Goal: Information Seeking & Learning: Check status

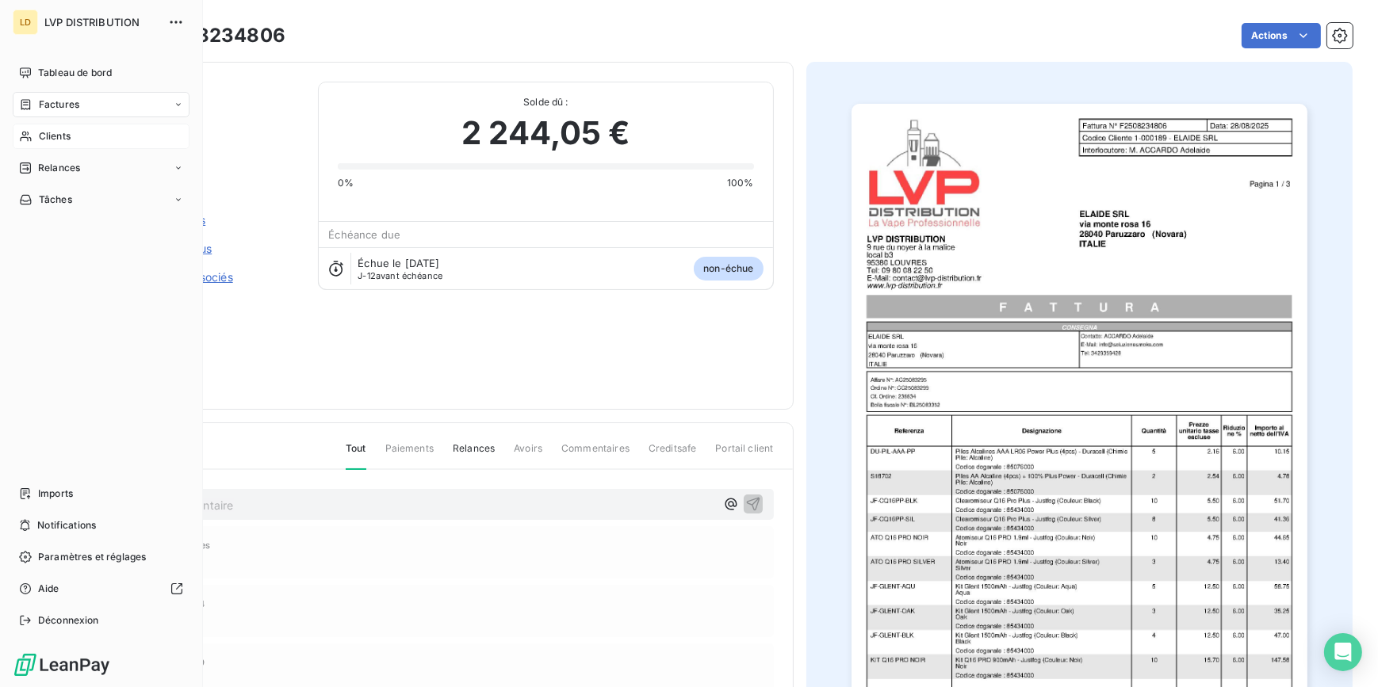
click at [35, 127] on div "Clients" at bounding box center [101, 136] width 177 height 25
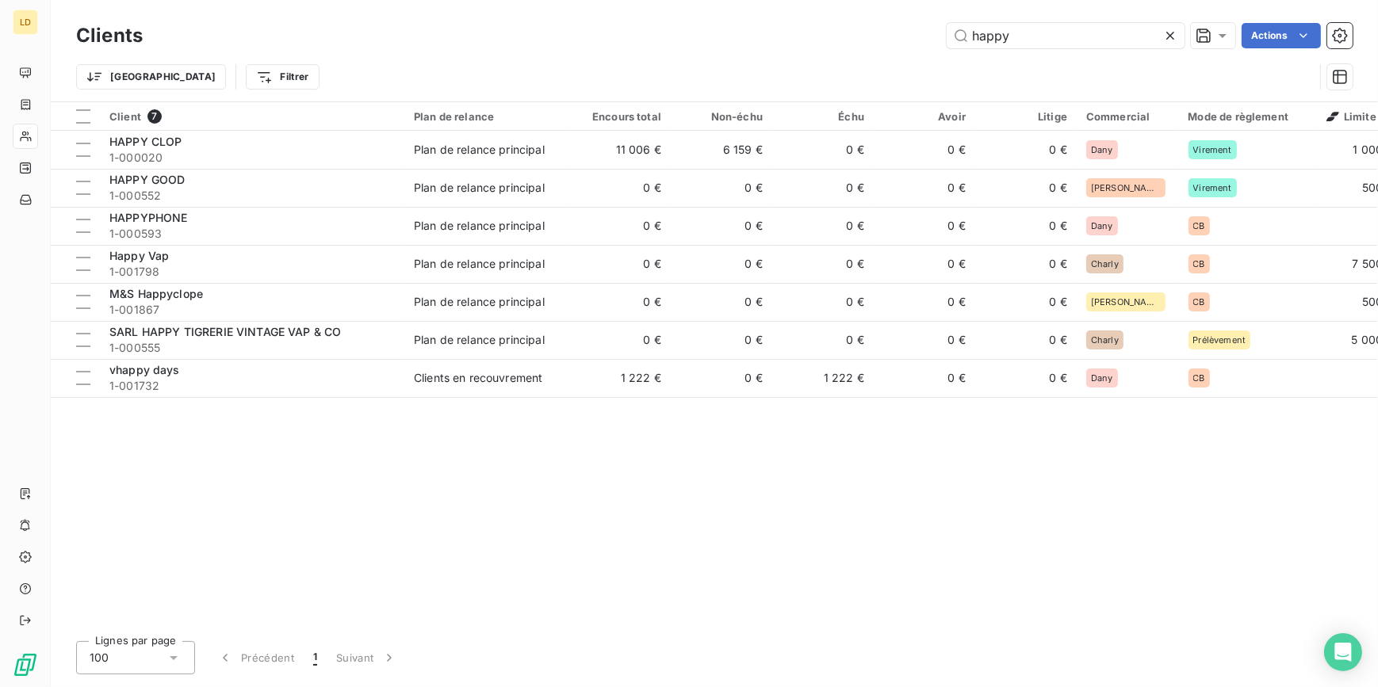
drag, startPoint x: 1082, startPoint y: 40, endPoint x: 911, endPoint y: 38, distance: 171.3
click at [919, 41] on div "happy Actions" at bounding box center [757, 35] width 1191 height 25
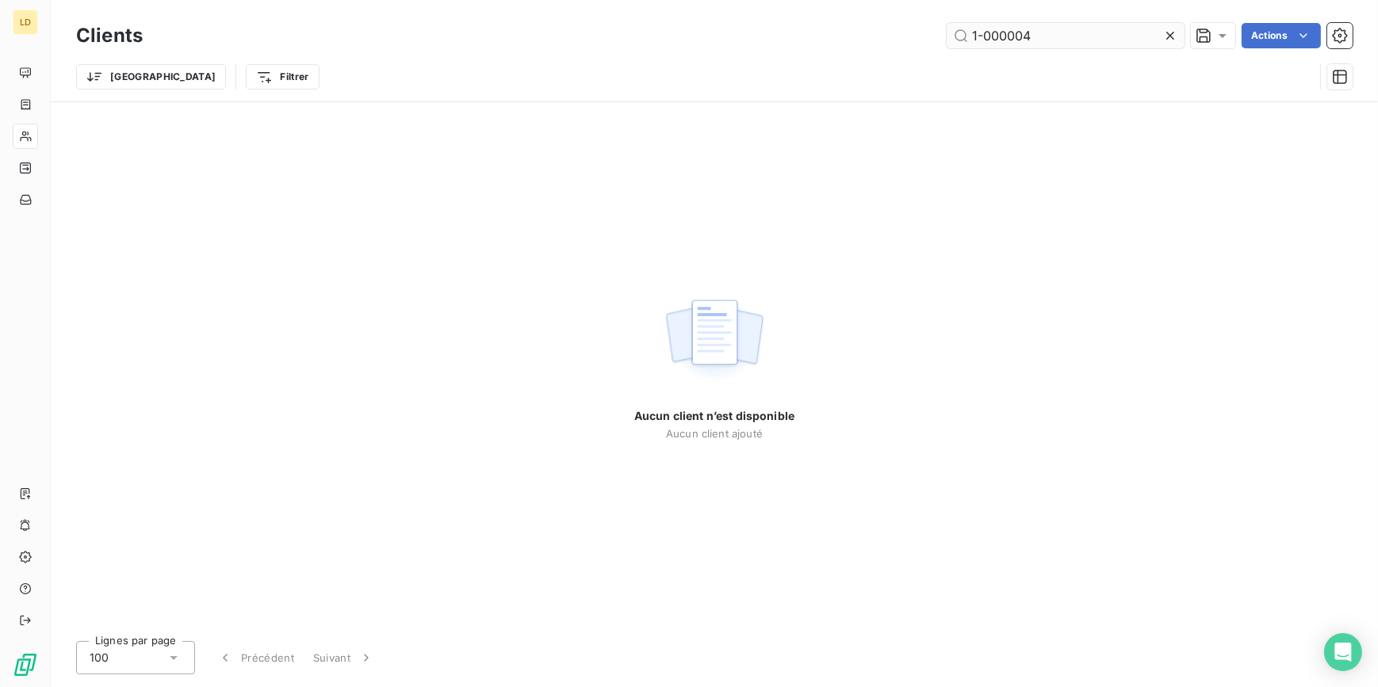
click at [1013, 36] on input "1-000004" at bounding box center [1066, 35] width 238 height 25
drag, startPoint x: 933, startPoint y: 36, endPoint x: 875, endPoint y: 43, distance: 59.0
click at [882, 42] on div "1-00004 Actions" at bounding box center [757, 35] width 1191 height 25
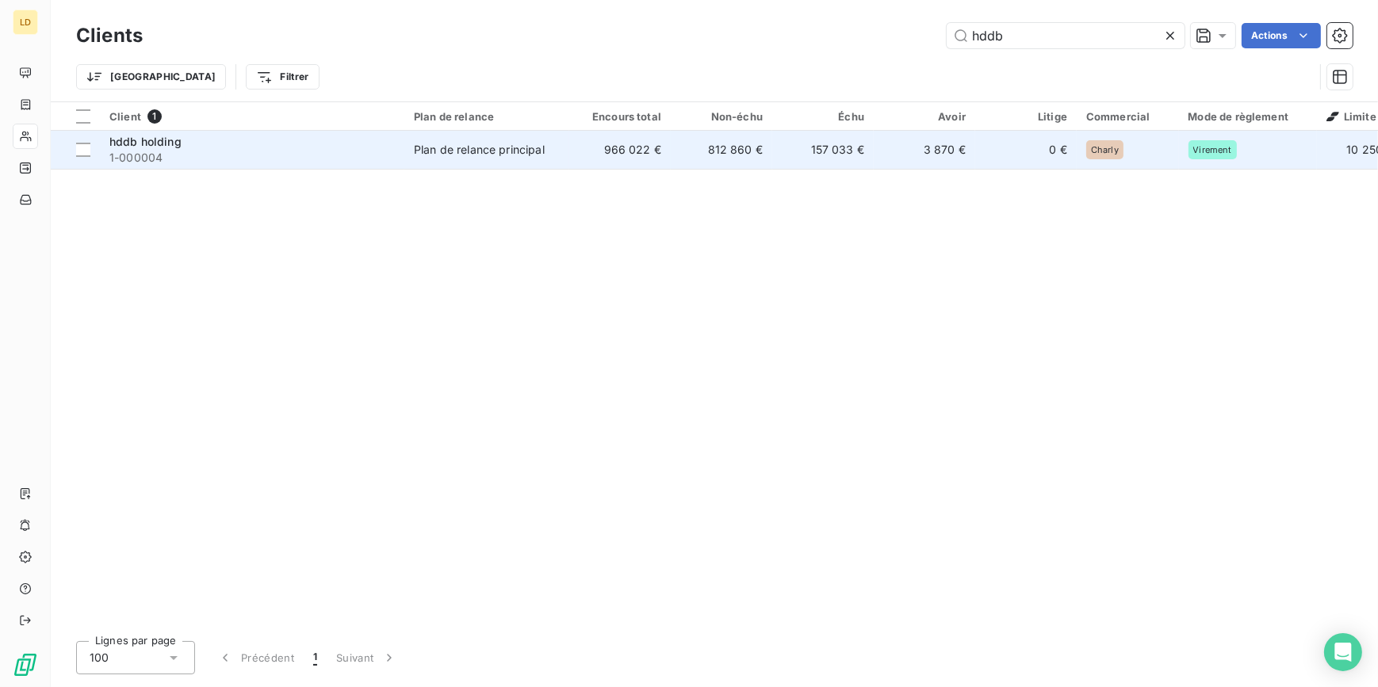
type input "hddb"
click at [408, 159] on td "Plan de relance principal" at bounding box center [486, 150] width 165 height 38
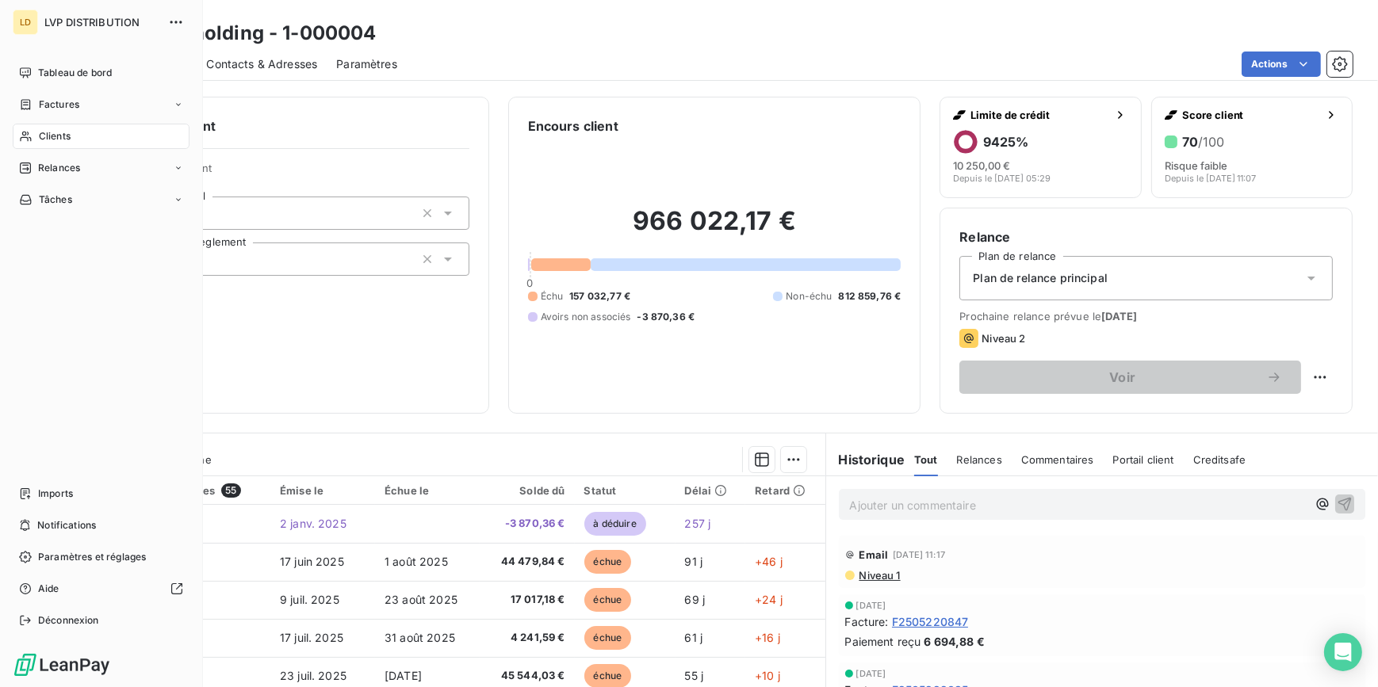
click at [51, 135] on span "Clients" at bounding box center [55, 136] width 32 height 14
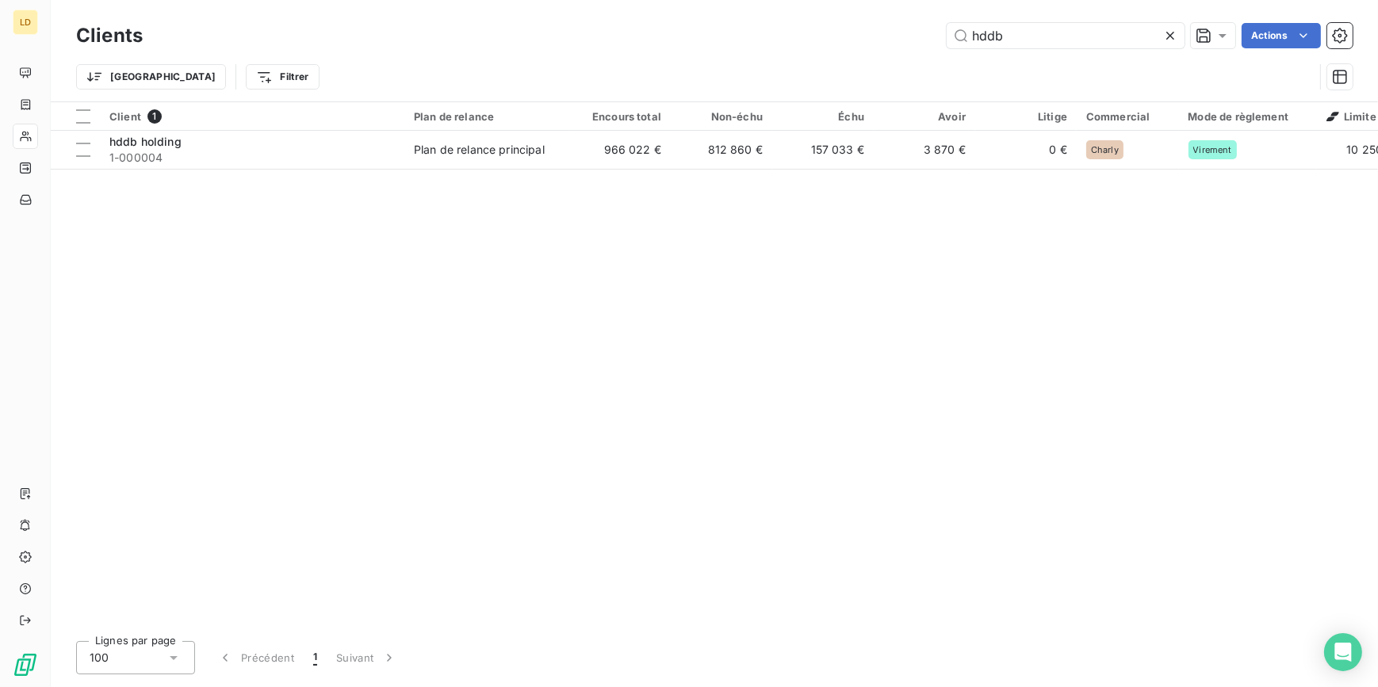
drag, startPoint x: 1004, startPoint y: 36, endPoint x: 895, endPoint y: 32, distance: 108.7
click at [904, 32] on div "hddb Actions" at bounding box center [757, 35] width 1191 height 25
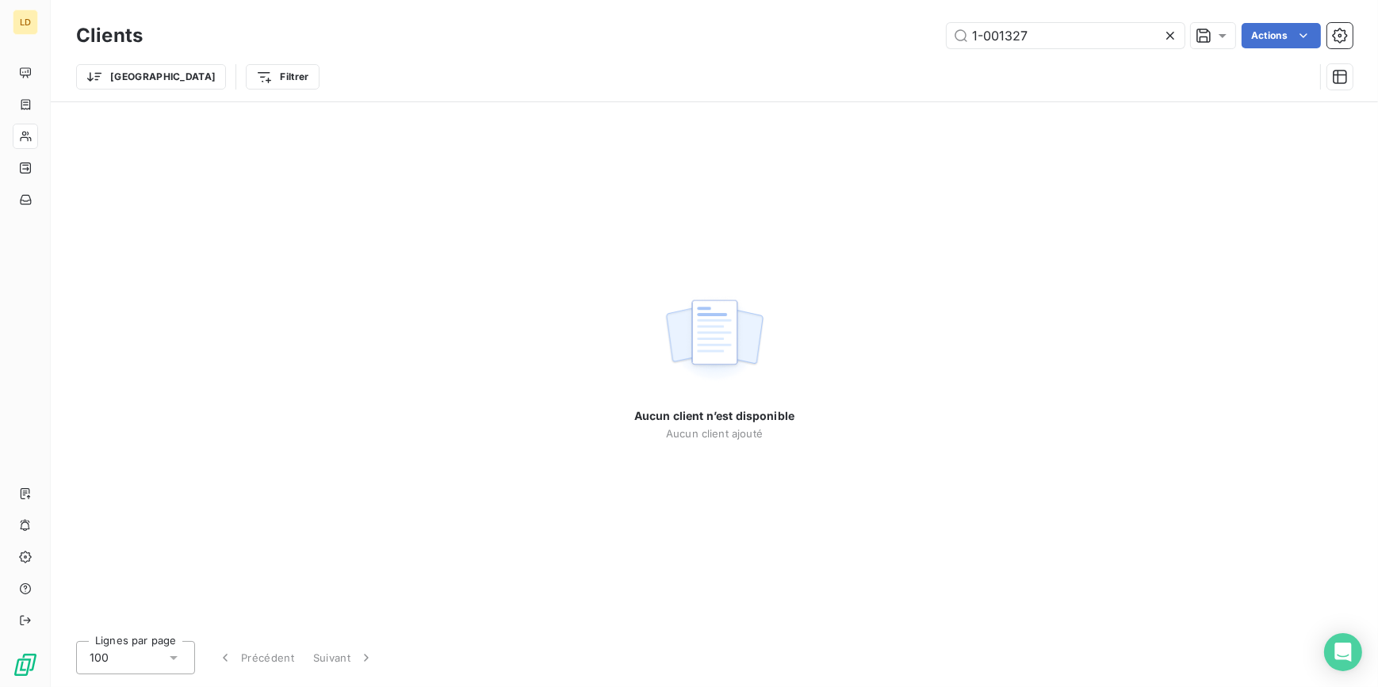
type input "1-001327"
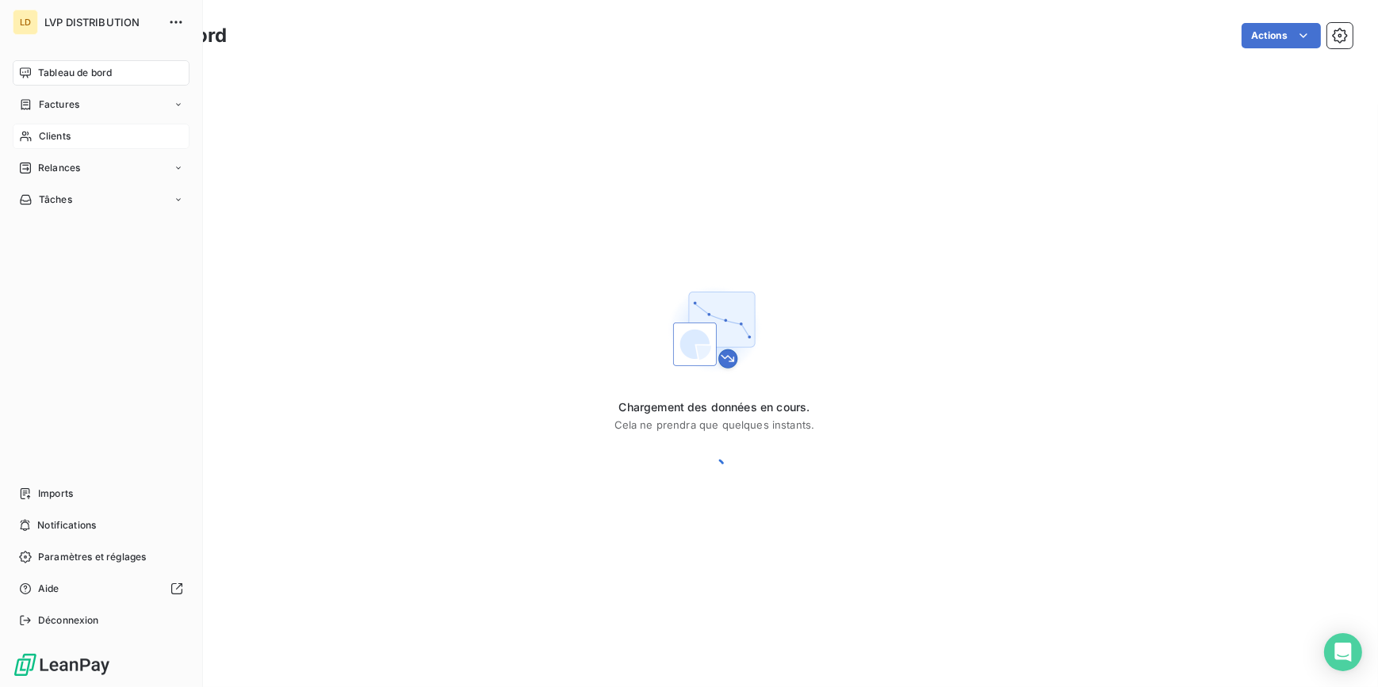
click at [52, 132] on span "Clients" at bounding box center [55, 136] width 32 height 14
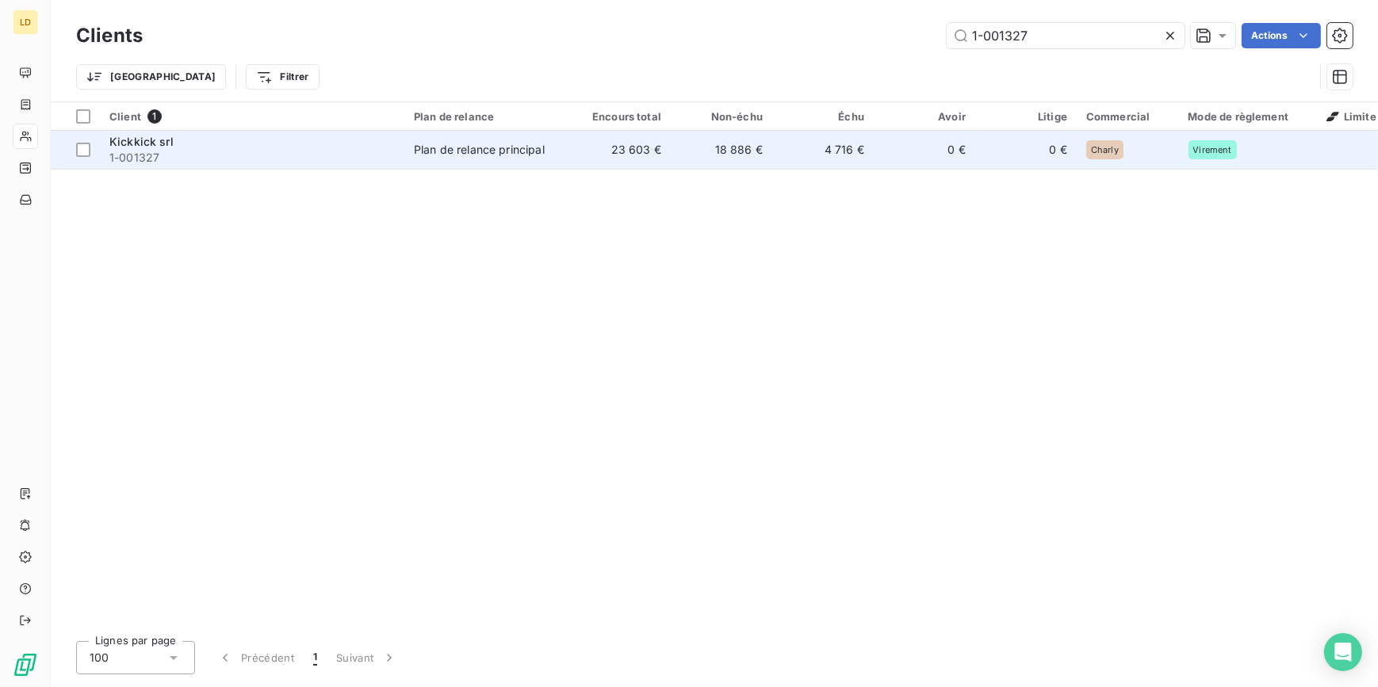
type input "1-001327"
click at [492, 166] on td "Plan de relance principal" at bounding box center [486, 150] width 165 height 38
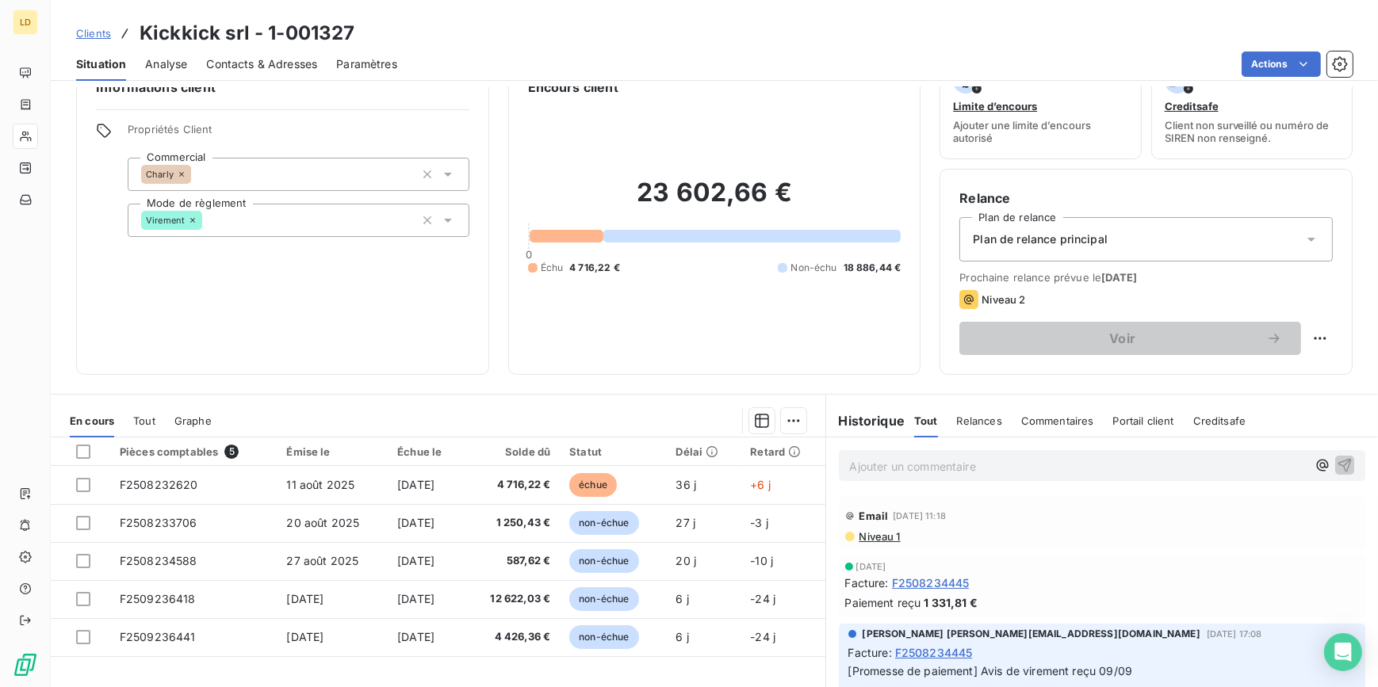
scroll to position [95, 0]
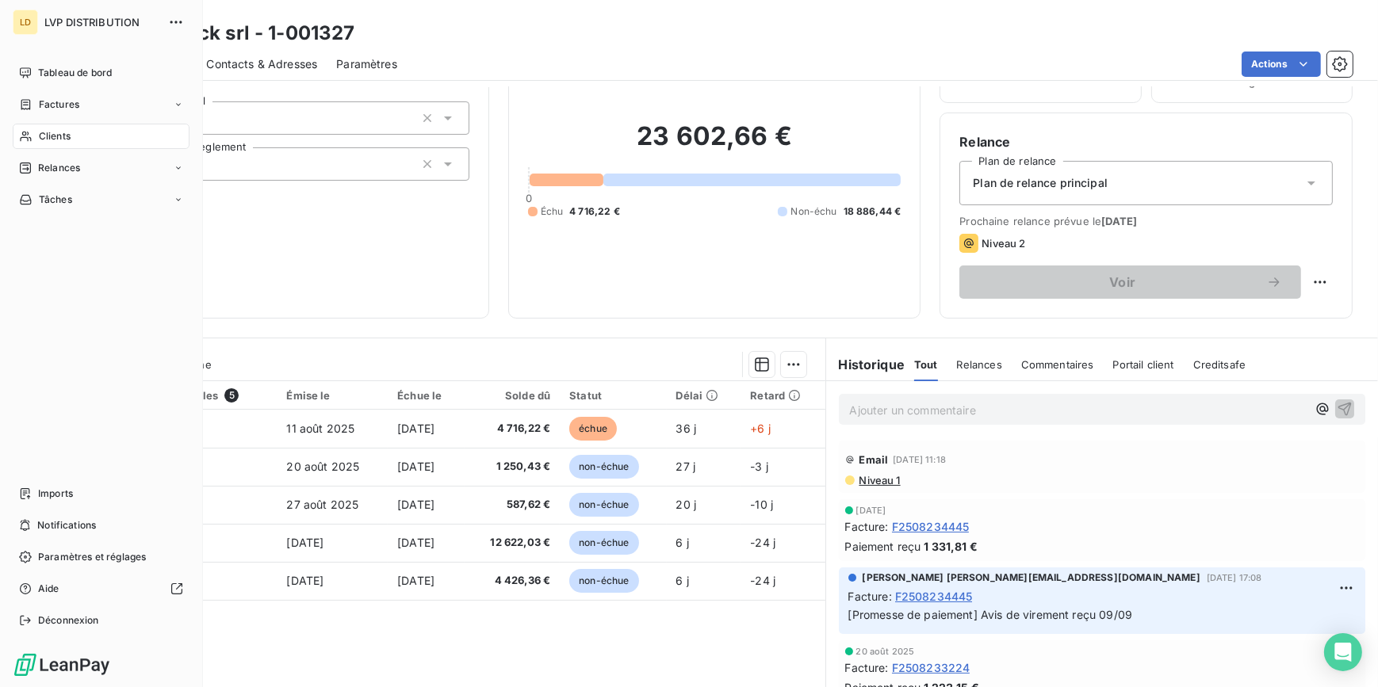
click at [15, 139] on div "Clients" at bounding box center [101, 136] width 177 height 25
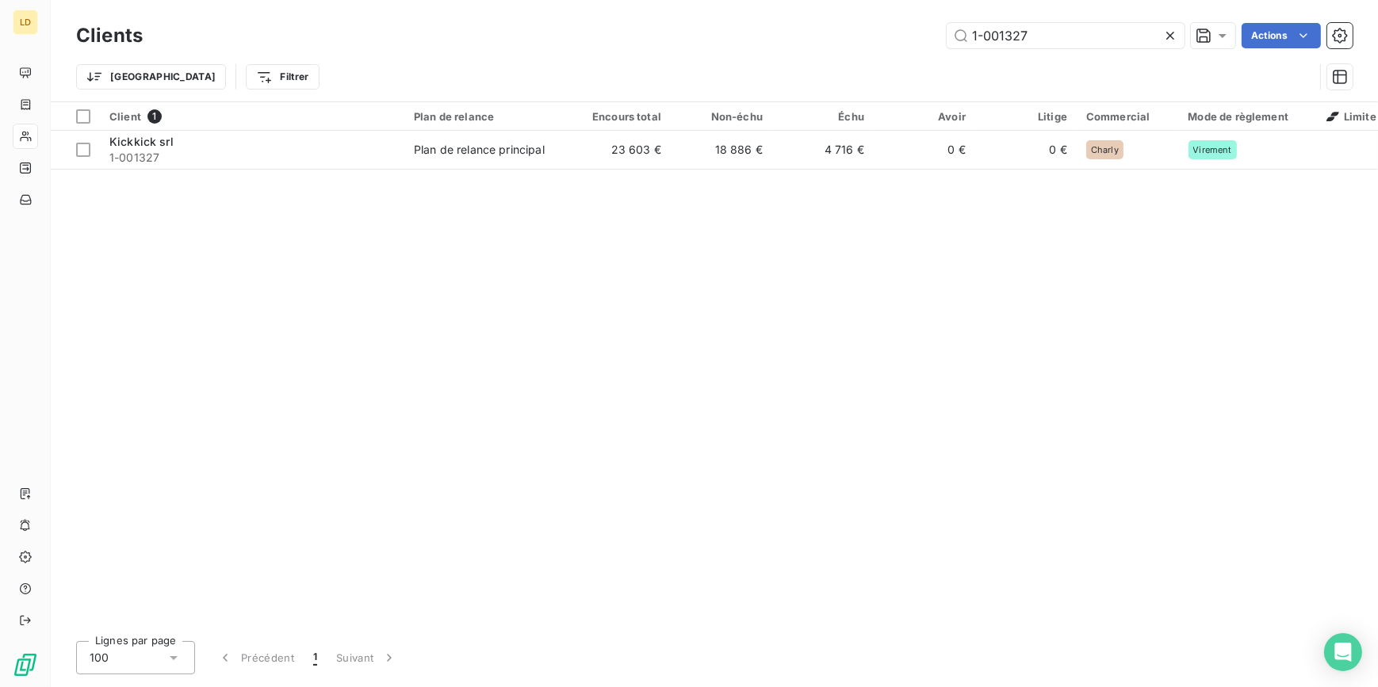
drag, startPoint x: 1047, startPoint y: 32, endPoint x: 844, endPoint y: 25, distance: 203.9
click at [882, 25] on div "1-001327 Actions" at bounding box center [757, 35] width 1191 height 25
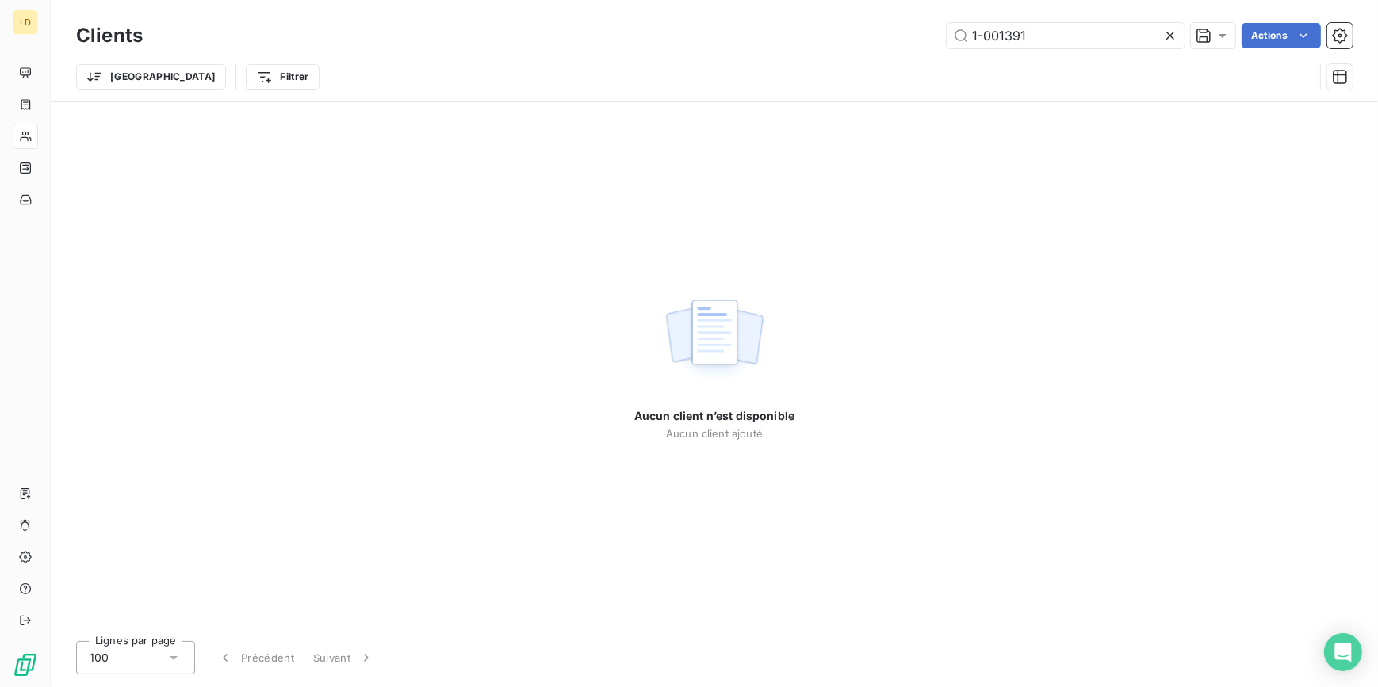
drag, startPoint x: 983, startPoint y: 32, endPoint x: 833, endPoint y: 16, distance: 151.5
click at [846, 19] on div "Clients 1-001391 Actions" at bounding box center [714, 35] width 1277 height 33
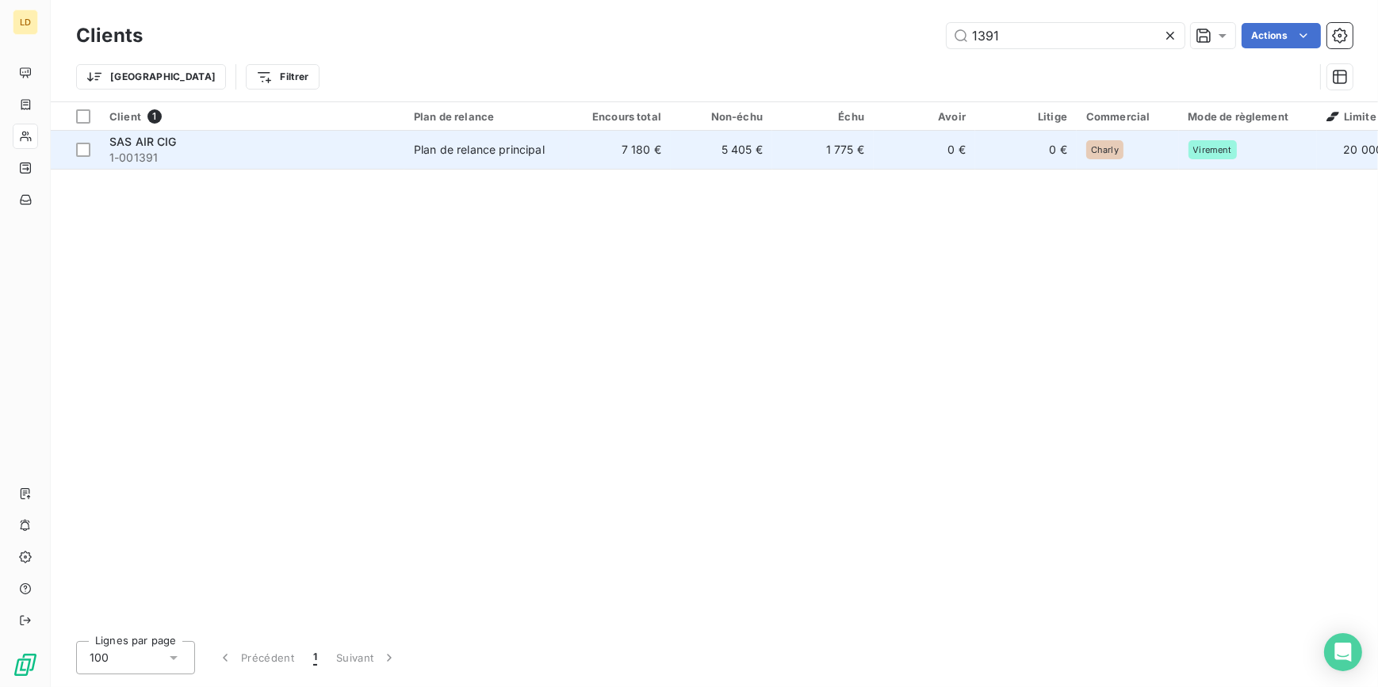
type input "1391"
click at [394, 136] on div "SAS AIR CIG" at bounding box center [251, 142] width 285 height 16
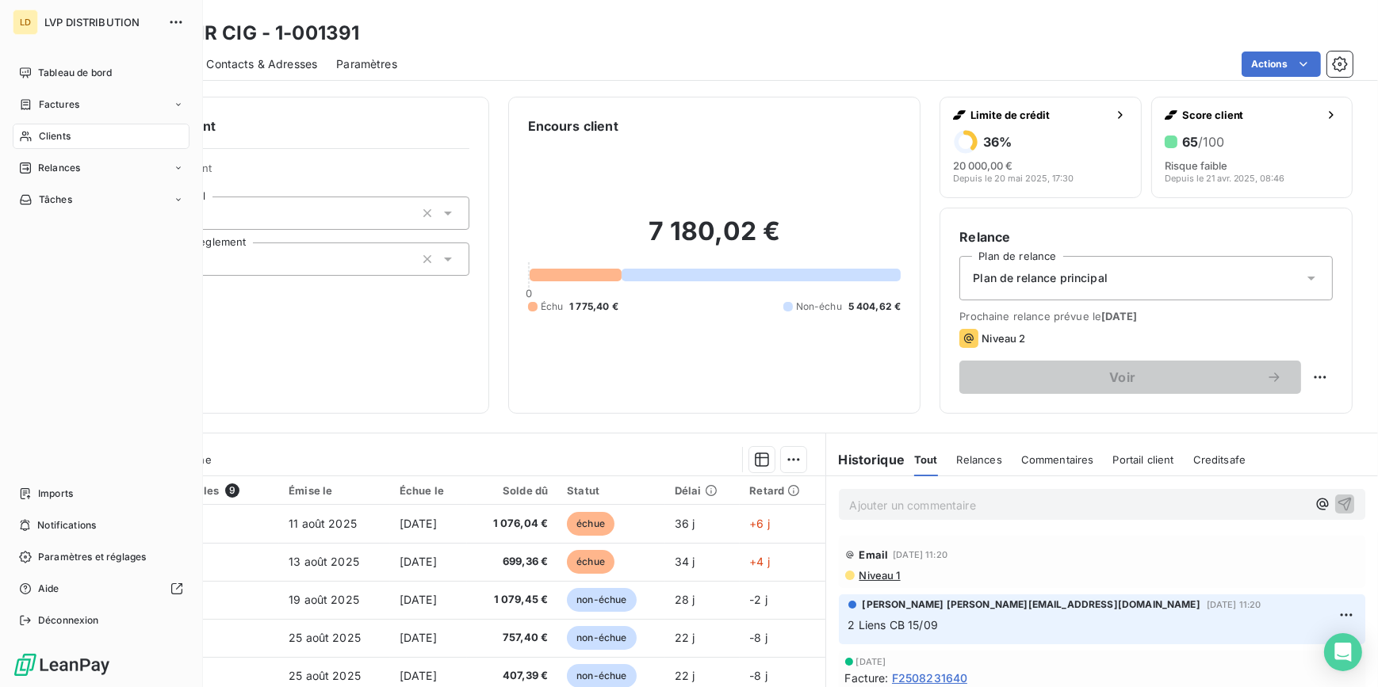
click at [31, 136] on icon at bounding box center [25, 136] width 13 height 13
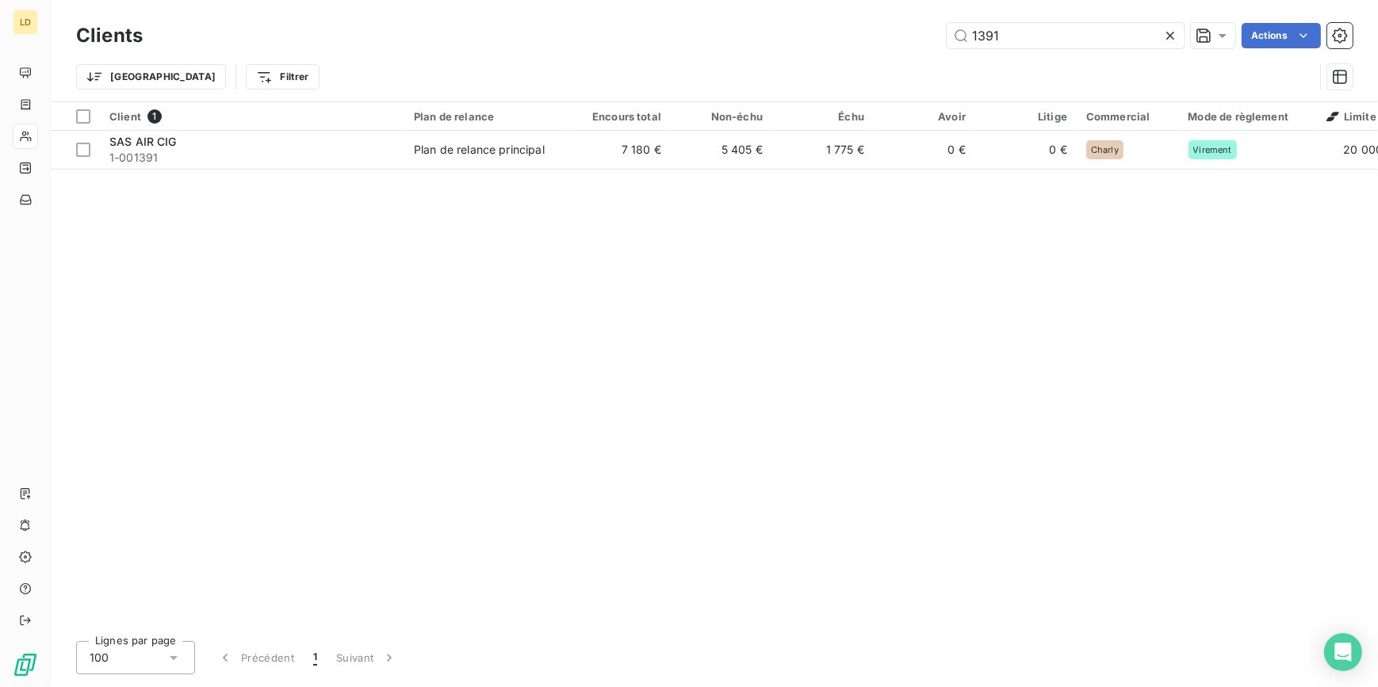
drag, startPoint x: 1060, startPoint y: 33, endPoint x: 886, endPoint y: 25, distance: 174.6
click at [896, 25] on div "1391 Actions" at bounding box center [757, 35] width 1191 height 25
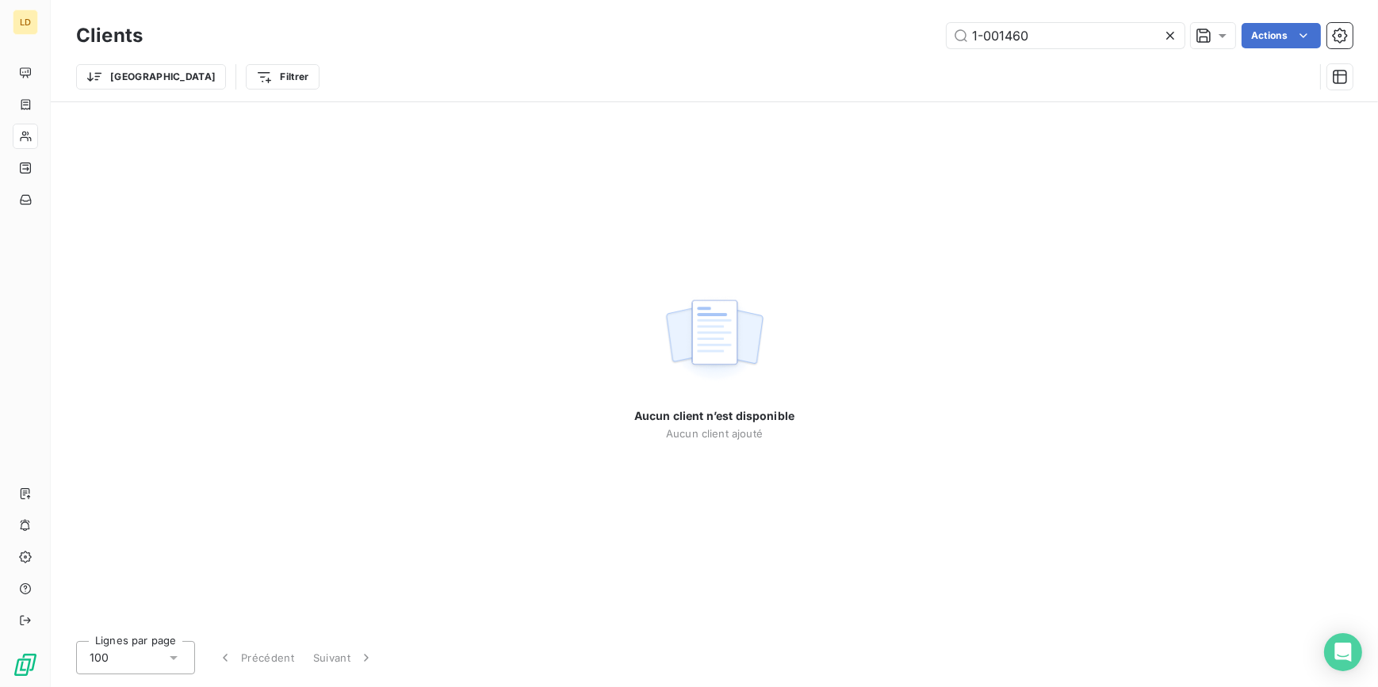
drag, startPoint x: 976, startPoint y: 33, endPoint x: 846, endPoint y: 25, distance: 130.3
click at [881, 29] on div "1-001460 Actions" at bounding box center [757, 35] width 1191 height 25
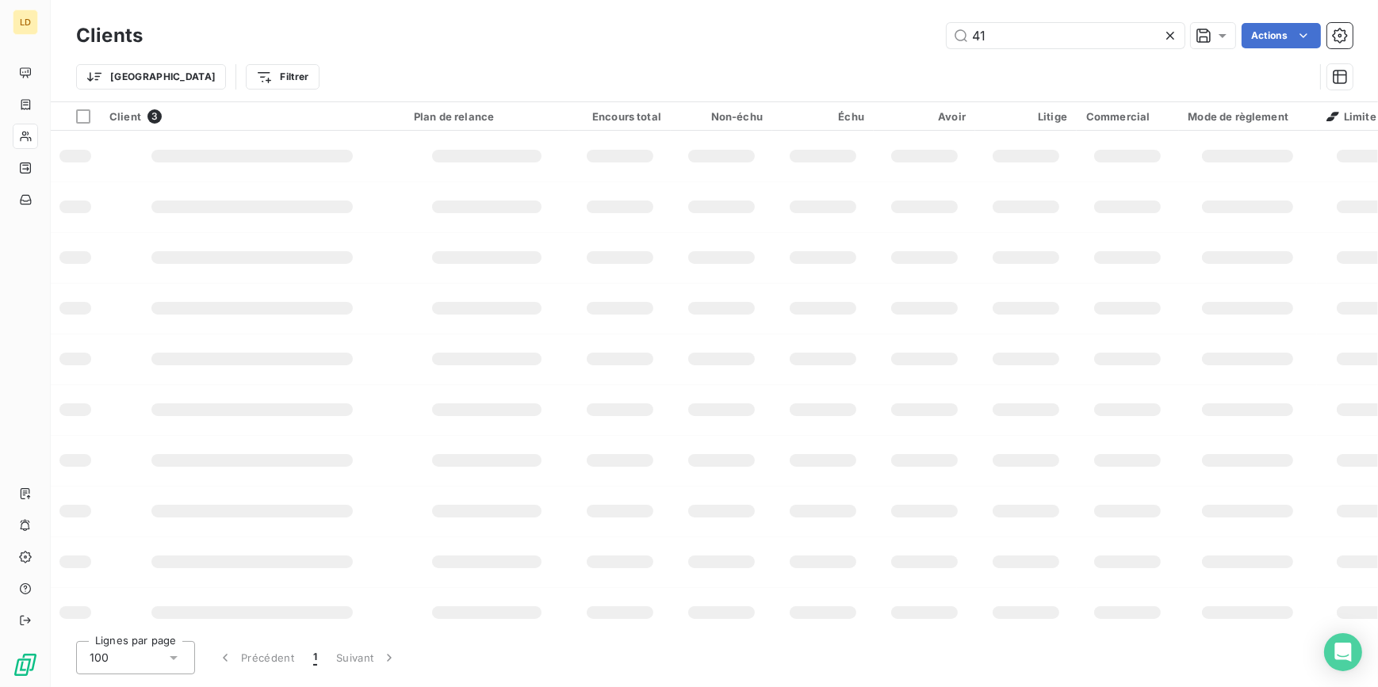
type input "4"
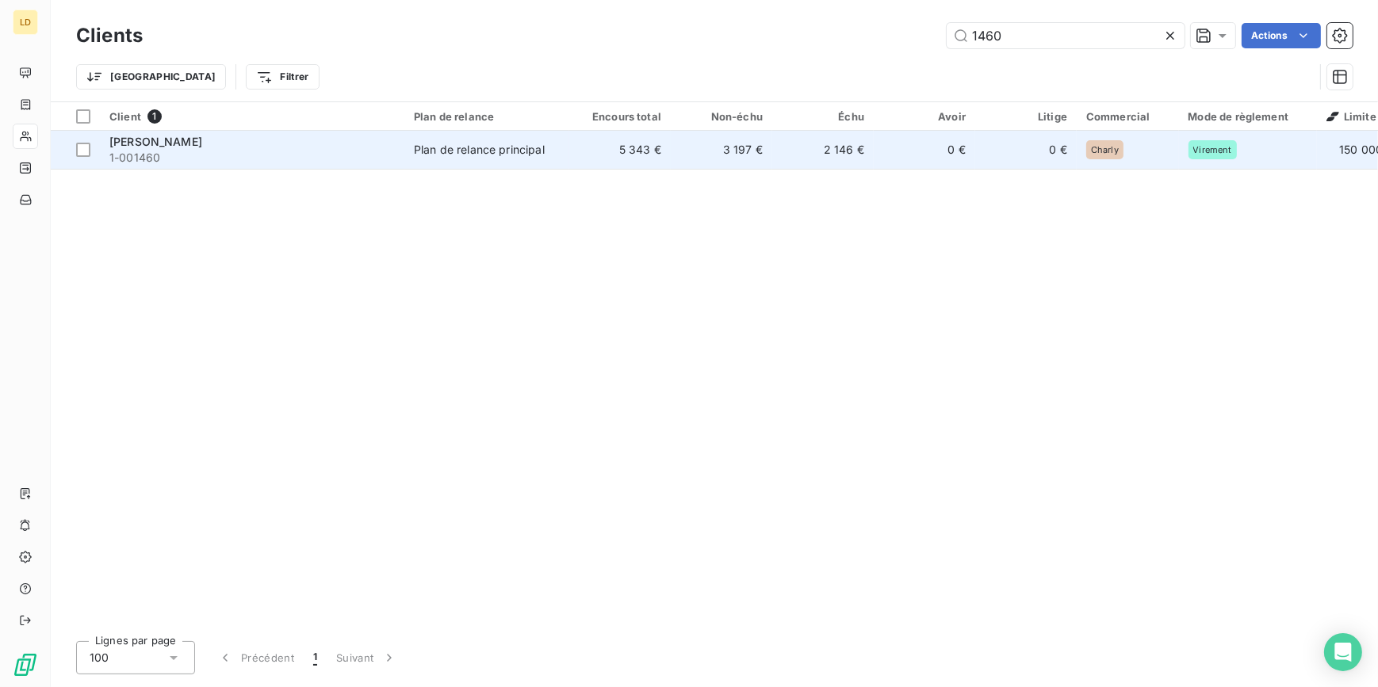
type input "1460"
click at [530, 159] on td "Plan de relance principal" at bounding box center [486, 150] width 165 height 38
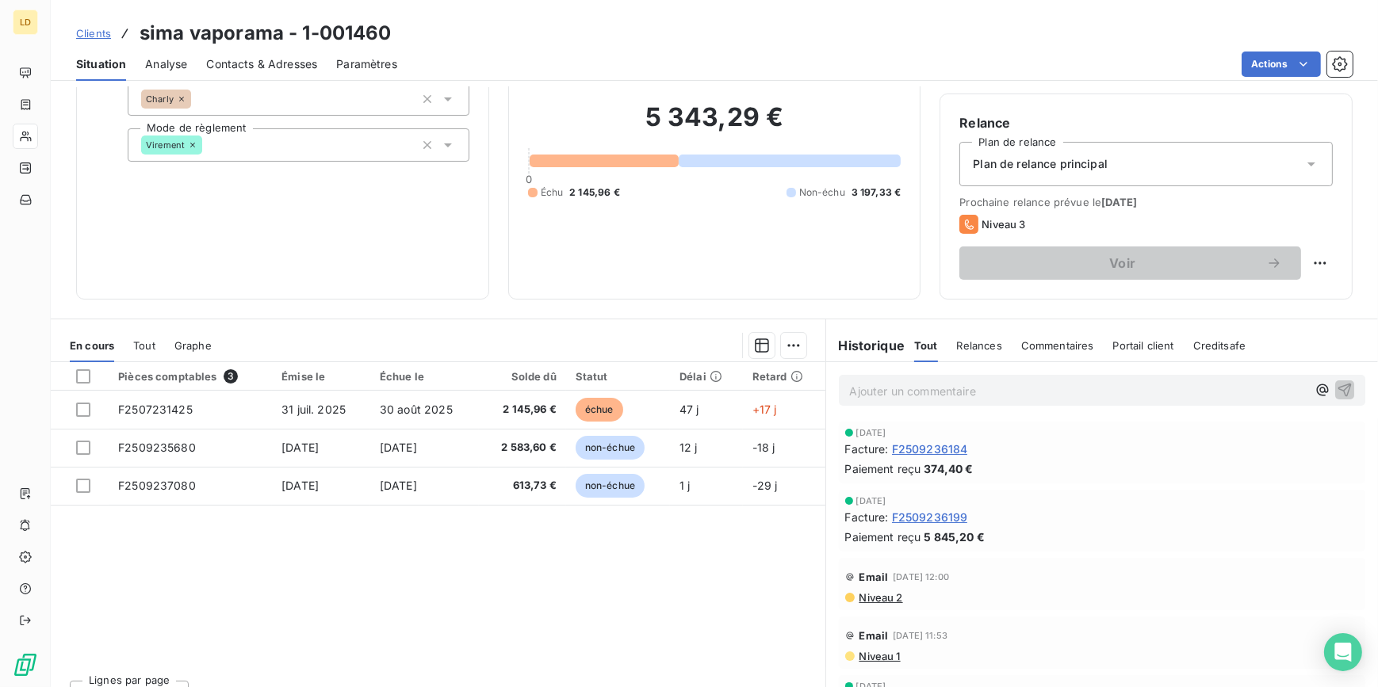
scroll to position [141, 0]
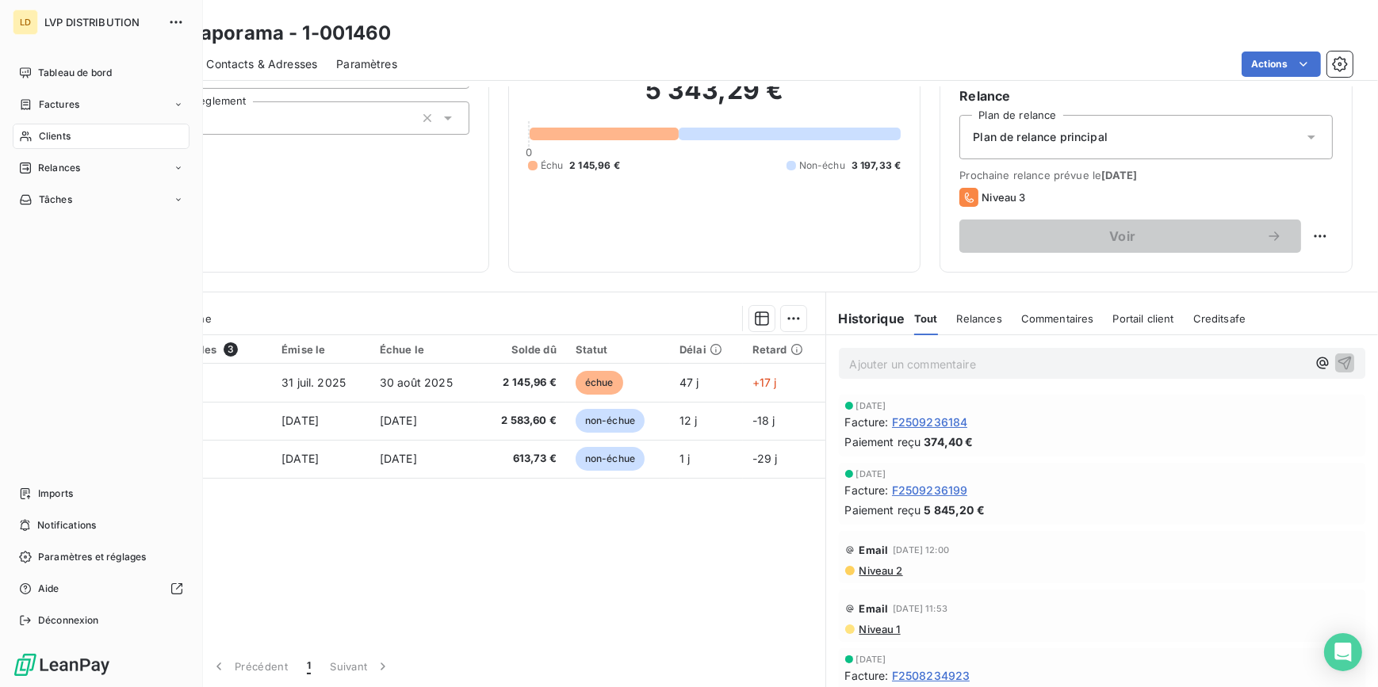
click at [54, 135] on span "Clients" at bounding box center [55, 136] width 32 height 14
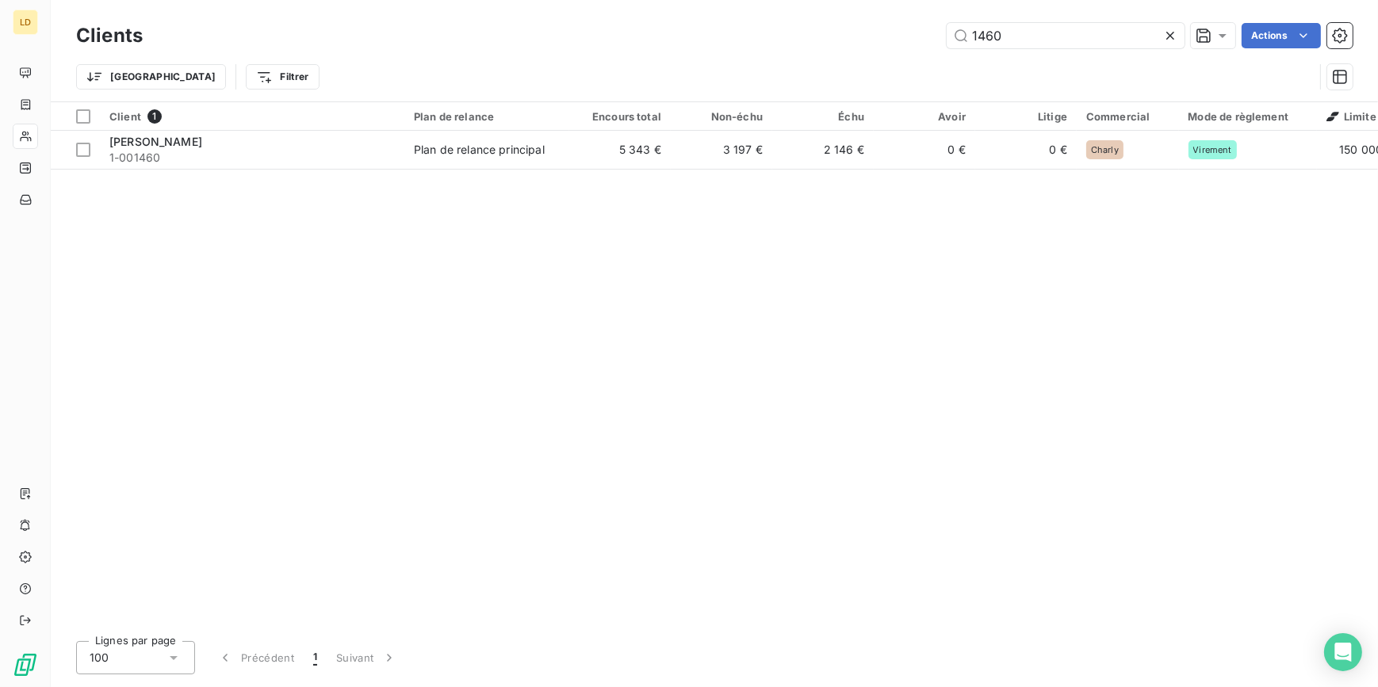
drag, startPoint x: 1056, startPoint y: 36, endPoint x: 888, endPoint y: 33, distance: 168.1
click at [896, 30] on div "1460 Actions" at bounding box center [757, 35] width 1191 height 25
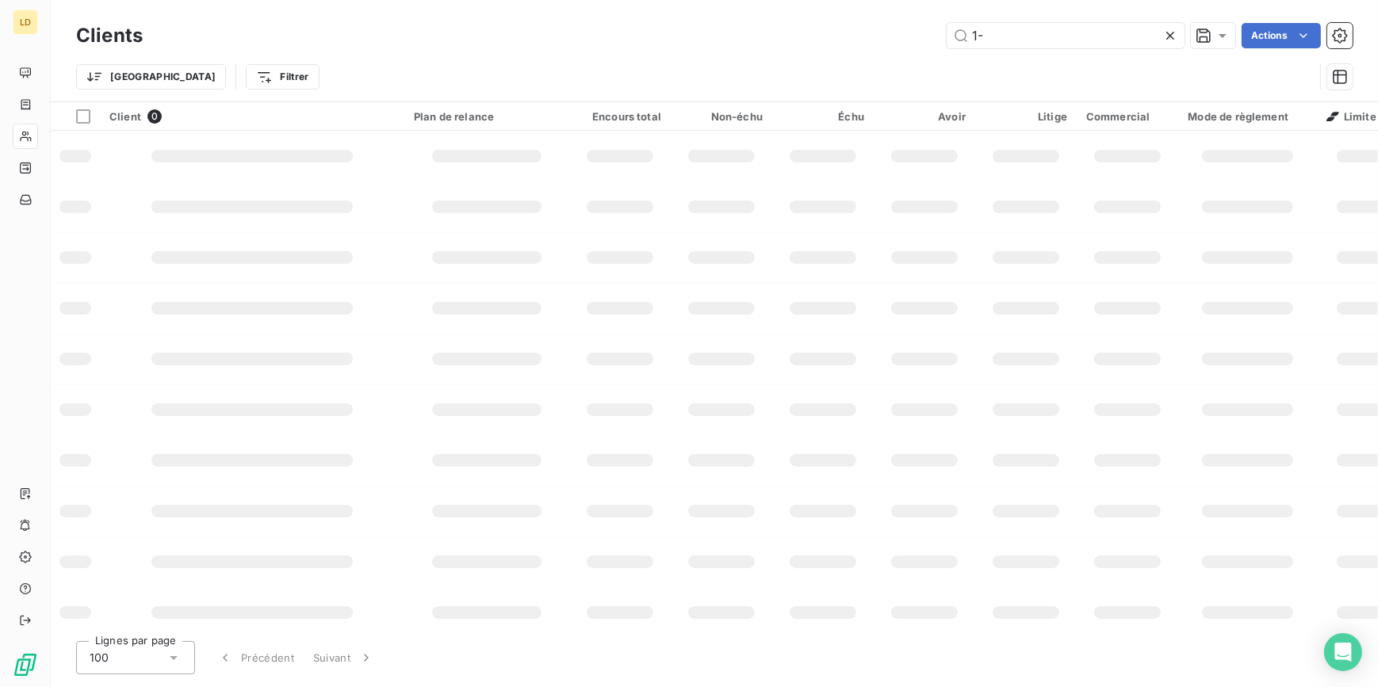
type input "1"
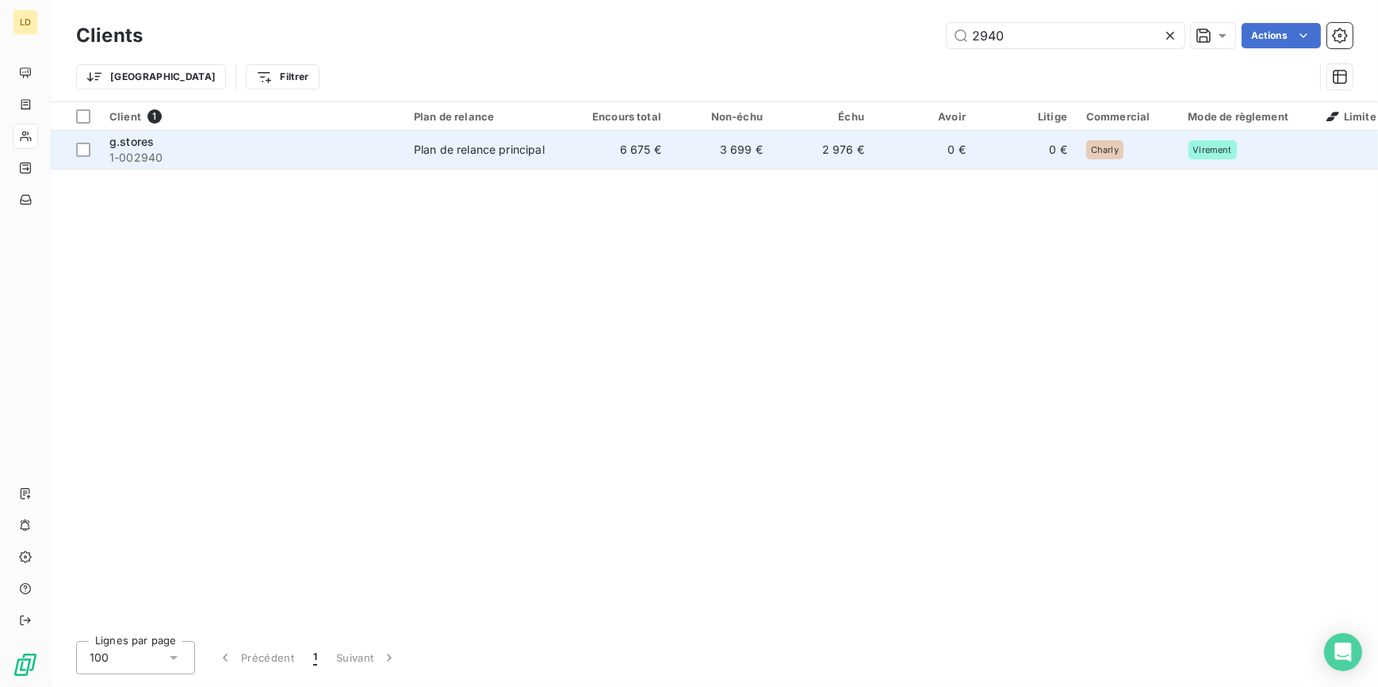
type input "2940"
click at [522, 144] on div "Plan de relance principal" at bounding box center [479, 150] width 131 height 16
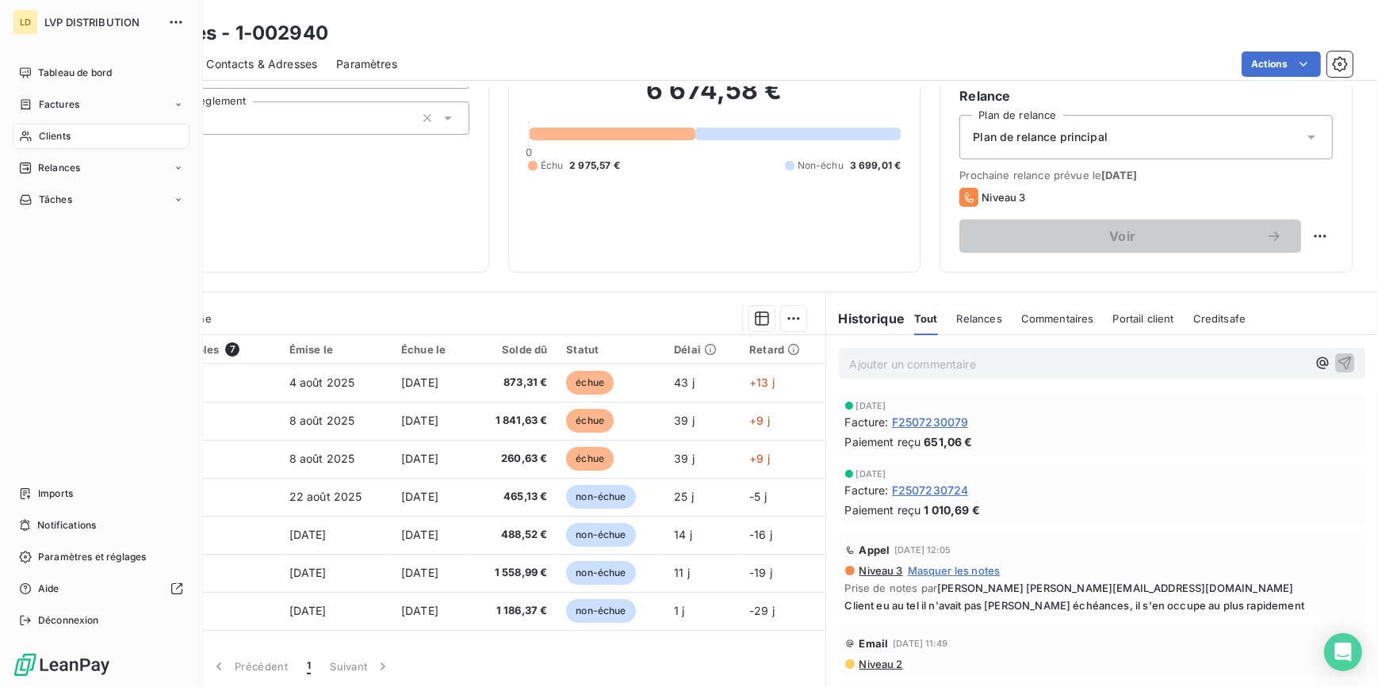
click at [59, 140] on span "Clients" at bounding box center [55, 136] width 32 height 14
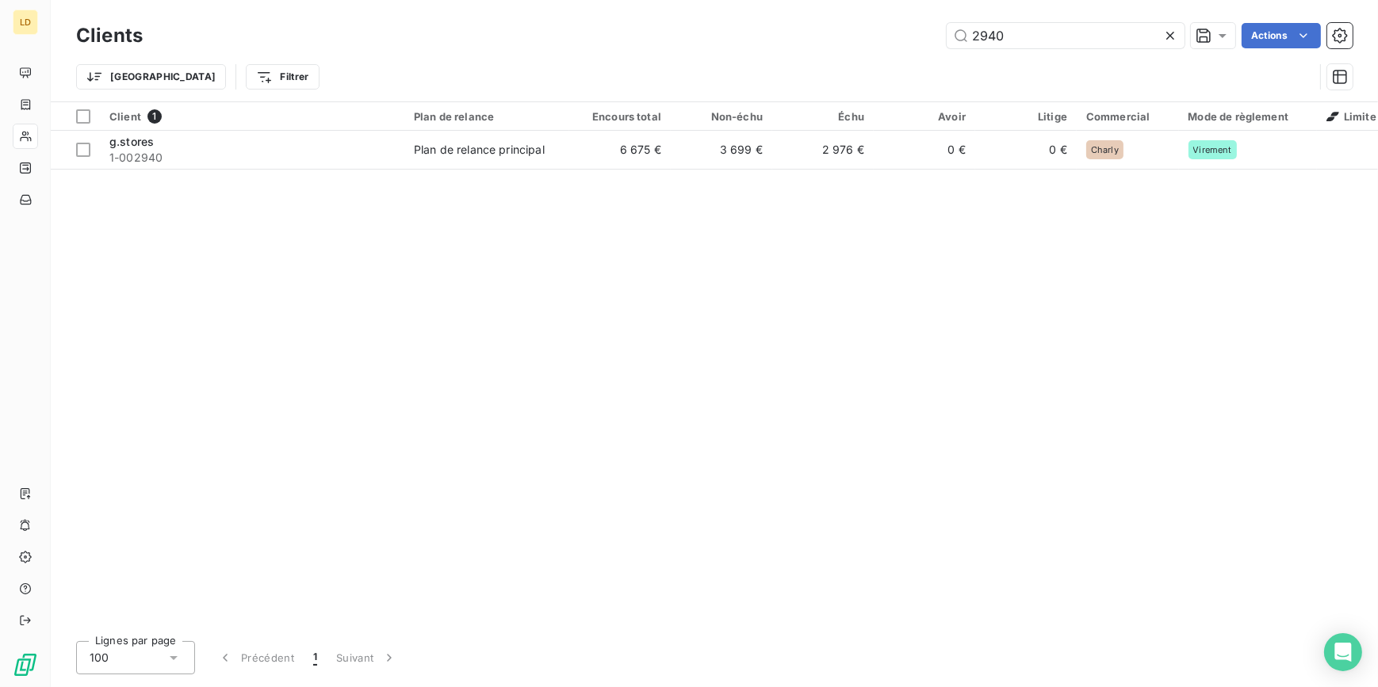
drag, startPoint x: 1048, startPoint y: 45, endPoint x: 917, endPoint y: 46, distance: 131.6
click at [918, 46] on div "2940 Actions" at bounding box center [757, 35] width 1191 height 25
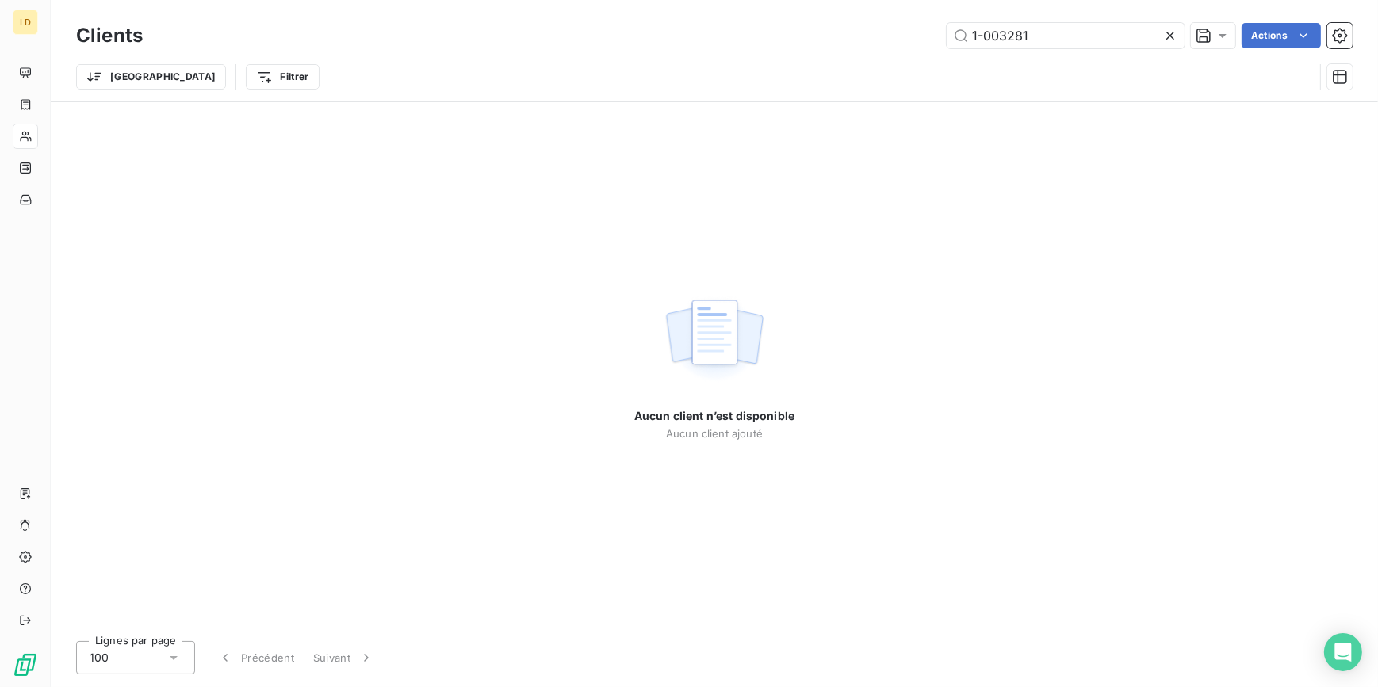
drag, startPoint x: 1111, startPoint y: 38, endPoint x: 848, endPoint y: 21, distance: 263.0
click at [856, 23] on div "1-003281 Actions" at bounding box center [757, 35] width 1191 height 25
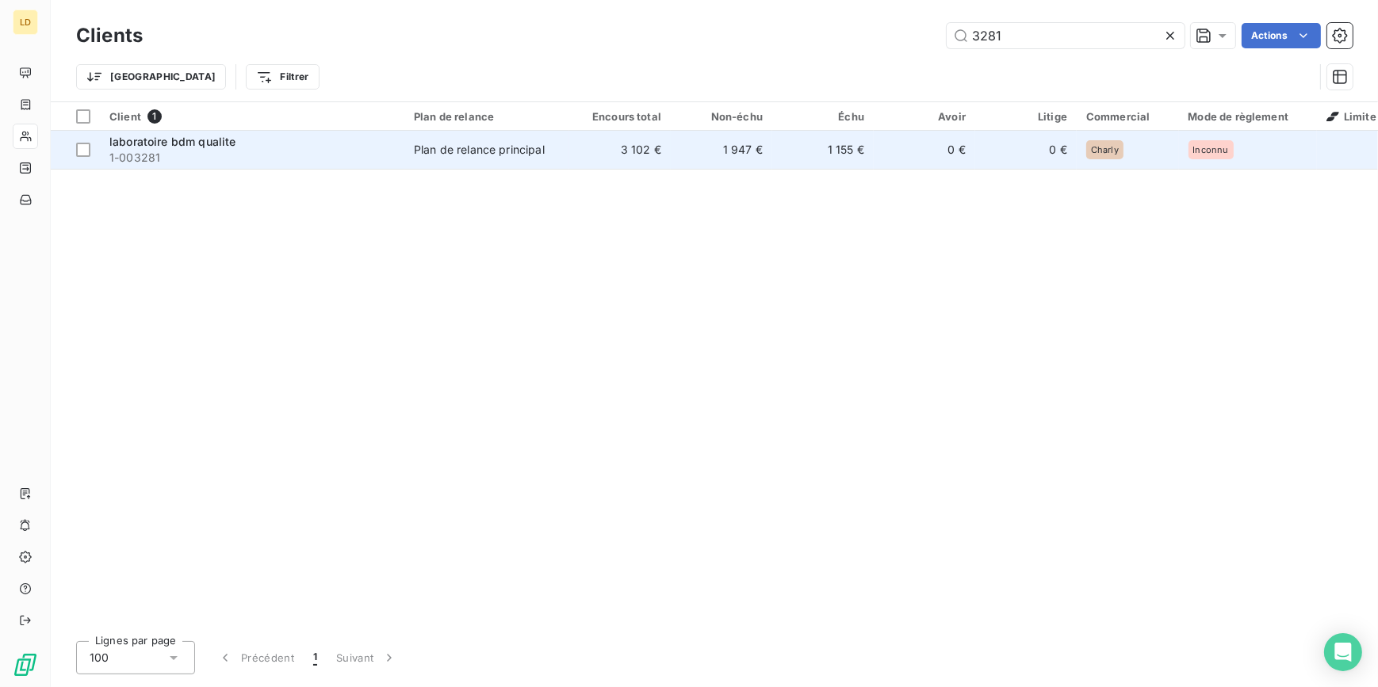
type input "3281"
click at [593, 156] on td "3 102 €" at bounding box center [619, 150] width 101 height 38
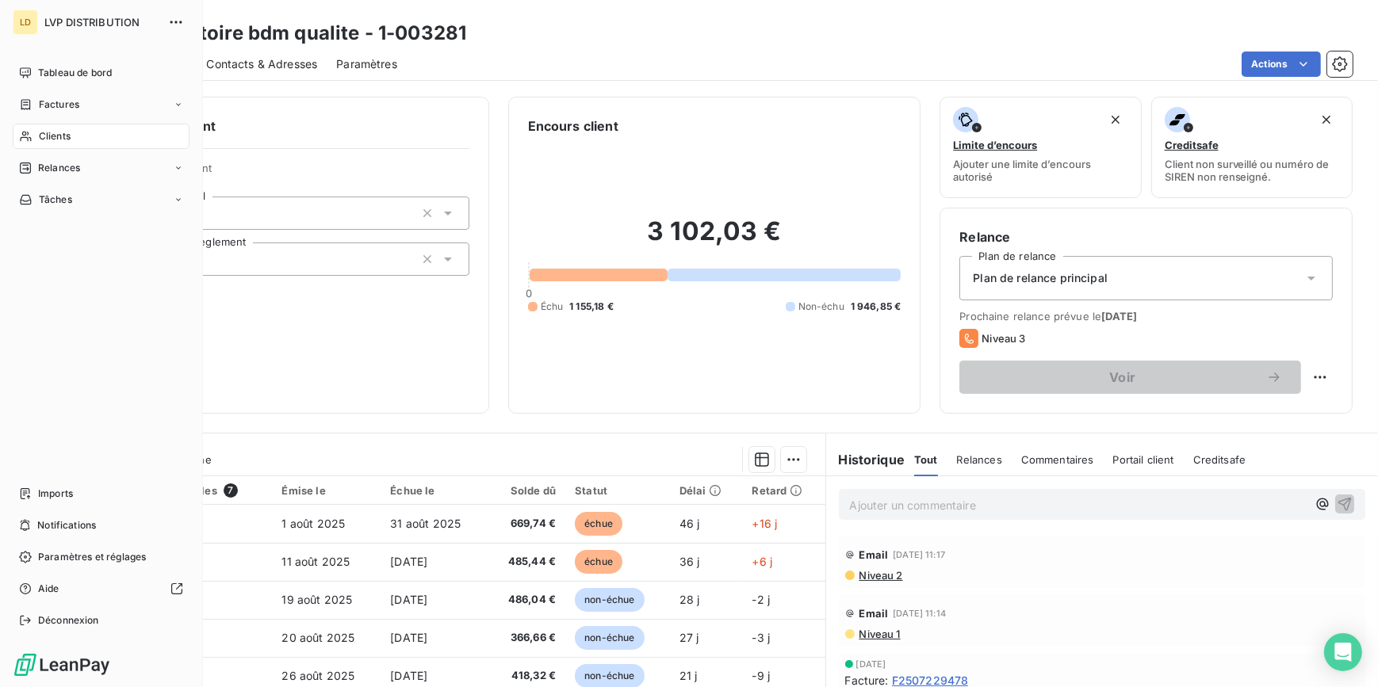
drag, startPoint x: 33, startPoint y: 140, endPoint x: 89, endPoint y: 137, distance: 55.6
click at [33, 140] on div "Clients" at bounding box center [101, 136] width 177 height 25
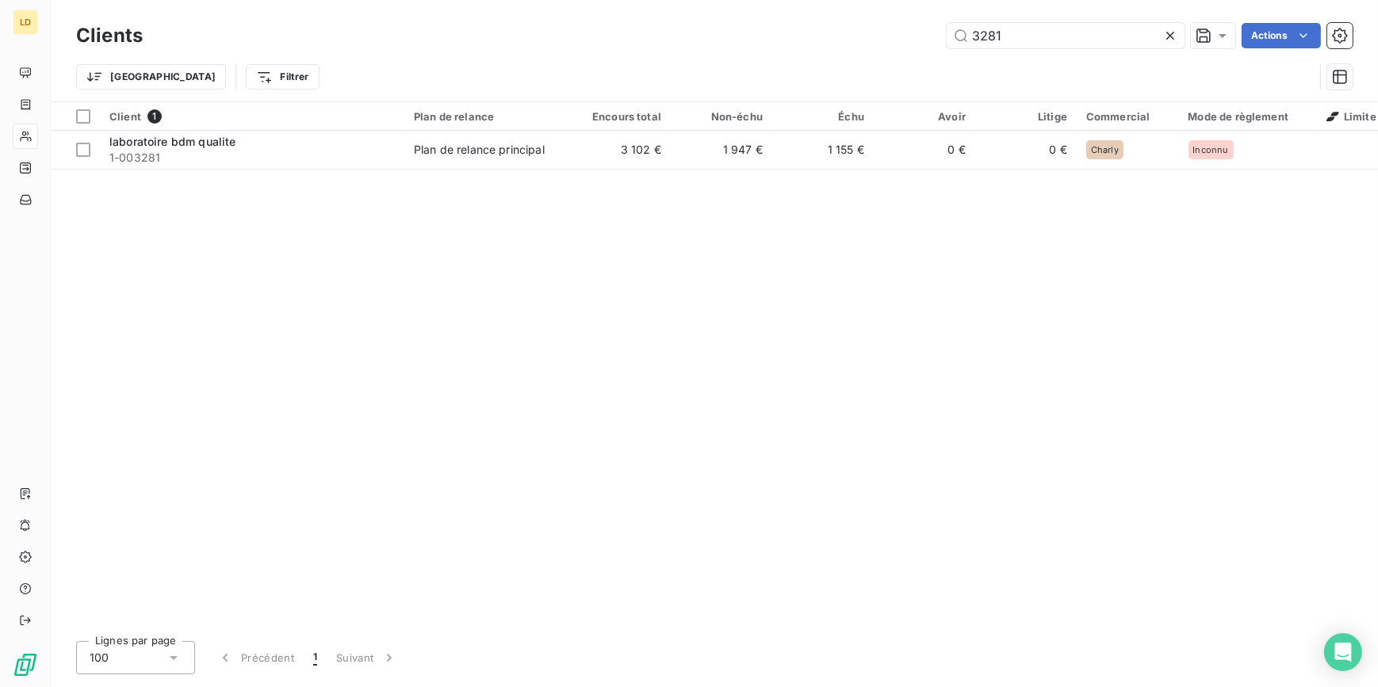
drag, startPoint x: 920, startPoint y: 35, endPoint x: 878, endPoint y: 36, distance: 42.0
click at [883, 36] on div "3281 Actions" at bounding box center [757, 35] width 1191 height 25
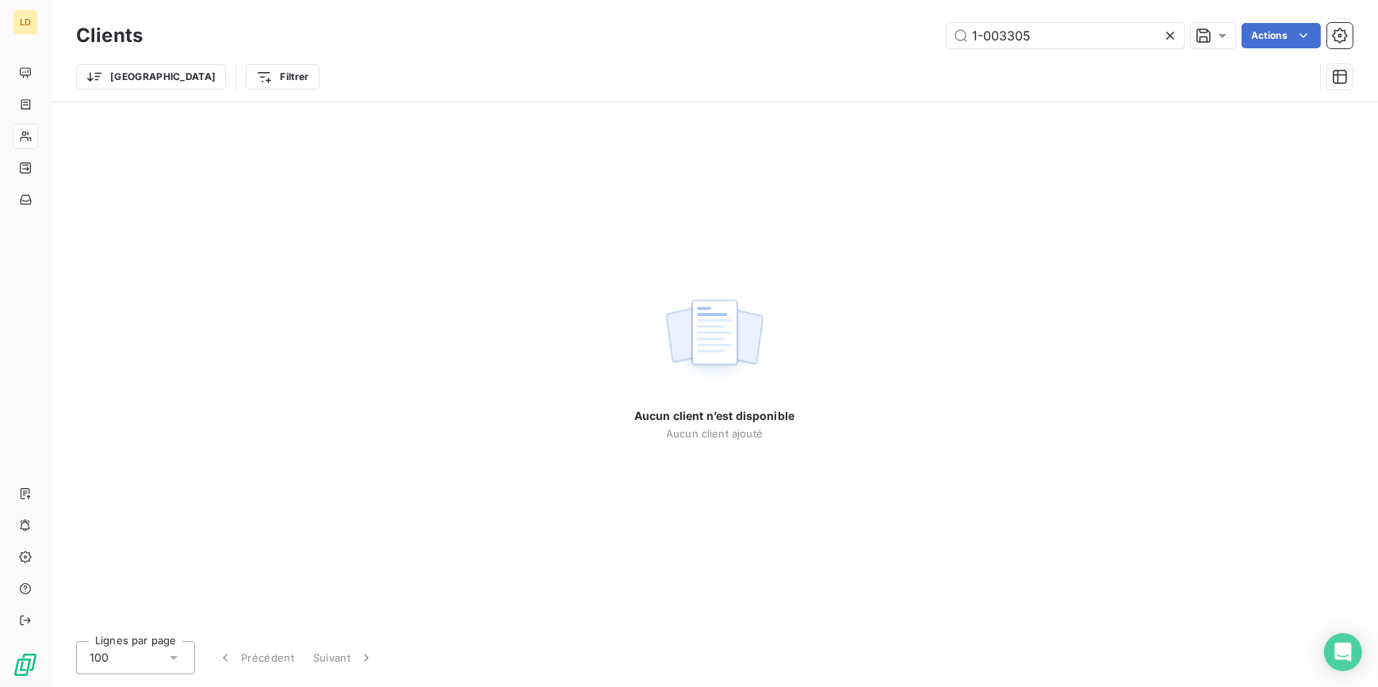
drag, startPoint x: 1047, startPoint y: 36, endPoint x: 850, endPoint y: 35, distance: 196.6
click at [856, 35] on div "1-003305 Actions" at bounding box center [757, 35] width 1191 height 25
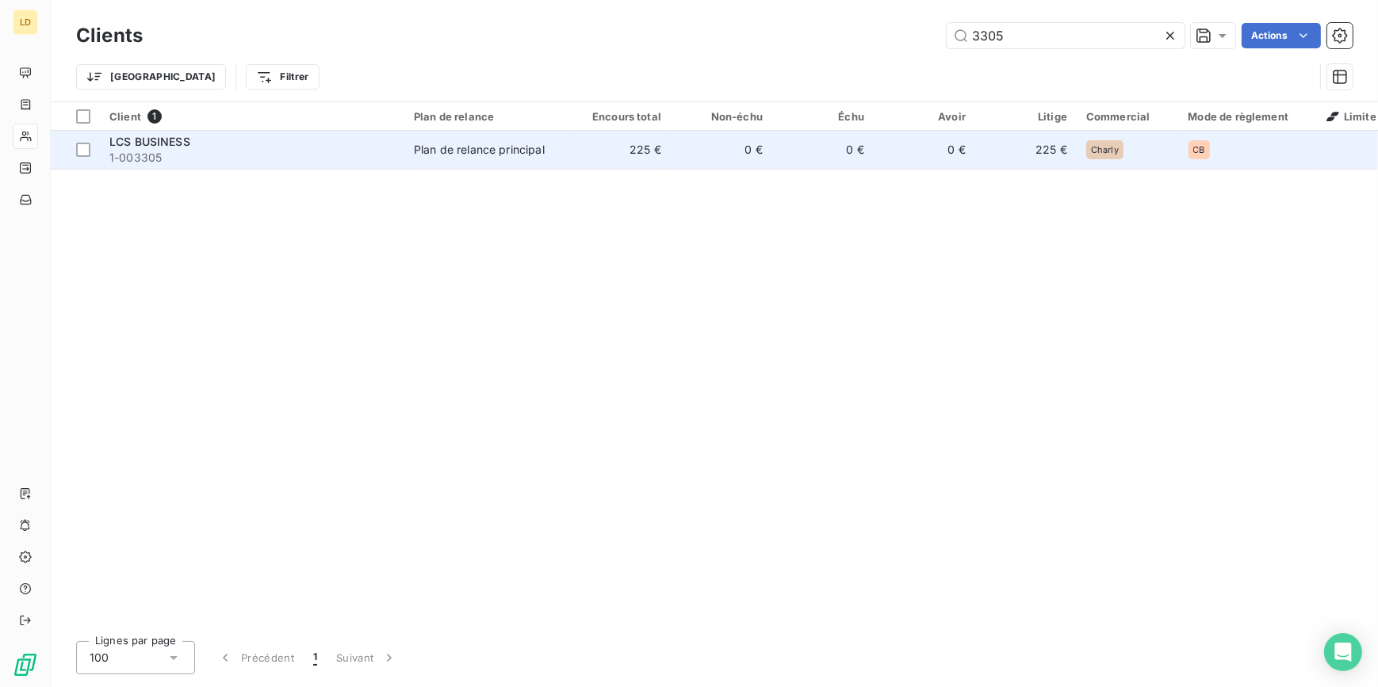
type input "3305"
click at [618, 143] on td "225 €" at bounding box center [619, 150] width 101 height 38
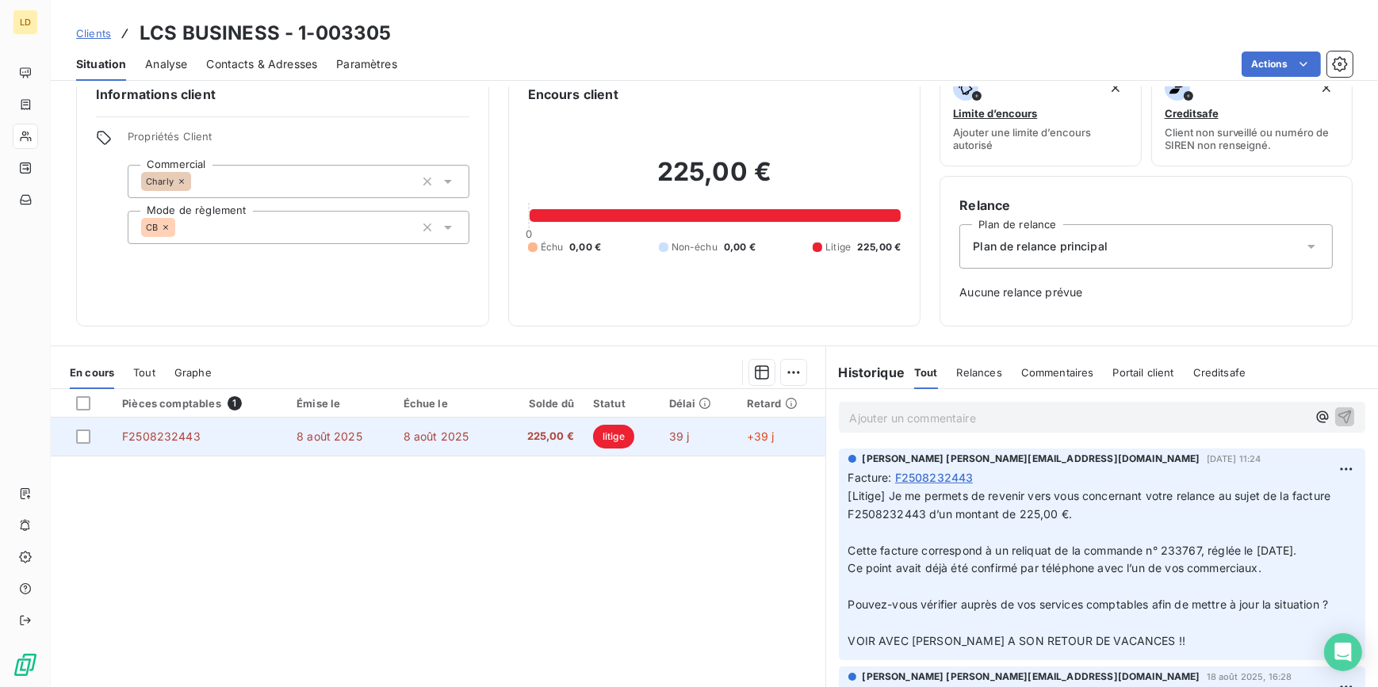
scroll to position [86, 0]
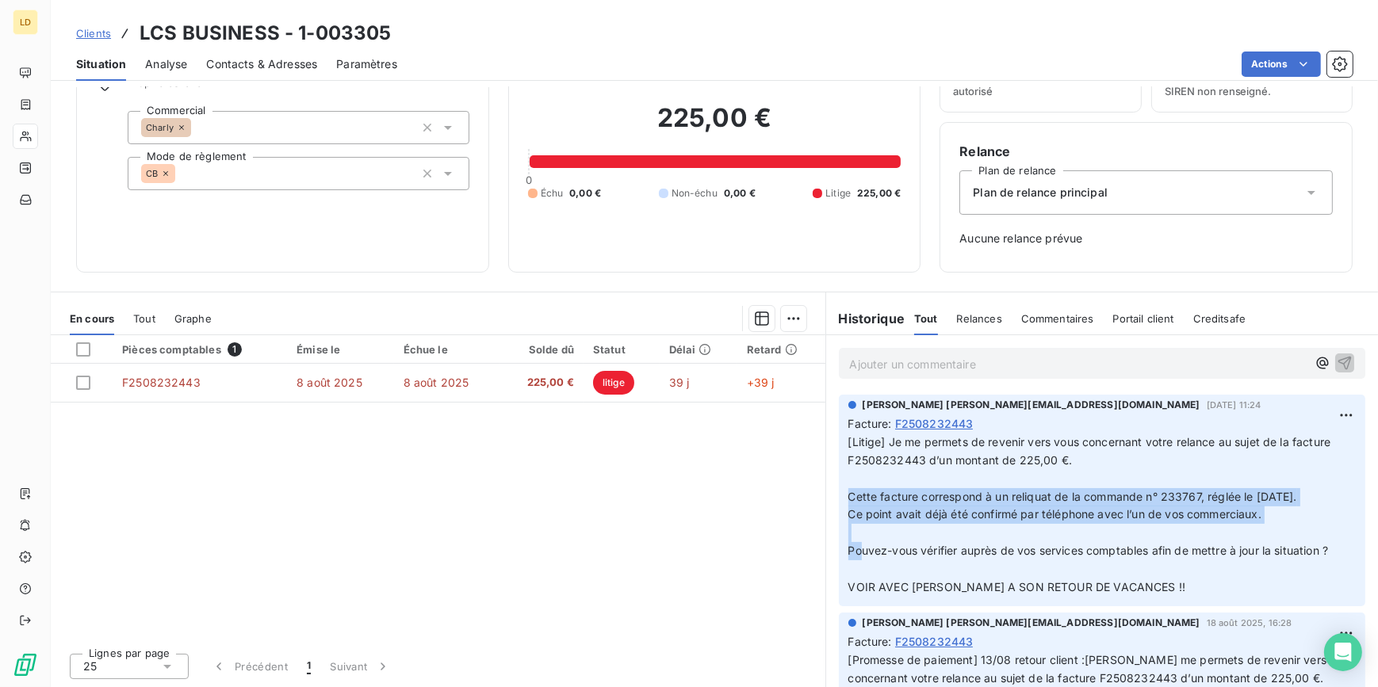
drag, startPoint x: 844, startPoint y: 492, endPoint x: 1288, endPoint y: 515, distance: 444.7
click at [1288, 515] on p "[Litige] Je me permets de revenir vers vous concernant votre relance au sujet d…" at bounding box center [1102, 515] width 508 height 163
copy span "Cette facture correspond à un reliquat de la commande n° 233767, réglée le [DAT…"
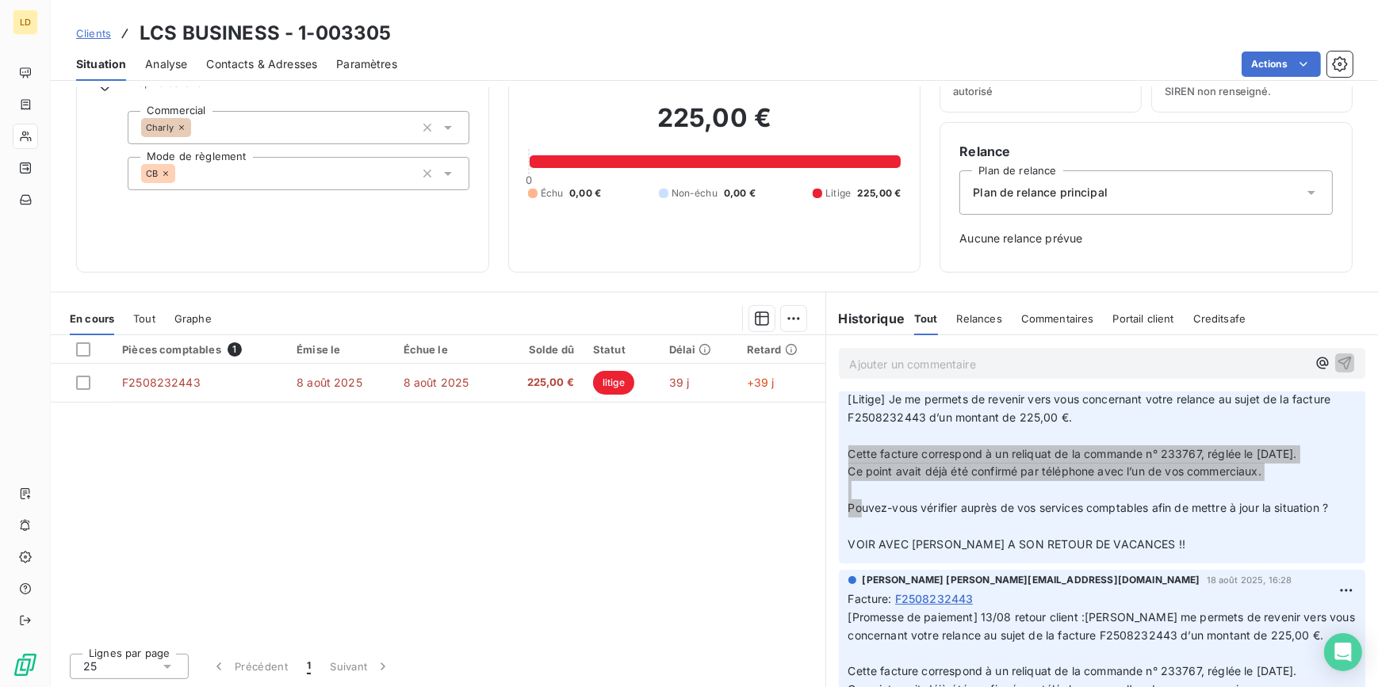
scroll to position [0, 0]
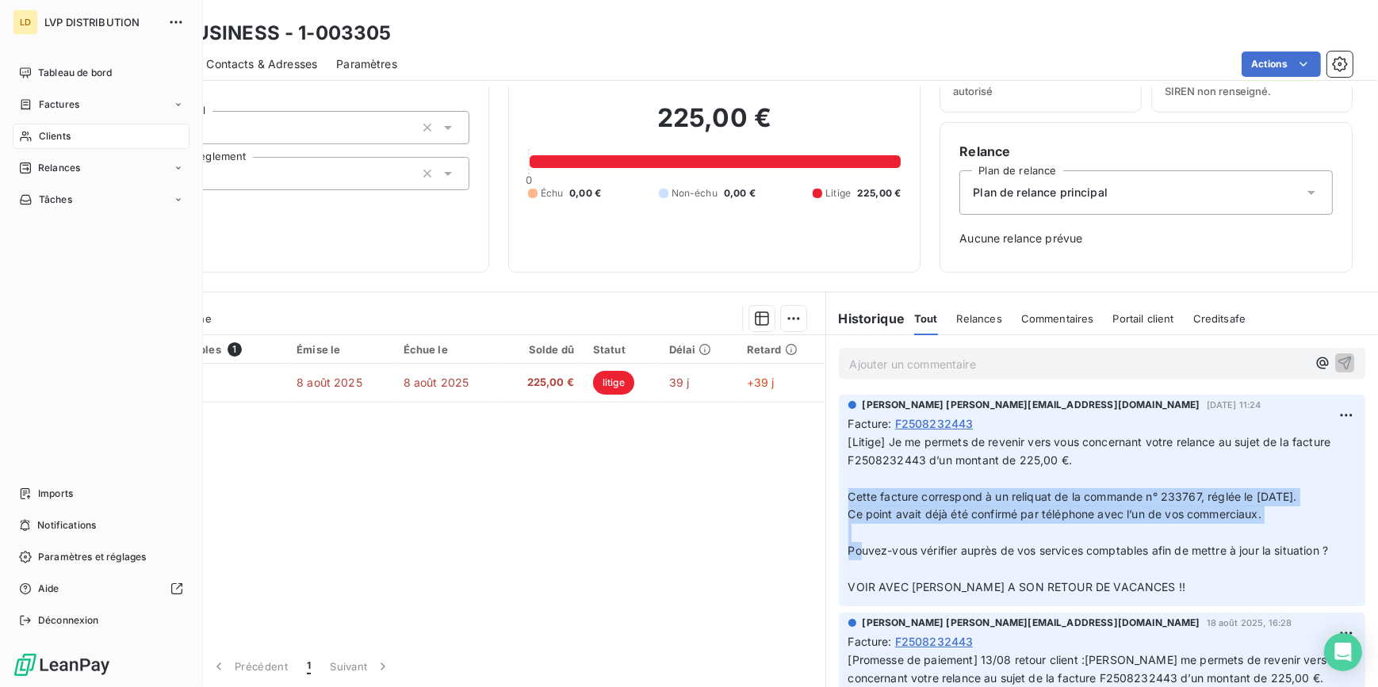
click at [34, 142] on div "Clients" at bounding box center [101, 136] width 177 height 25
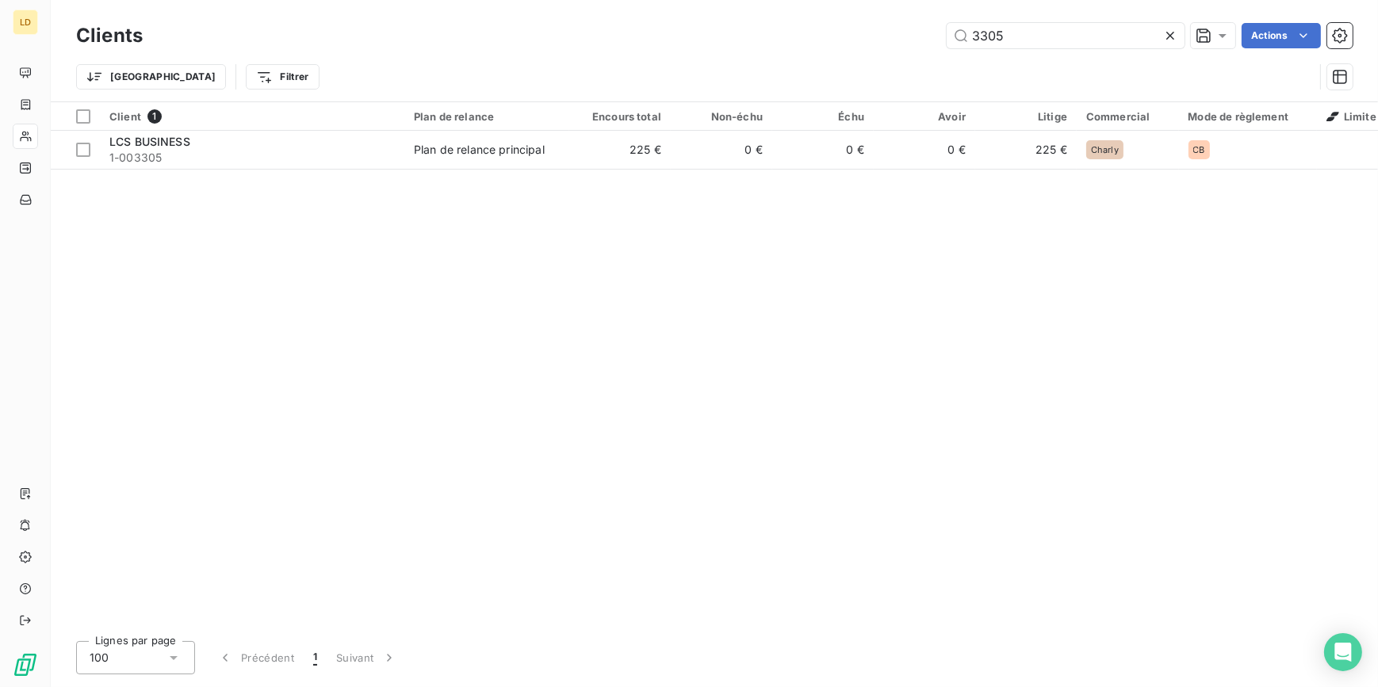
drag, startPoint x: 996, startPoint y: 40, endPoint x: 888, endPoint y: 40, distance: 107.8
click at [892, 39] on div "3305 Actions" at bounding box center [757, 35] width 1191 height 25
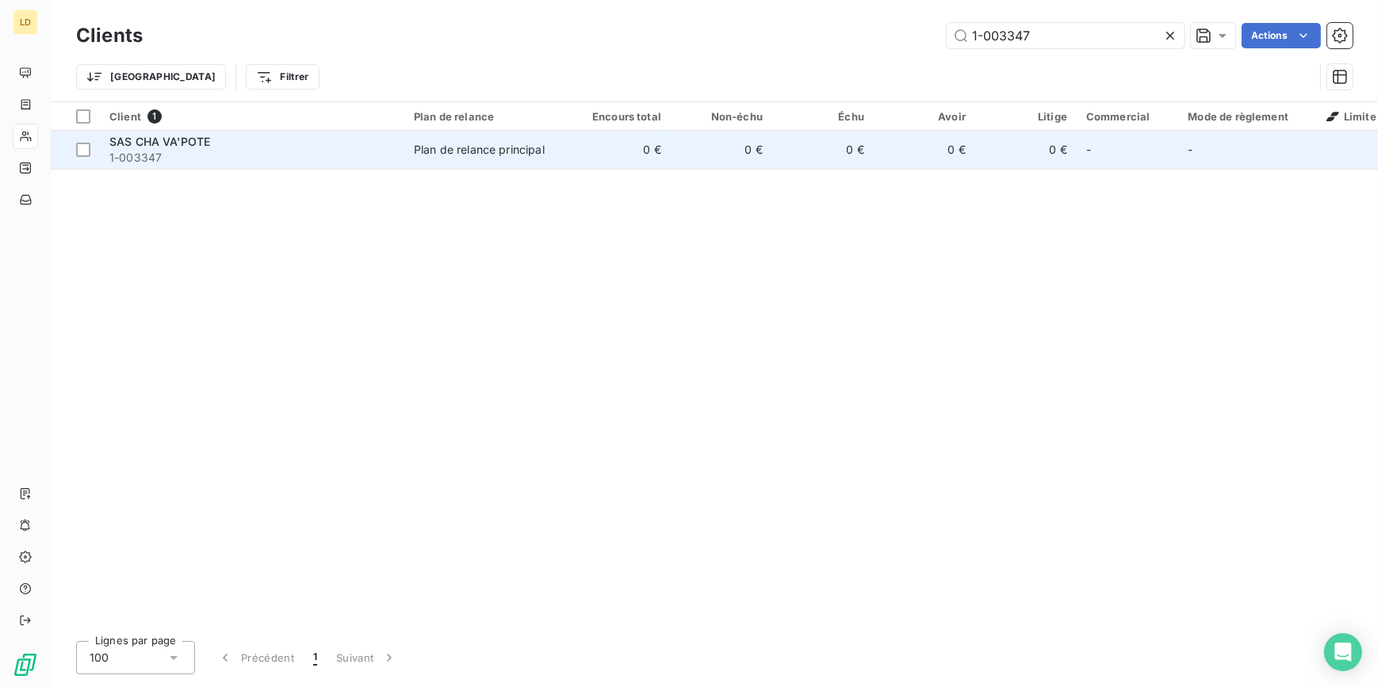
type input "1-003347"
click at [519, 162] on td "Plan de relance principal" at bounding box center [486, 150] width 165 height 38
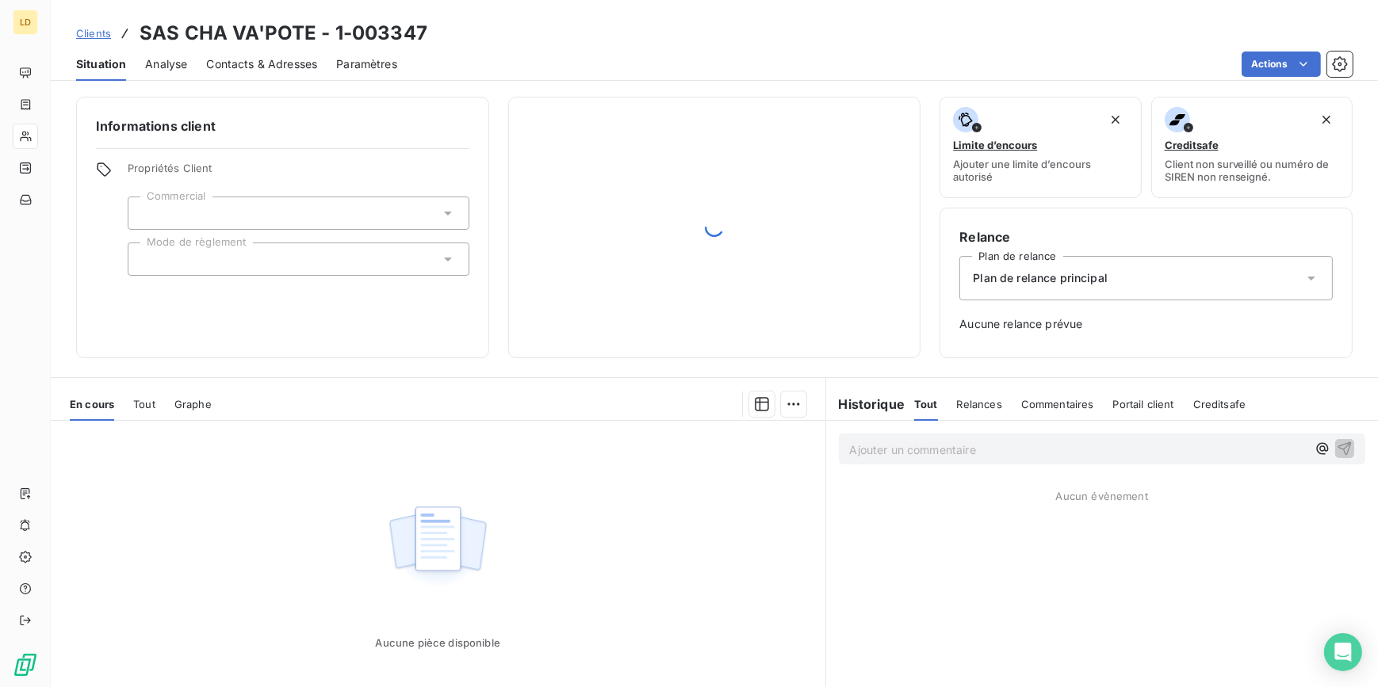
click at [212, 214] on div at bounding box center [299, 213] width 342 height 33
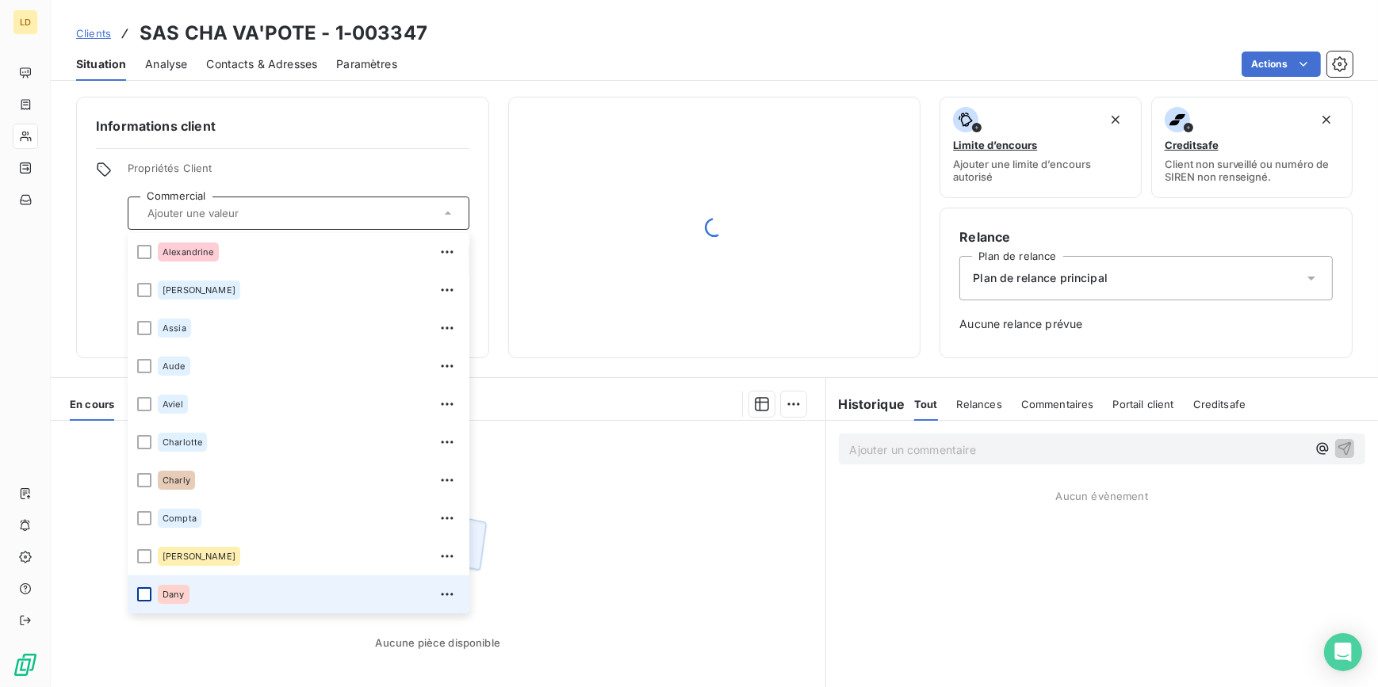
click at [144, 593] on div at bounding box center [144, 595] width 14 height 14
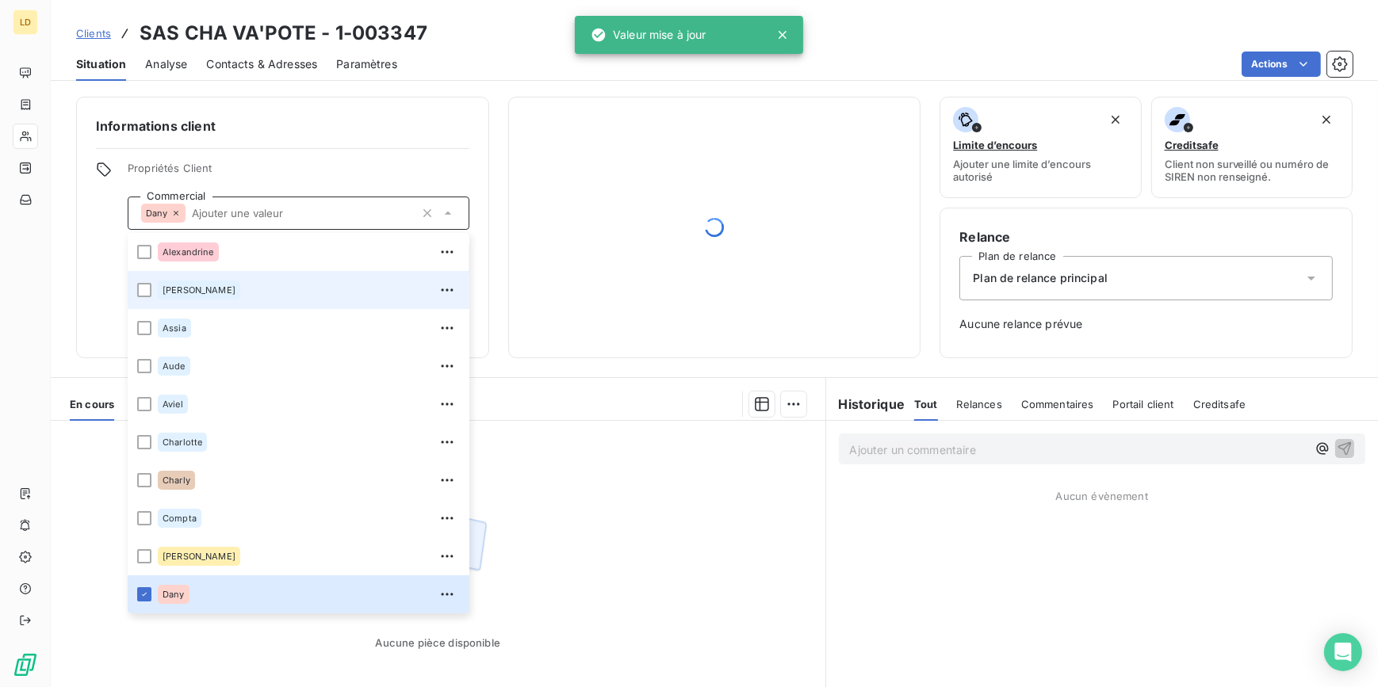
click at [98, 262] on div "Propriétés Client Commercial [PERSON_NAME] [PERSON_NAME] [PERSON_NAME] [PERSON_…" at bounding box center [282, 219] width 373 height 114
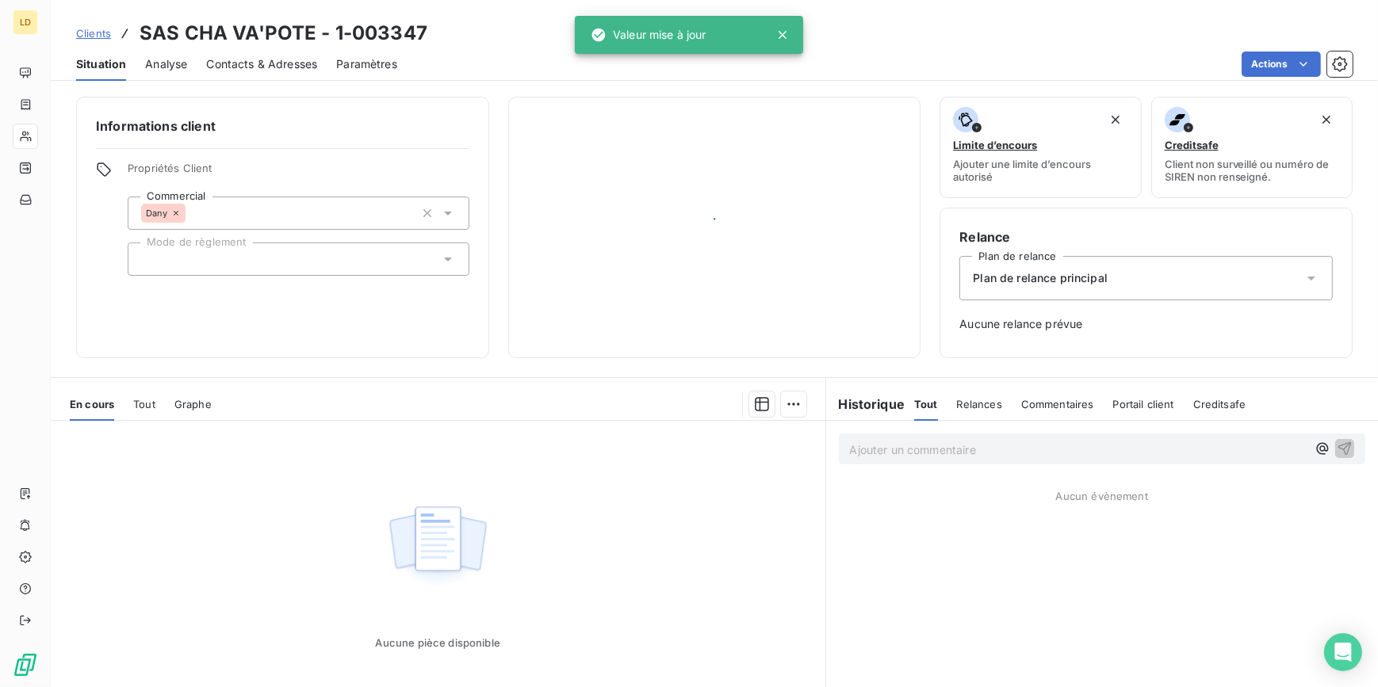
click at [171, 262] on div at bounding box center [299, 259] width 342 height 33
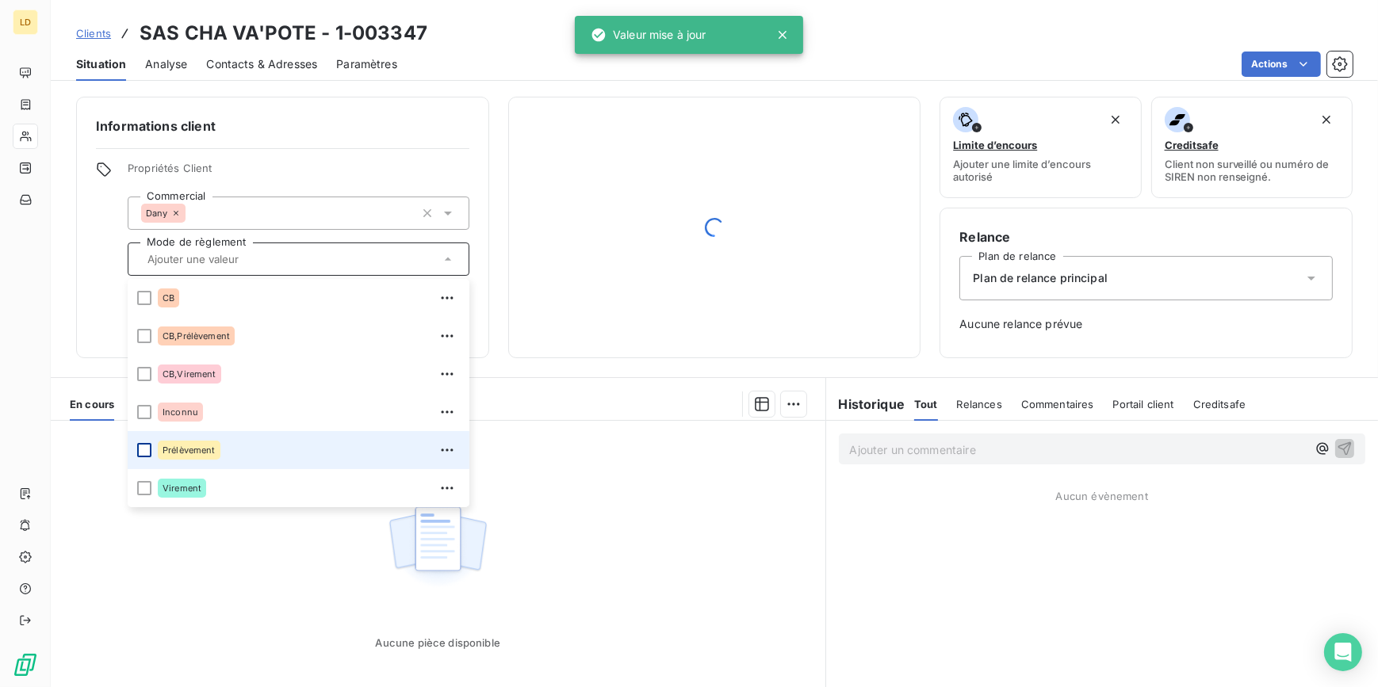
click at [143, 450] on div at bounding box center [144, 450] width 14 height 14
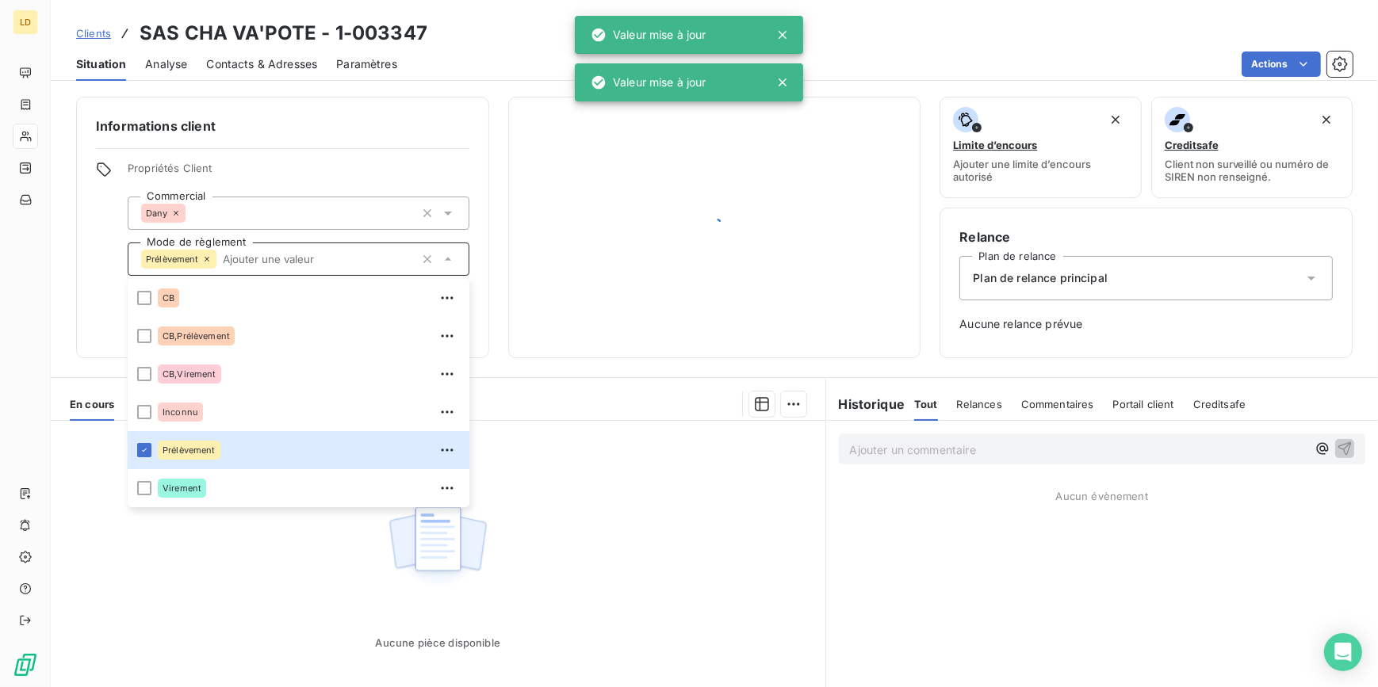
click at [1099, 271] on span "Plan de relance principal" at bounding box center [1040, 278] width 135 height 16
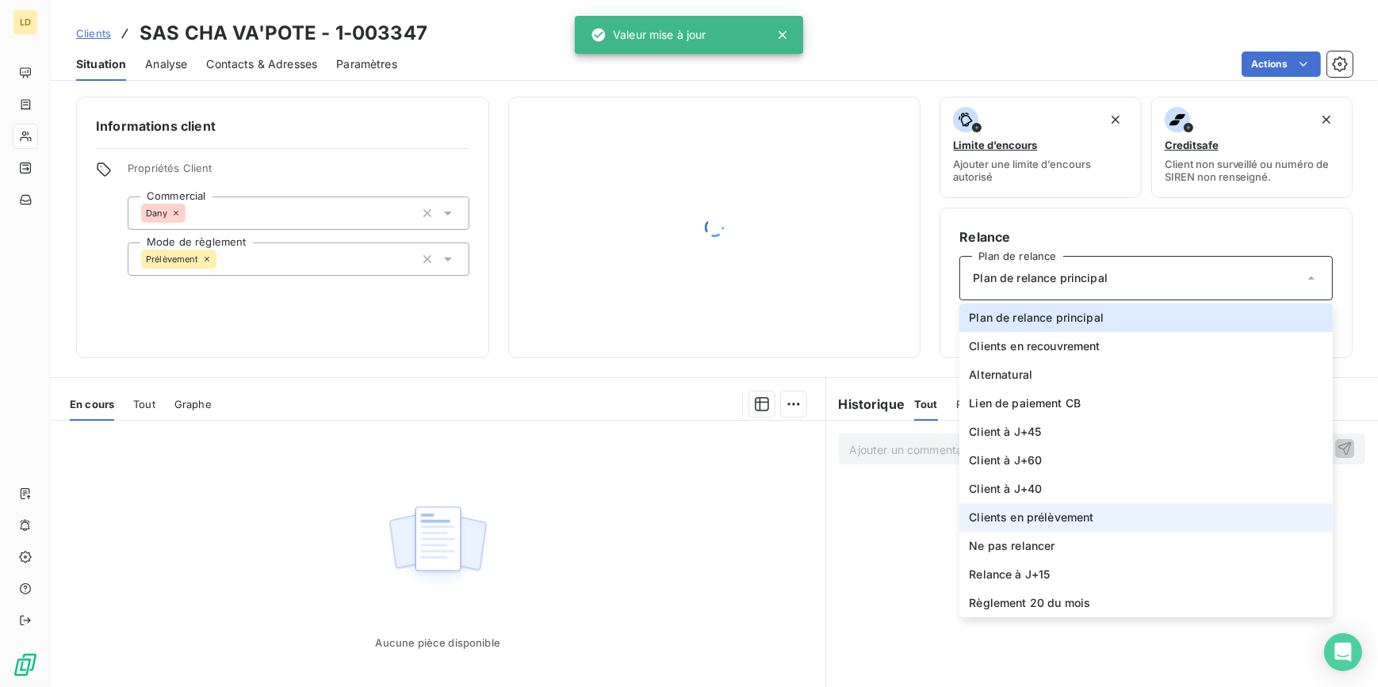
click at [1062, 519] on span "Clients en prélèvement" at bounding box center [1031, 518] width 124 height 16
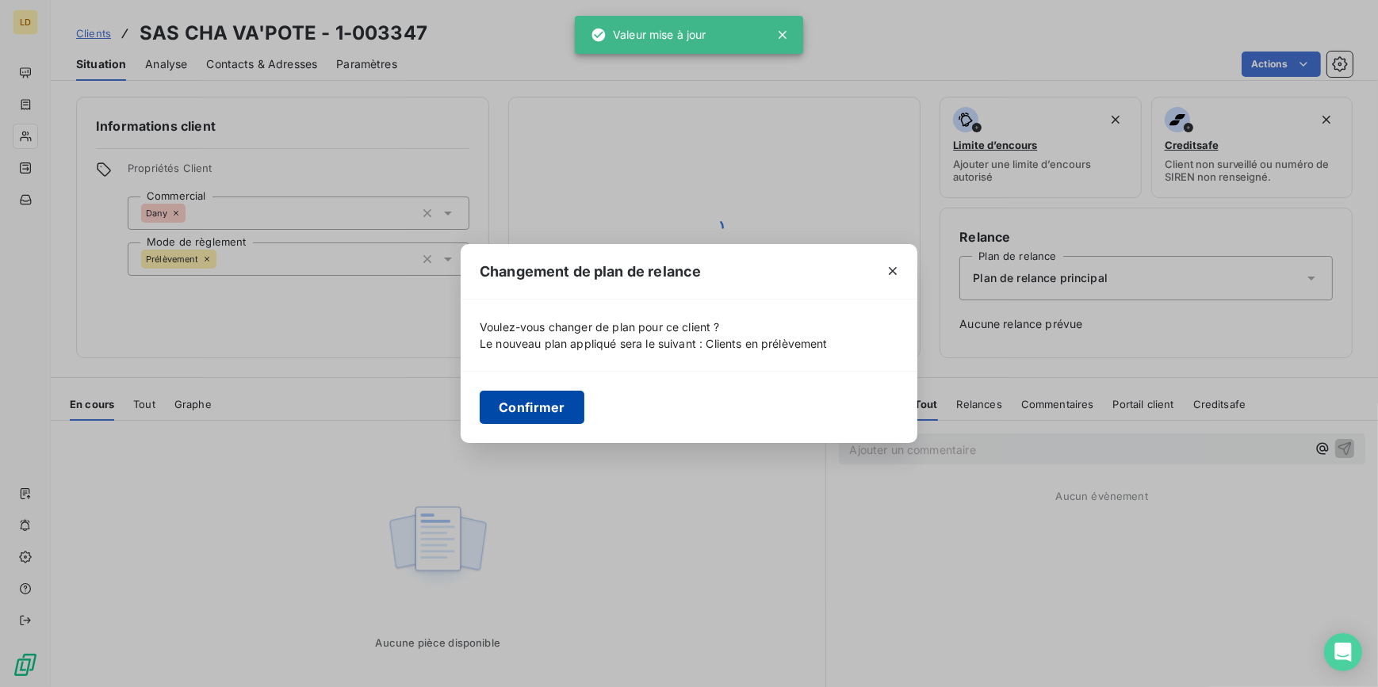
click at [530, 401] on button "Confirmer" at bounding box center [532, 407] width 105 height 33
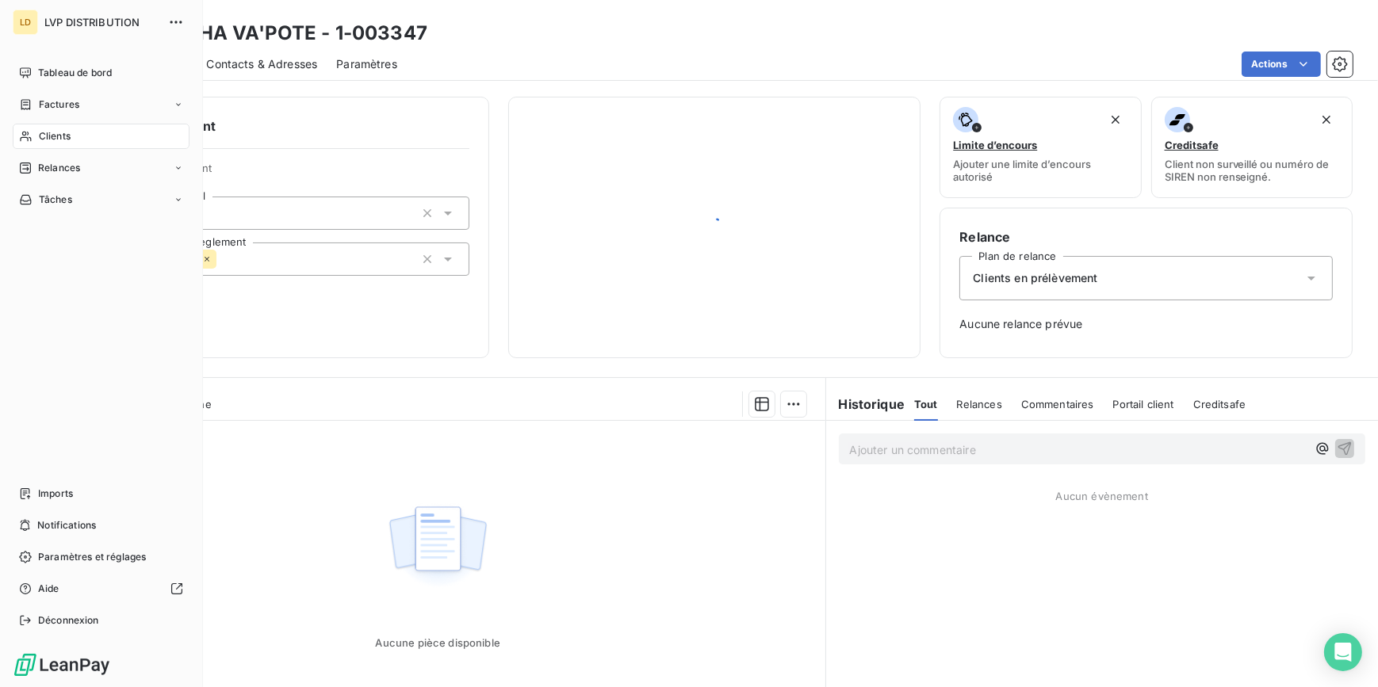
click at [34, 132] on div "Clients" at bounding box center [101, 136] width 177 height 25
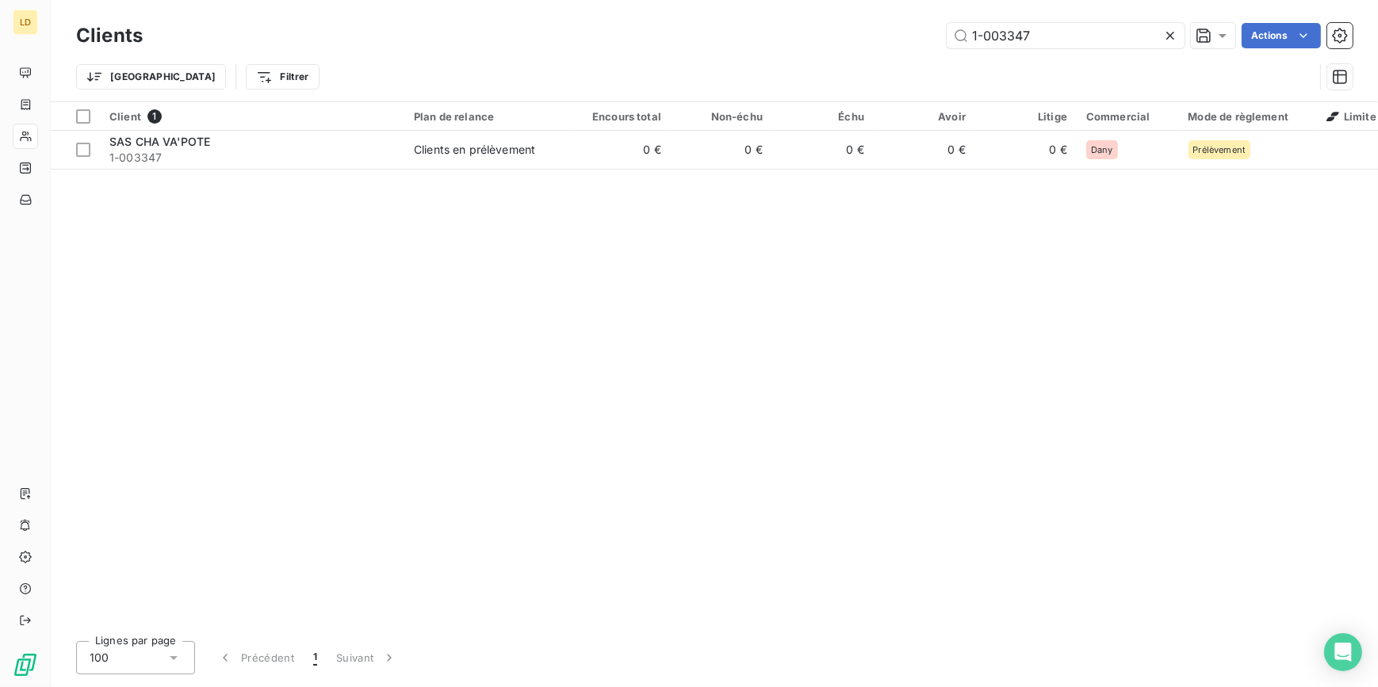
drag, startPoint x: 1072, startPoint y: 33, endPoint x: 911, endPoint y: 36, distance: 161.0
click at [916, 36] on div "1-003347 Actions" at bounding box center [757, 35] width 1191 height 25
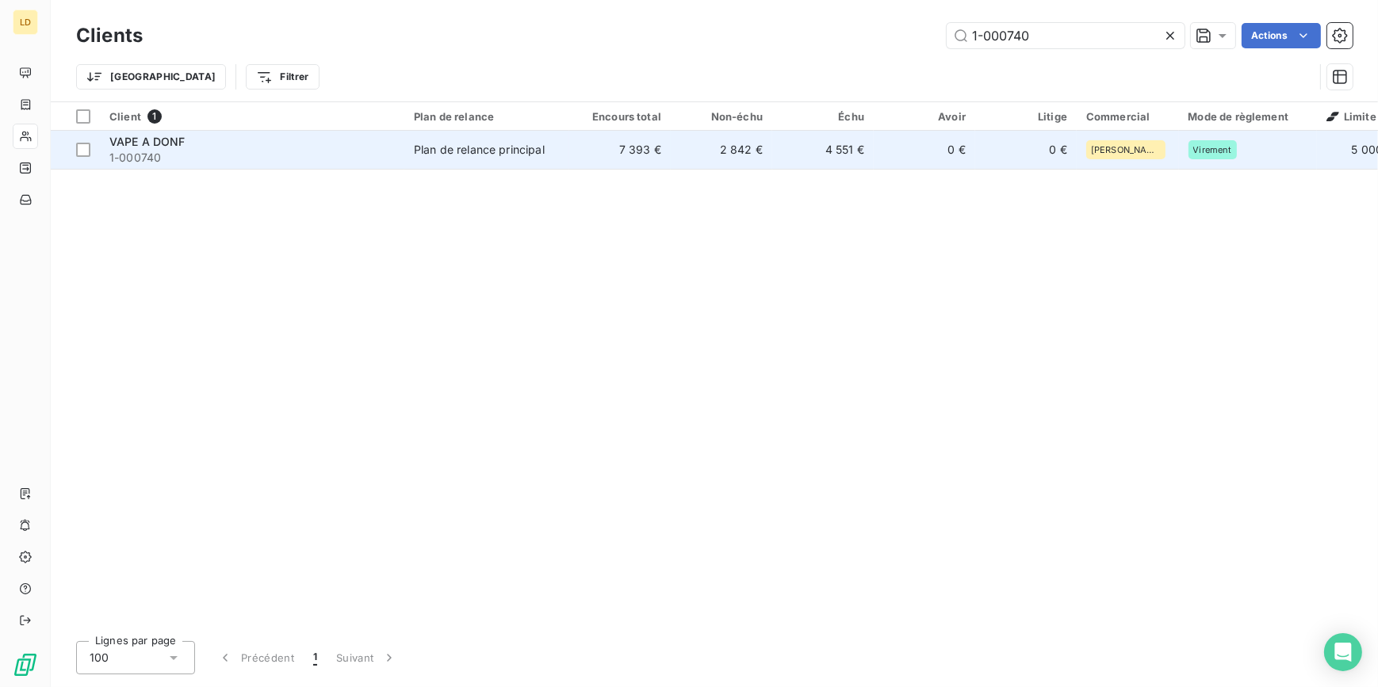
type input "1-000740"
click at [603, 147] on td "7 393 €" at bounding box center [619, 150] width 101 height 38
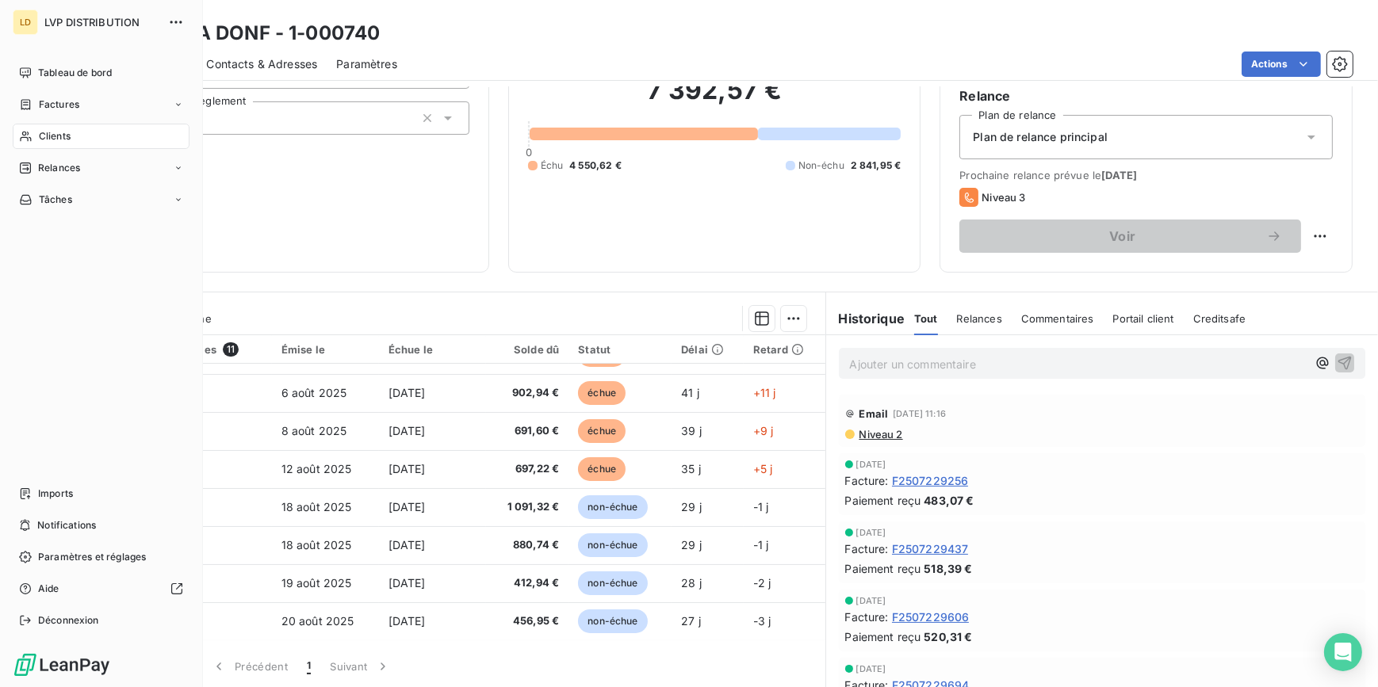
click at [40, 134] on span "Clients" at bounding box center [55, 136] width 32 height 14
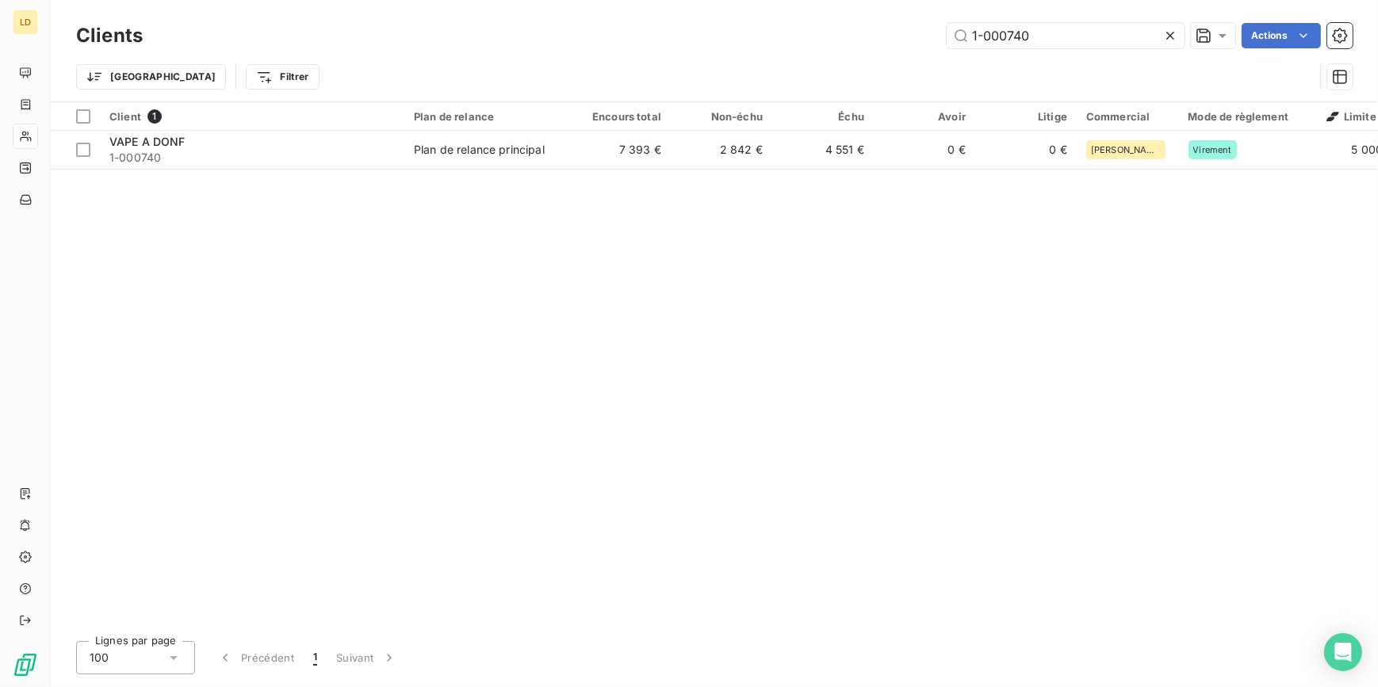
drag, startPoint x: 981, startPoint y: 29, endPoint x: 857, endPoint y: 34, distance: 123.8
click at [867, 32] on div "1-000740 Actions" at bounding box center [757, 35] width 1191 height 25
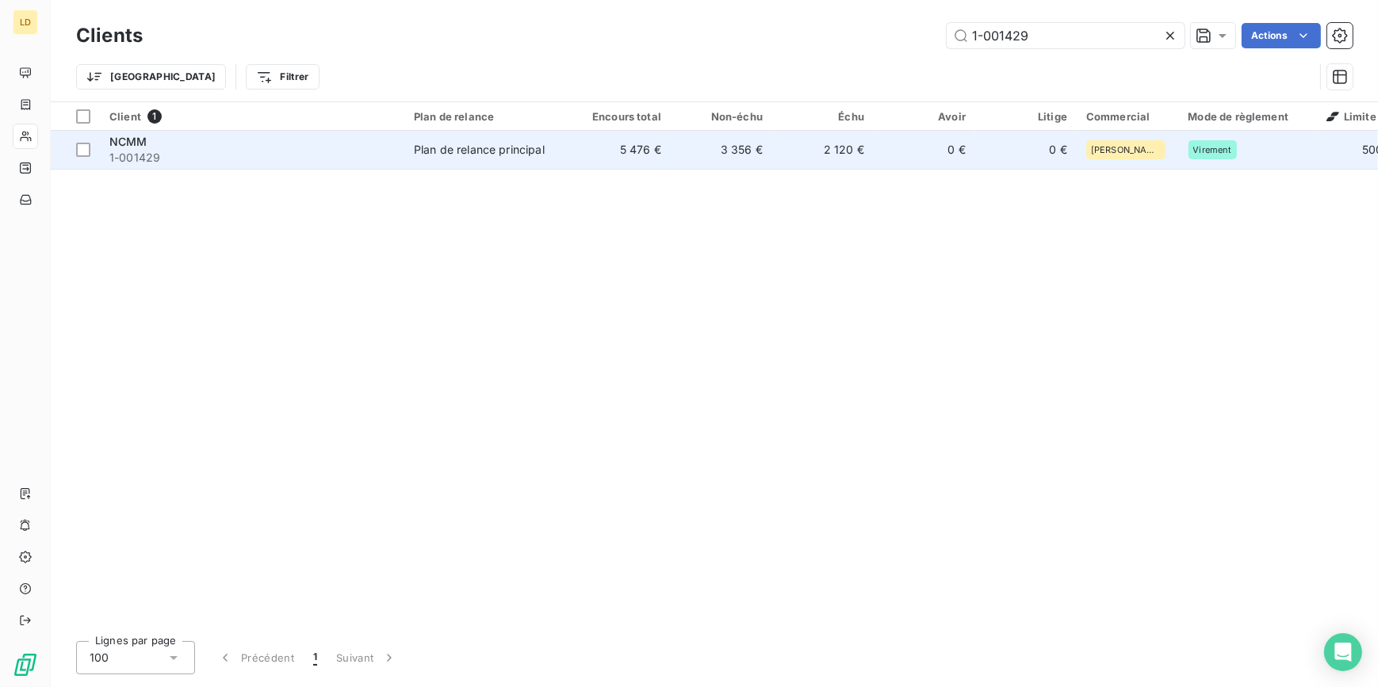
type input "1-001429"
click at [468, 159] on td "Plan de relance principal" at bounding box center [486, 150] width 165 height 38
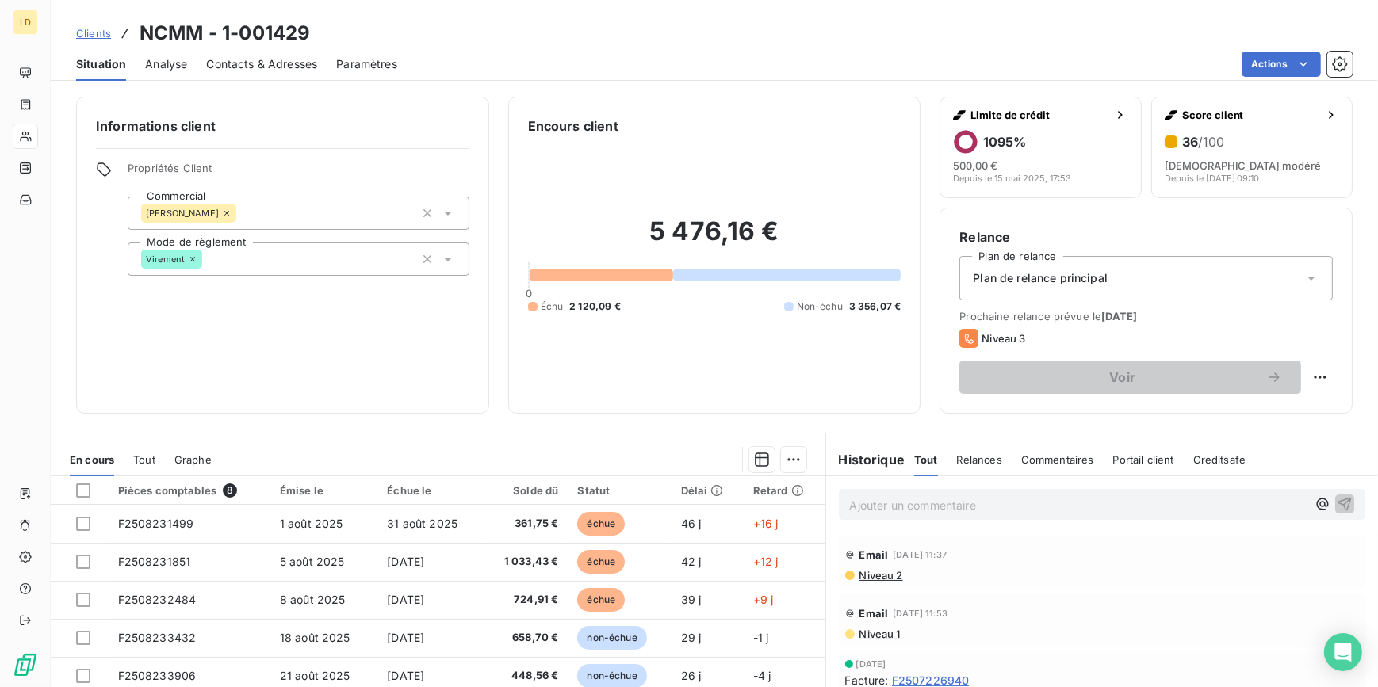
click at [27, 140] on icon at bounding box center [25, 137] width 11 height 10
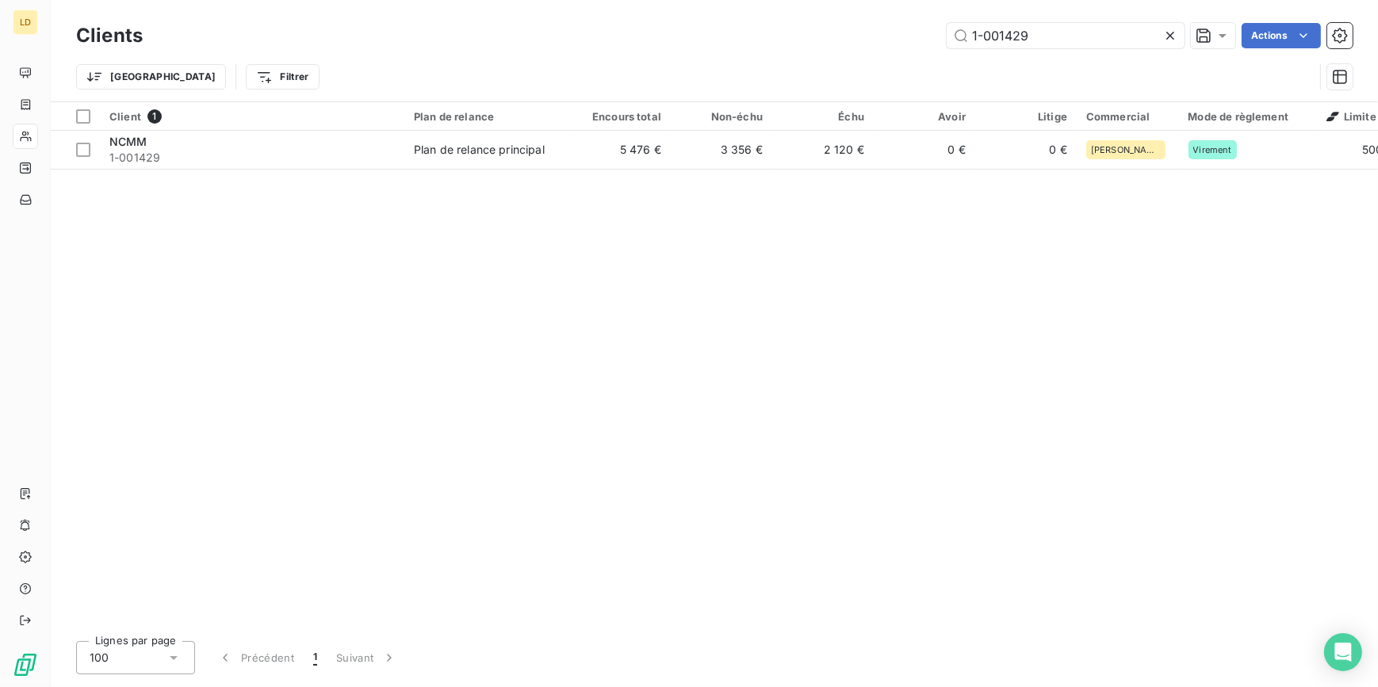
drag, startPoint x: 1079, startPoint y: 36, endPoint x: 861, endPoint y: 36, distance: 218.0
click at [867, 36] on div "1-001429 Actions" at bounding box center [757, 35] width 1191 height 25
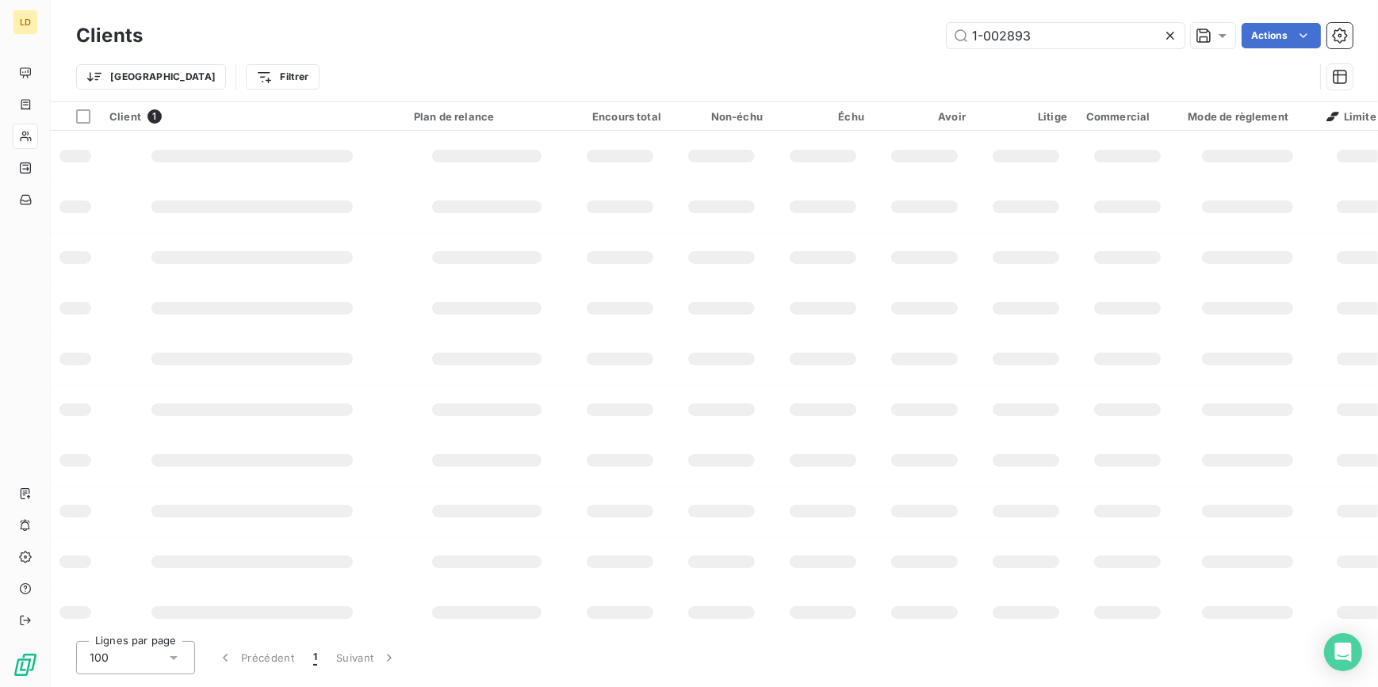
type input "1-002893"
click at [520, 146] on td at bounding box center [486, 156] width 165 height 51
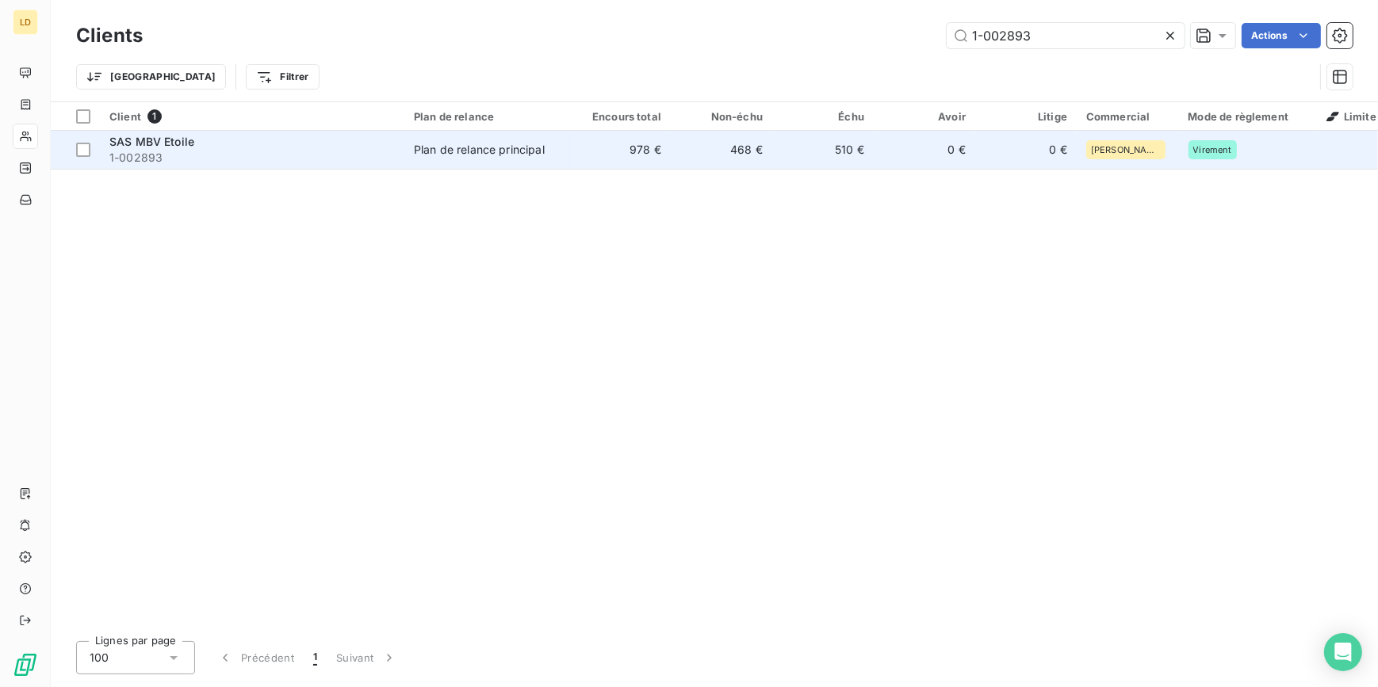
click at [411, 150] on td "Plan de relance principal" at bounding box center [486, 150] width 165 height 38
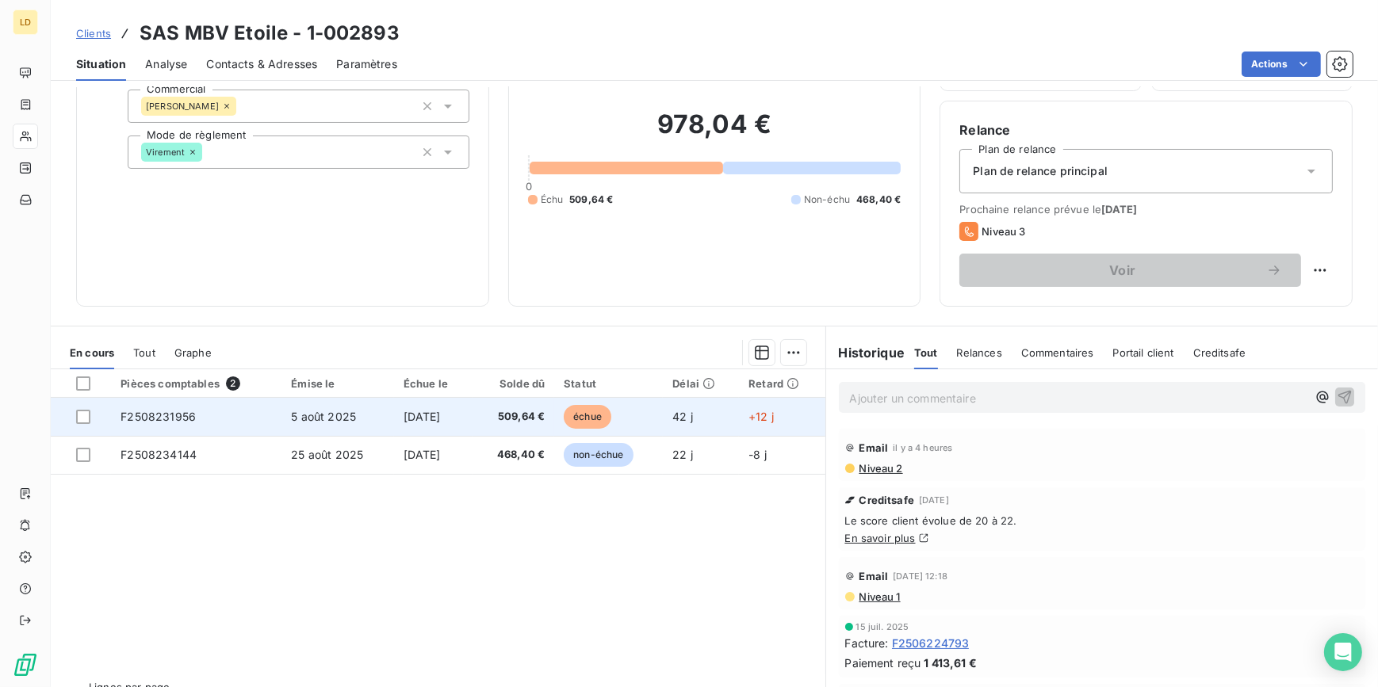
scroll to position [141, 0]
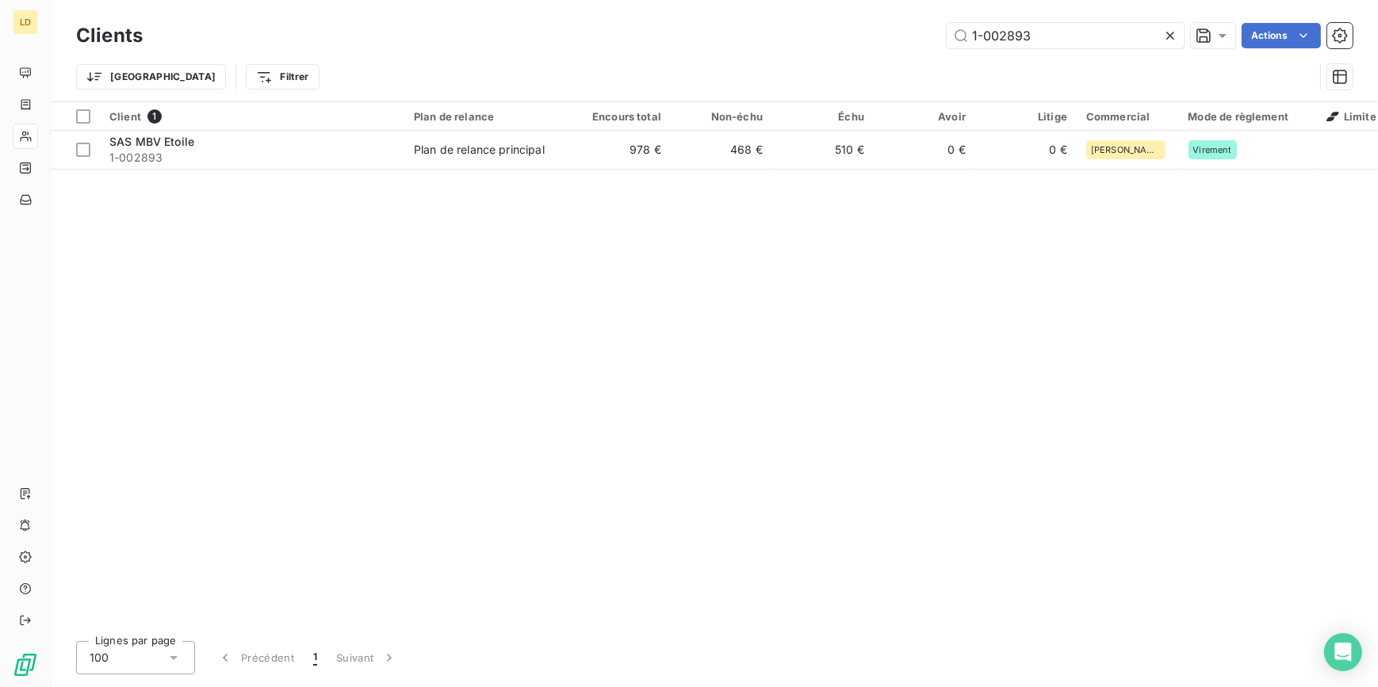
drag, startPoint x: 1051, startPoint y: 41, endPoint x: 879, endPoint y: 40, distance: 172.9
click at [886, 40] on div "1-002893 Actions" at bounding box center [757, 35] width 1191 height 25
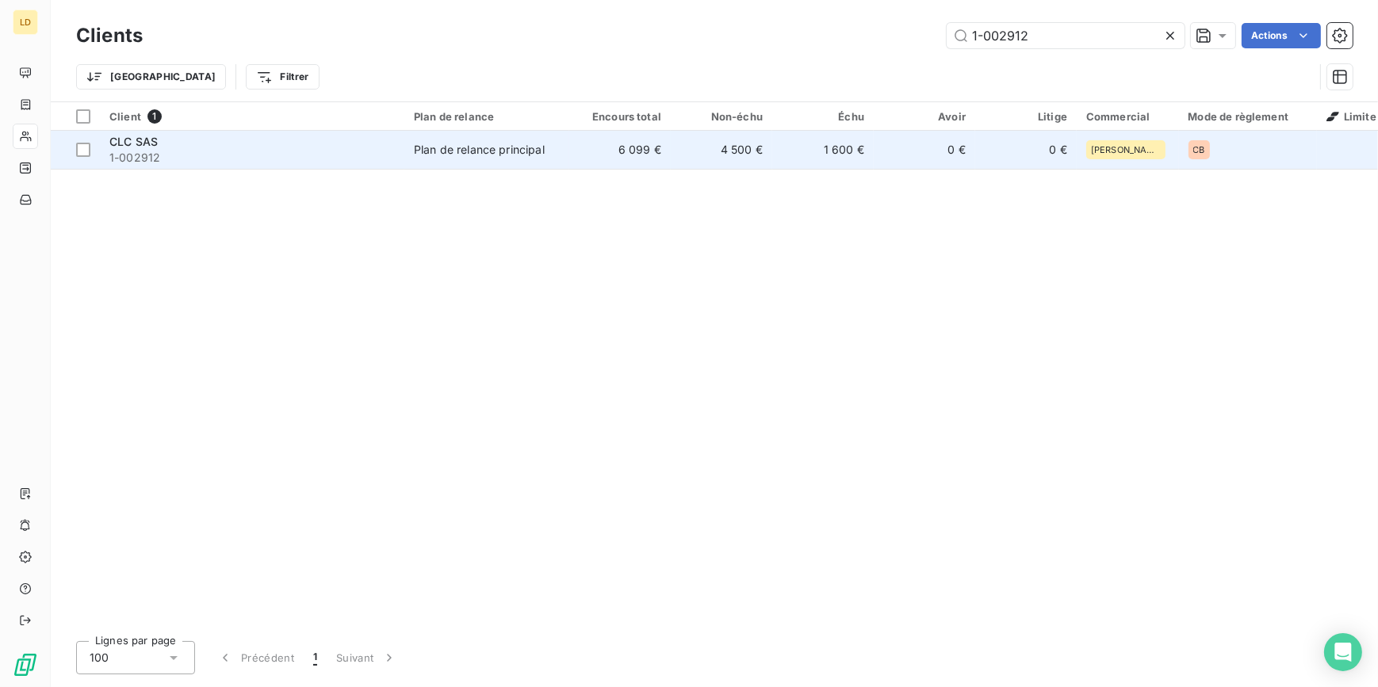
type input "1-002912"
click at [607, 167] on td "6 099 €" at bounding box center [619, 150] width 101 height 38
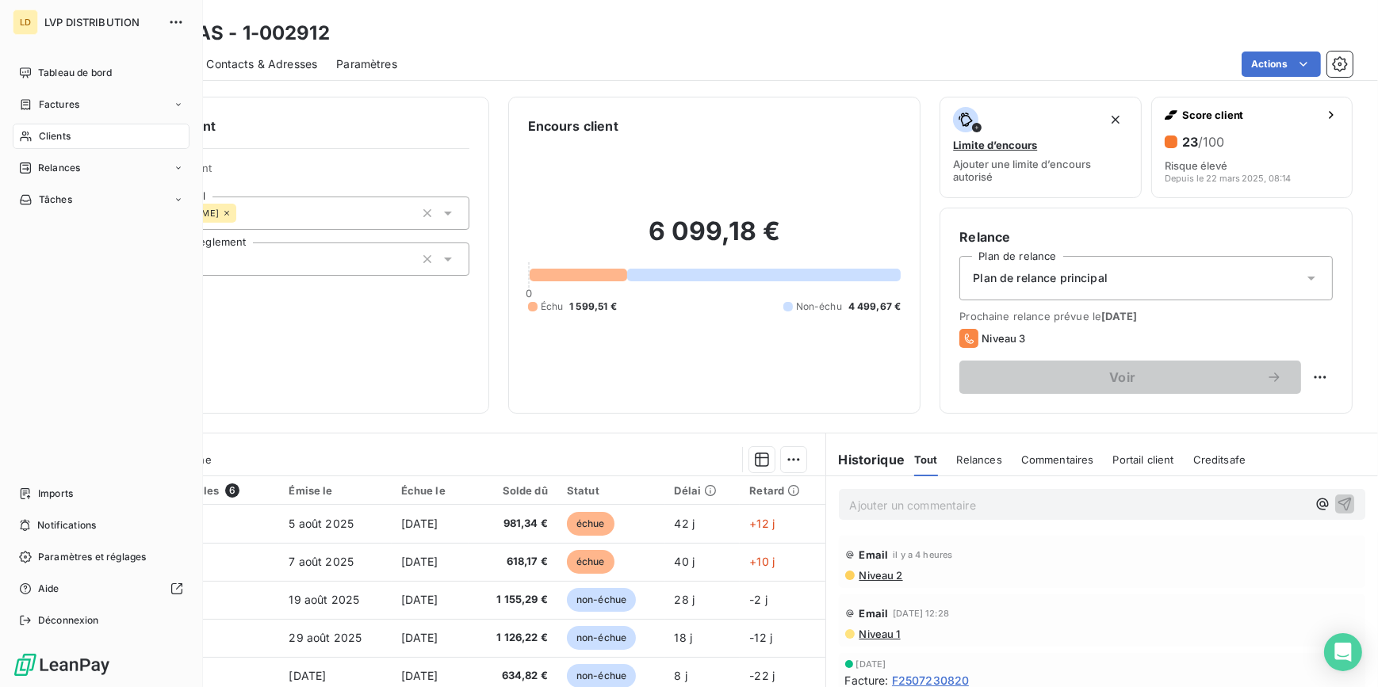
click at [57, 129] on span "Clients" at bounding box center [55, 136] width 32 height 14
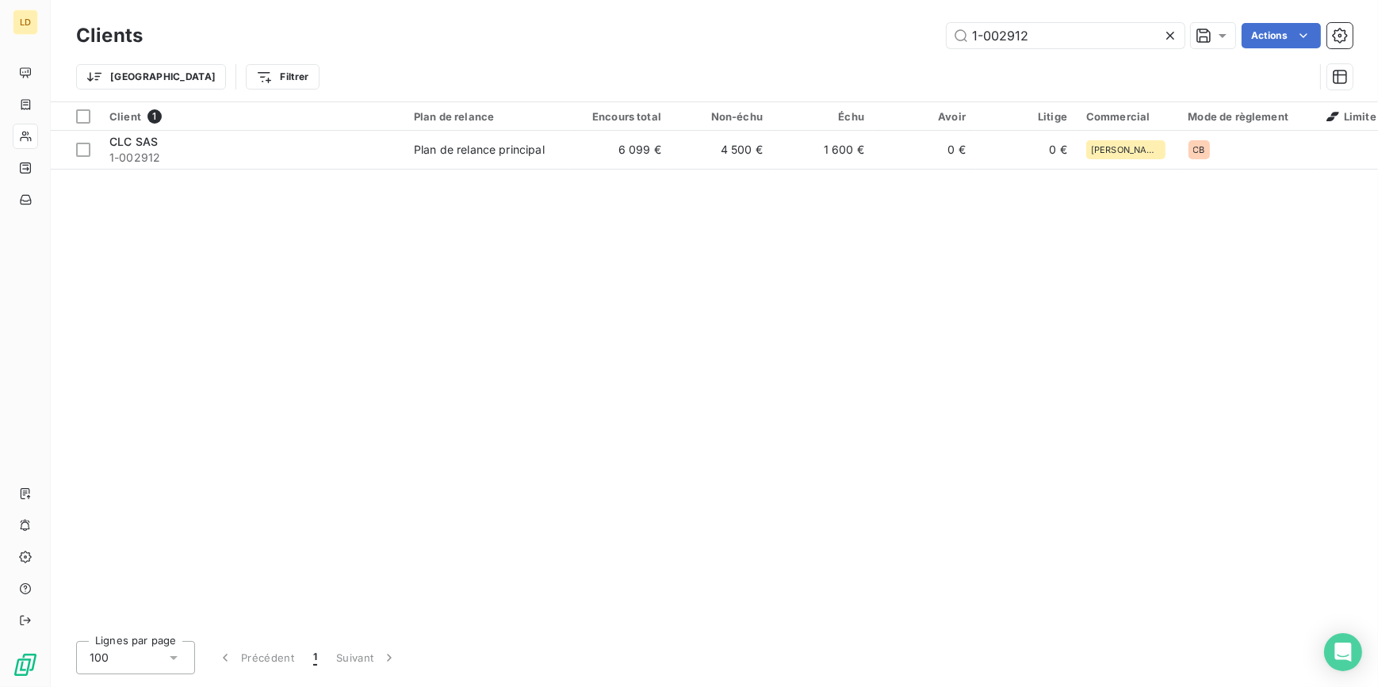
drag, startPoint x: 1088, startPoint y: 38, endPoint x: 915, endPoint y: 46, distance: 173.0
click at [916, 46] on div "1-002912 Actions" at bounding box center [757, 35] width 1191 height 25
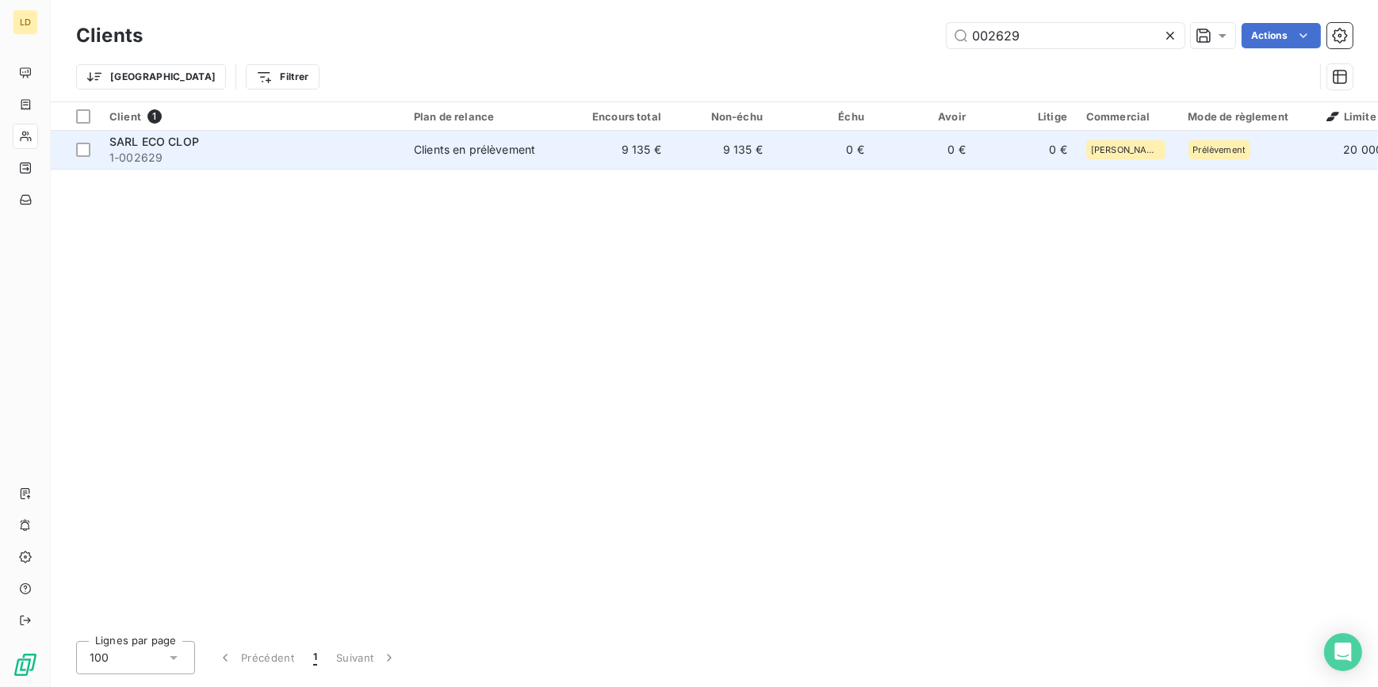
type input "002629"
click at [704, 156] on td "9 135 €" at bounding box center [721, 150] width 101 height 38
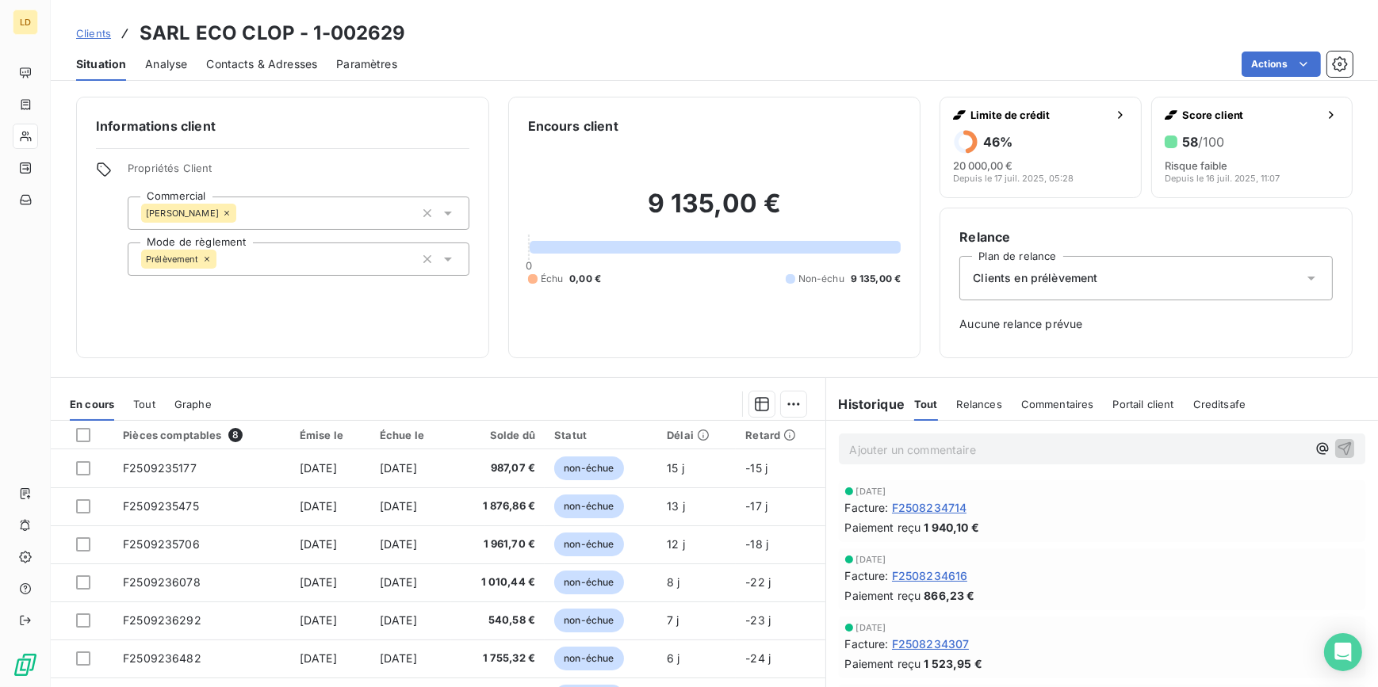
click at [38, 144] on div at bounding box center [25, 136] width 25 height 25
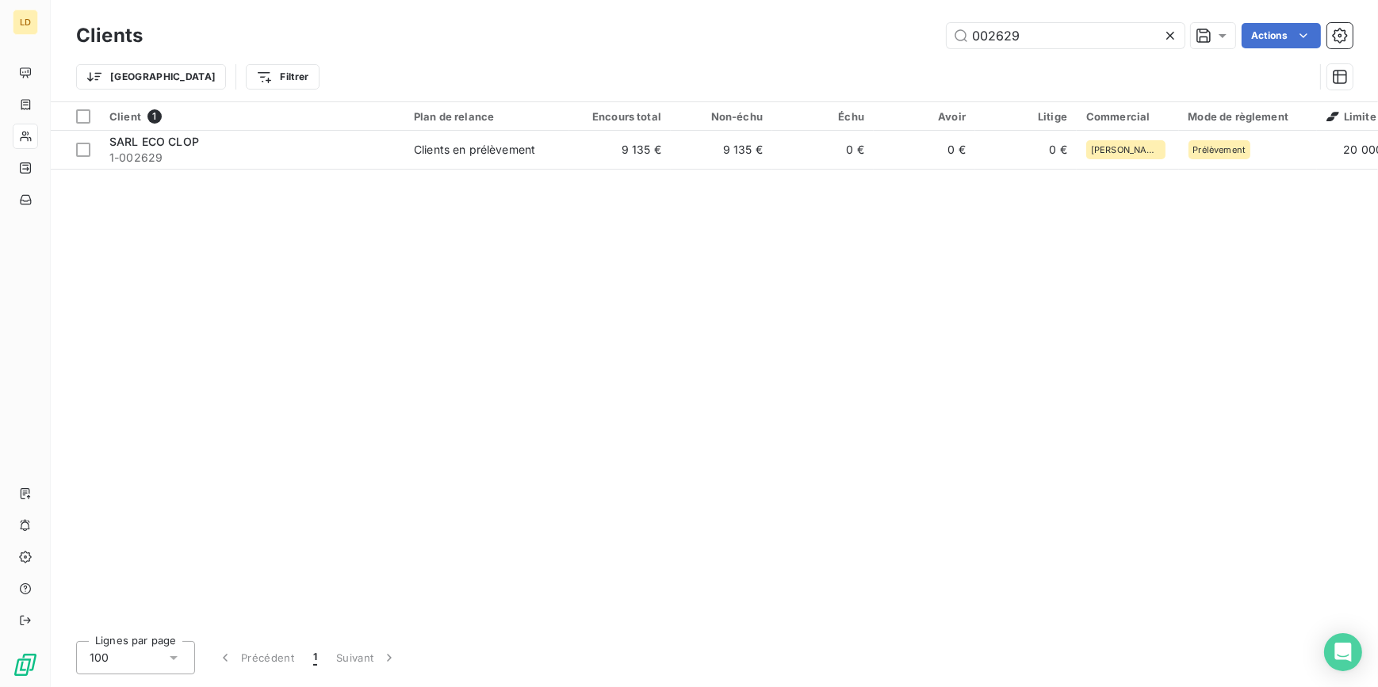
drag, startPoint x: 1056, startPoint y: 38, endPoint x: 880, endPoint y: 28, distance: 176.3
click at [885, 28] on div "002629 Actions" at bounding box center [757, 35] width 1191 height 25
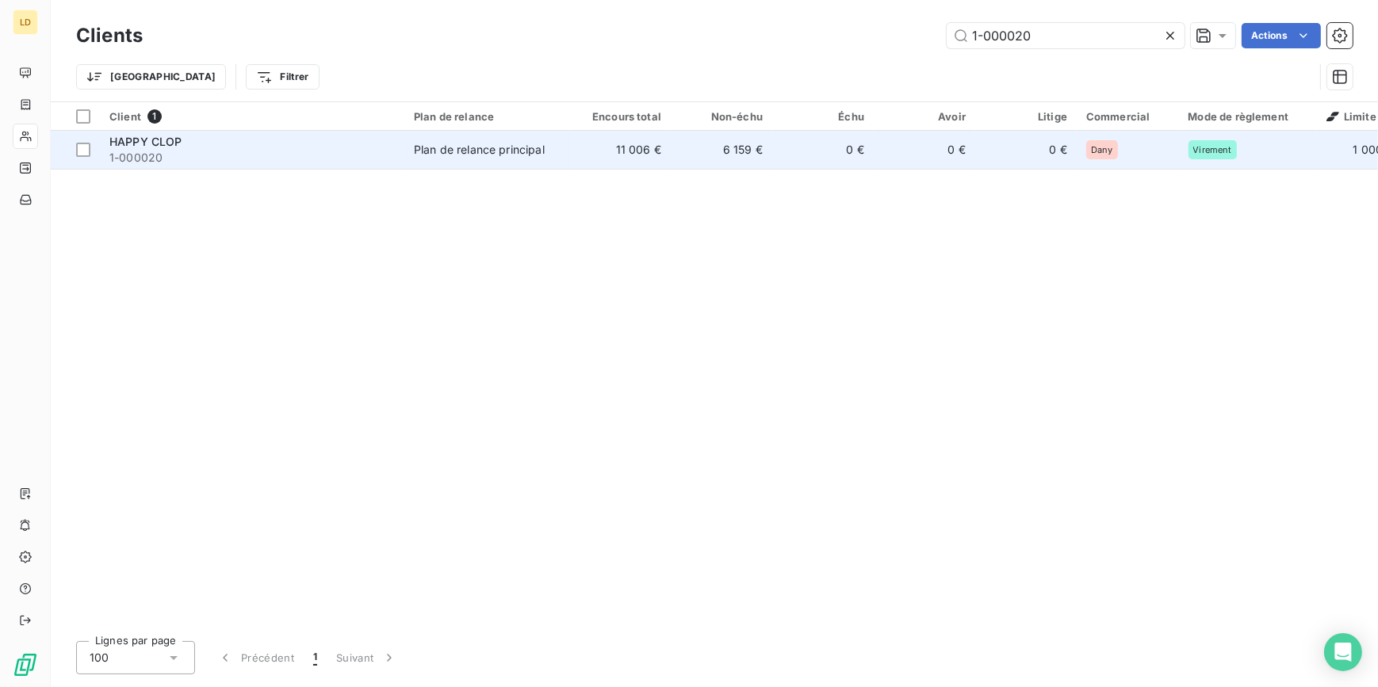
type input "1-000020"
click at [534, 151] on div "Plan de relance principal" at bounding box center [479, 150] width 131 height 16
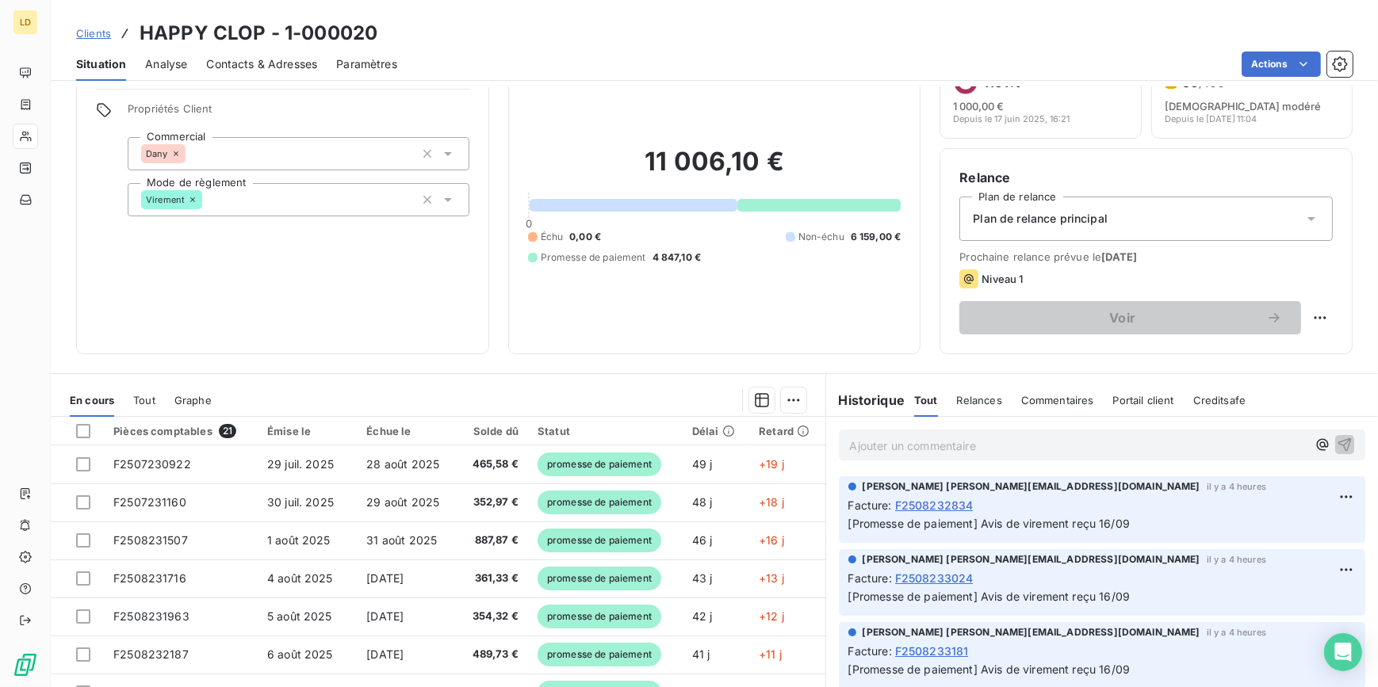
scroll to position [141, 0]
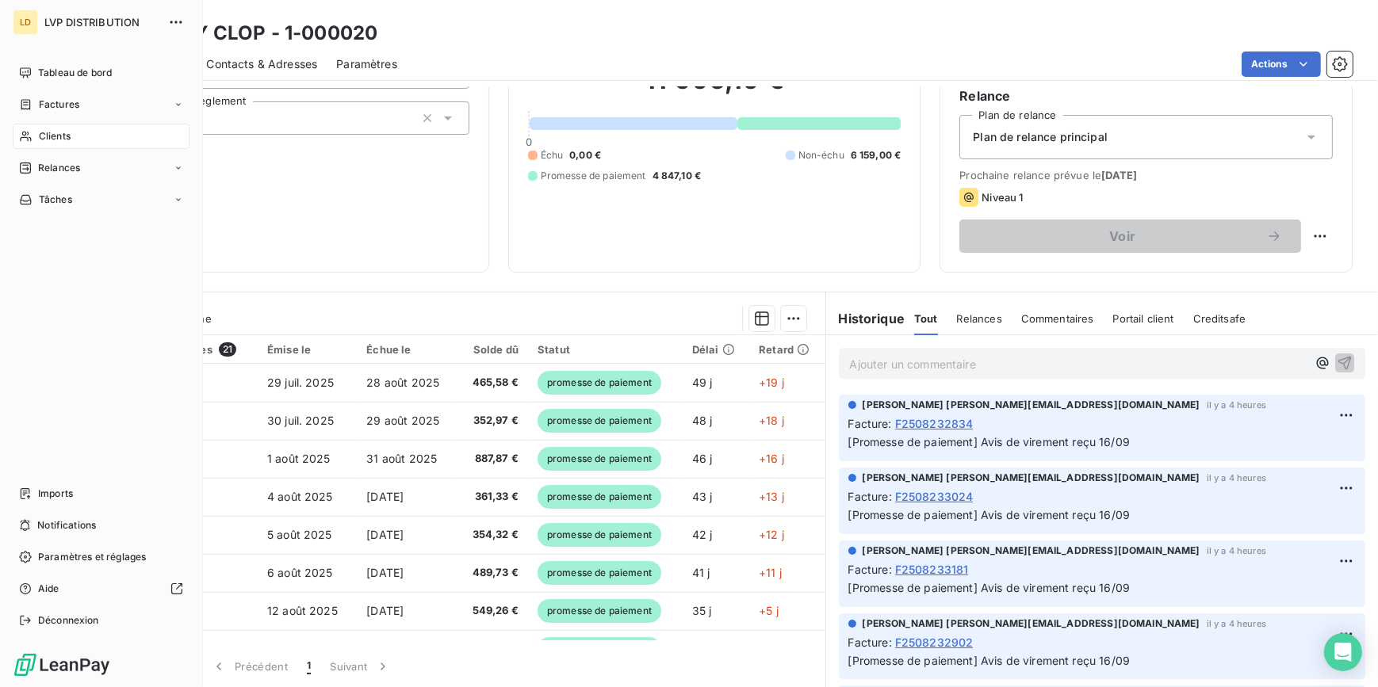
drag, startPoint x: 29, startPoint y: 134, endPoint x: 100, endPoint y: 134, distance: 71.4
click at [29, 134] on icon at bounding box center [25, 136] width 13 height 13
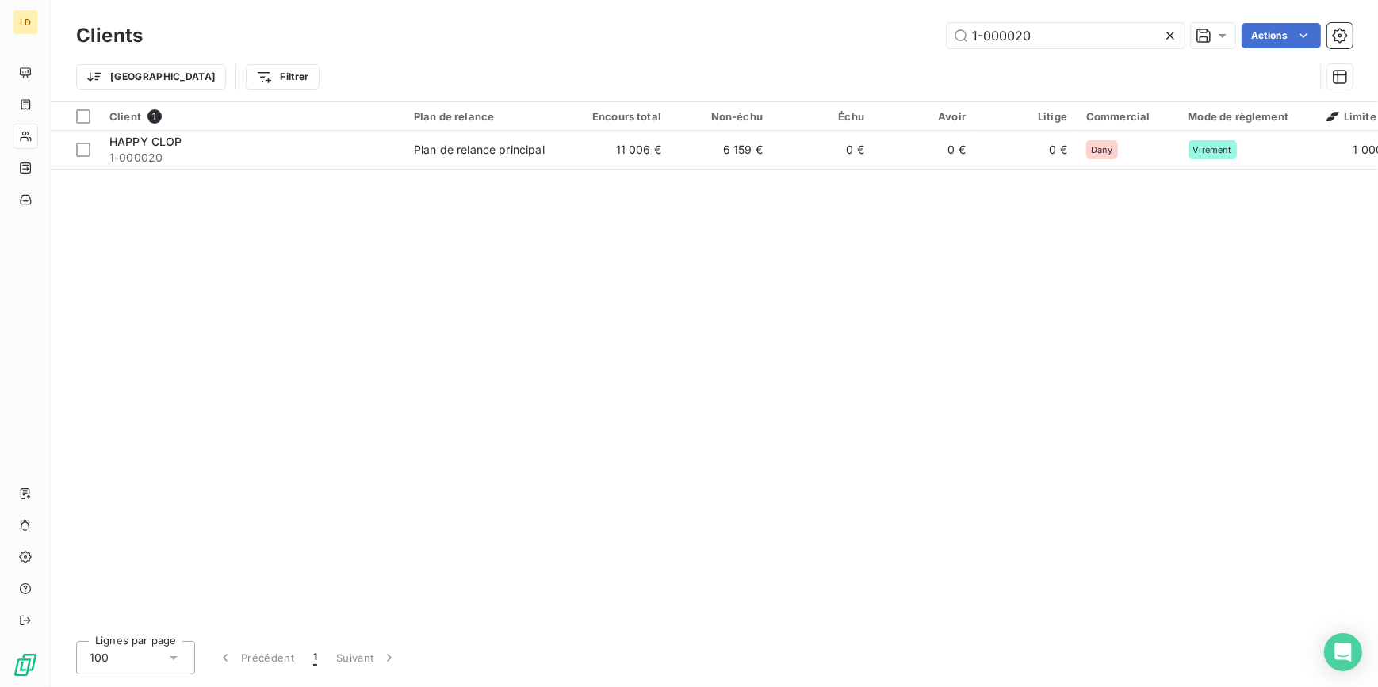
drag, startPoint x: 1048, startPoint y: 40, endPoint x: 859, endPoint y: 40, distance: 189.5
click at [866, 40] on div "1-000020 Actions" at bounding box center [757, 35] width 1191 height 25
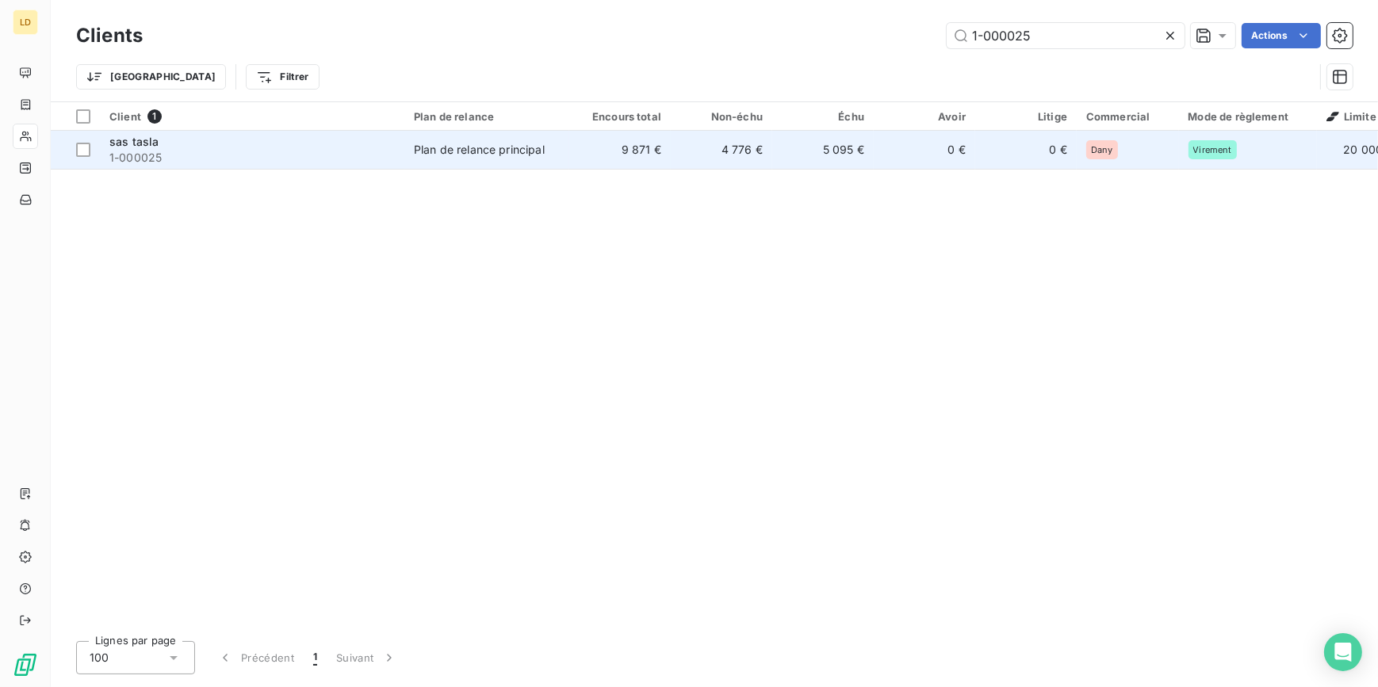
type input "1-000025"
click at [412, 159] on td "Plan de relance principal" at bounding box center [486, 150] width 165 height 38
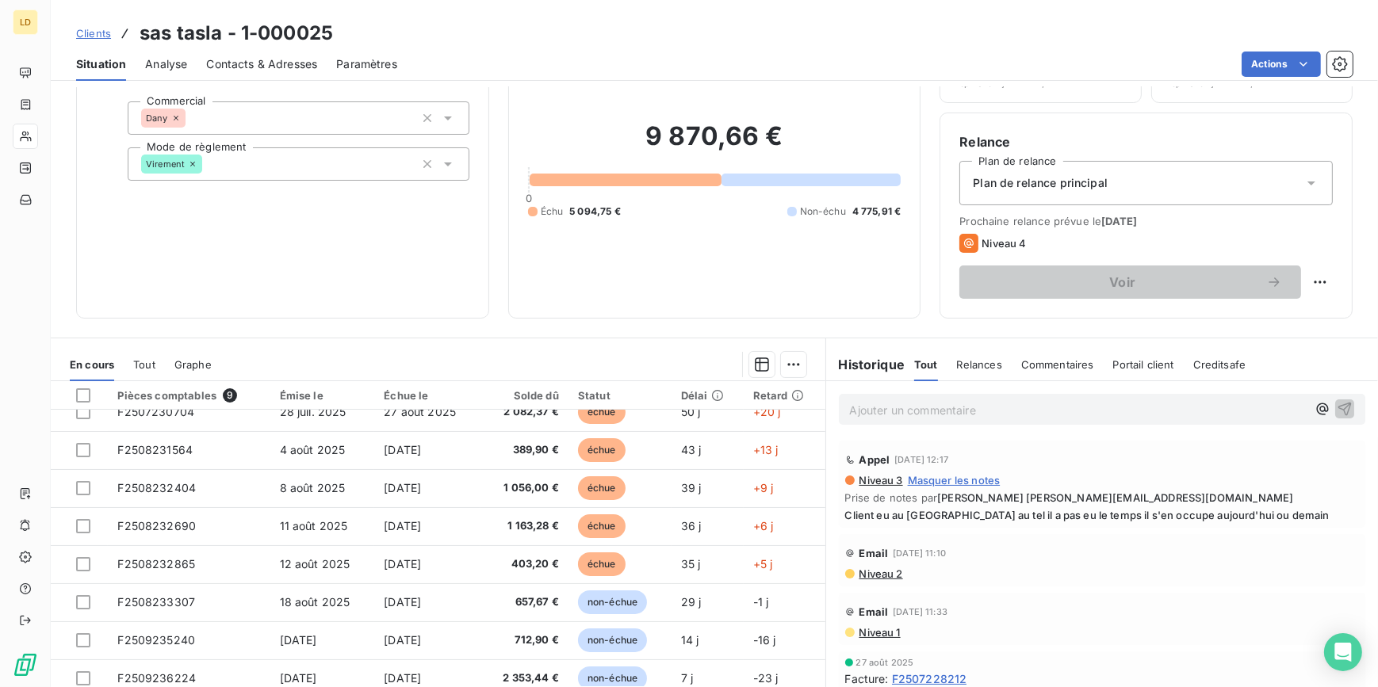
scroll to position [48, 0]
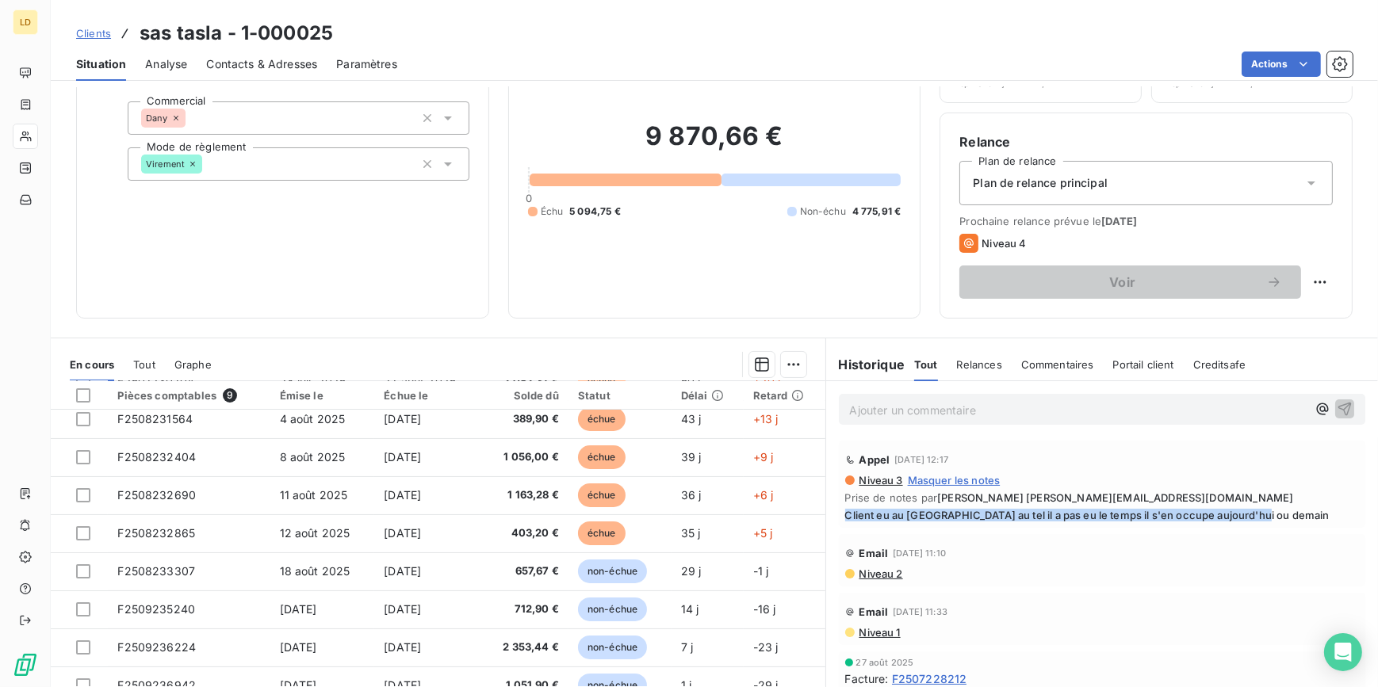
drag, startPoint x: 1252, startPoint y: 511, endPoint x: 833, endPoint y: 515, distance: 419.4
click at [839, 515] on div "[PERSON_NAME] [DATE] 12:17 Niveau 3 Masquer les notes Prise de notes par [PERSO…" at bounding box center [1102, 484] width 527 height 87
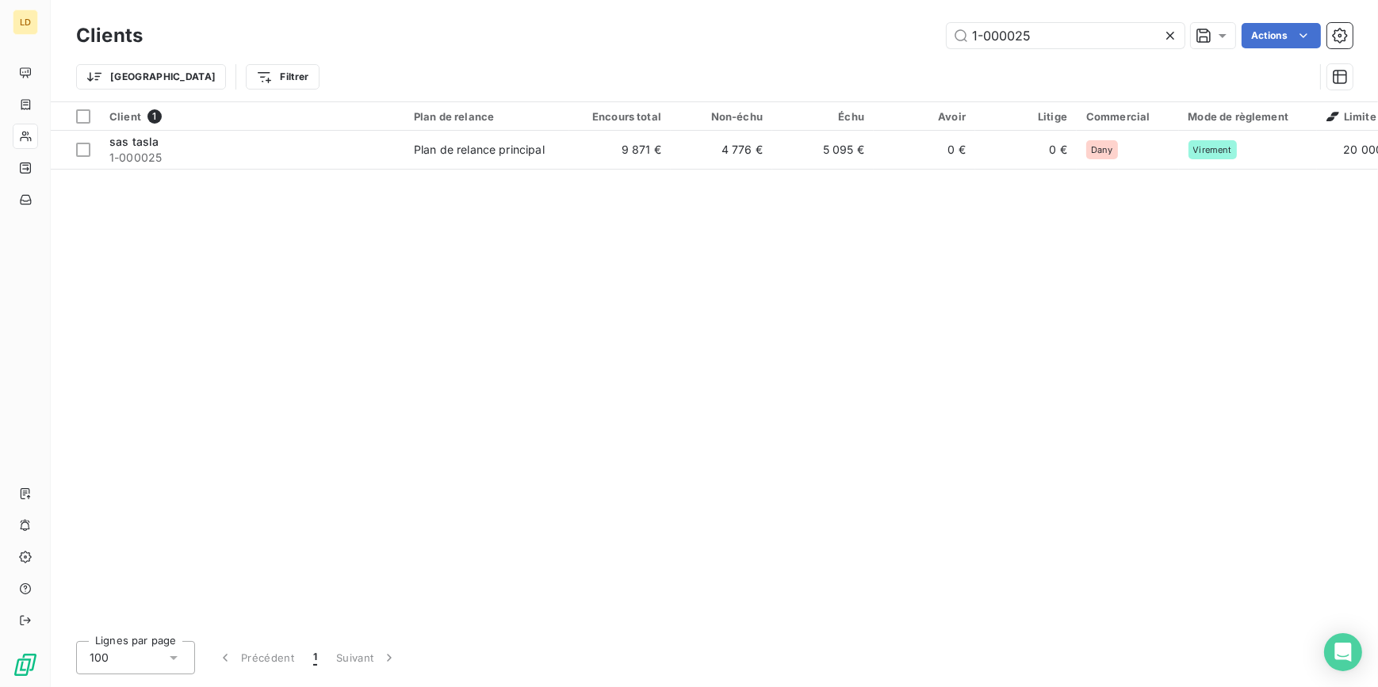
drag, startPoint x: 1060, startPoint y: 38, endPoint x: 869, endPoint y: 23, distance: 191.7
click at [885, 23] on div "1-000025 Actions" at bounding box center [757, 35] width 1191 height 25
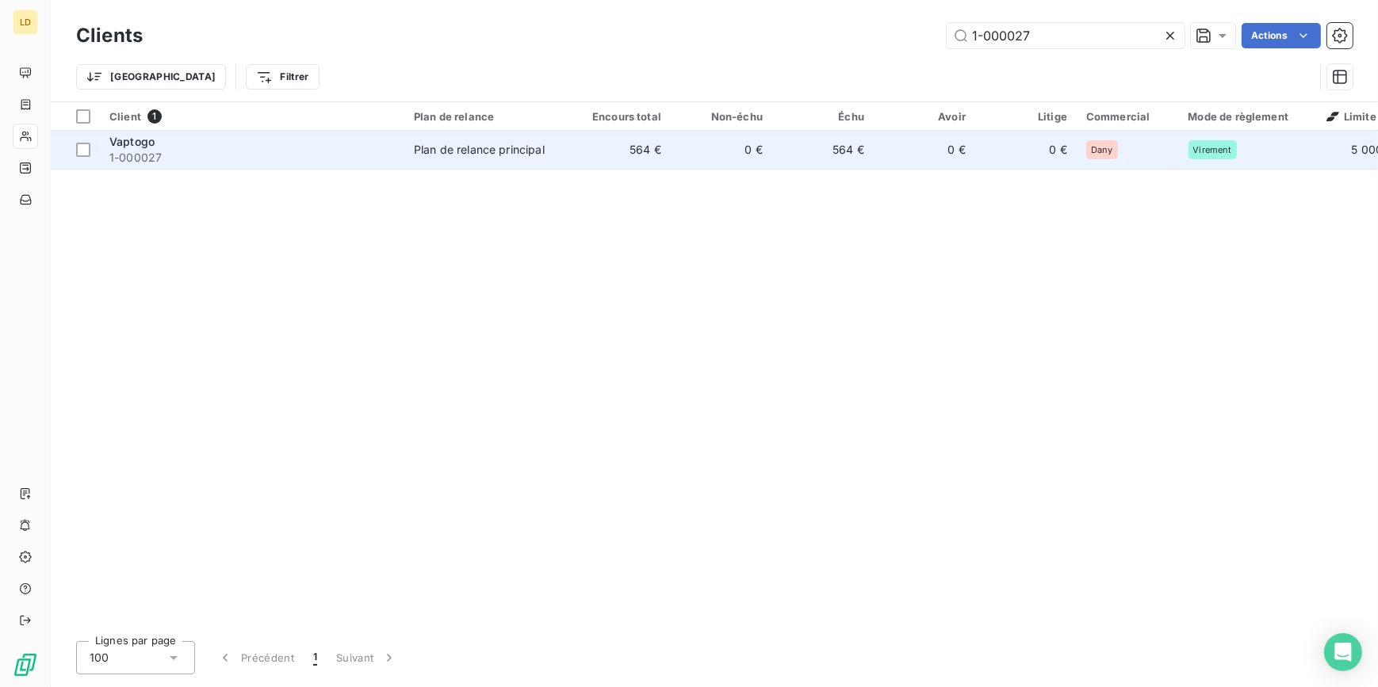
type input "1-000027"
click at [531, 153] on div "Plan de relance principal" at bounding box center [479, 150] width 131 height 16
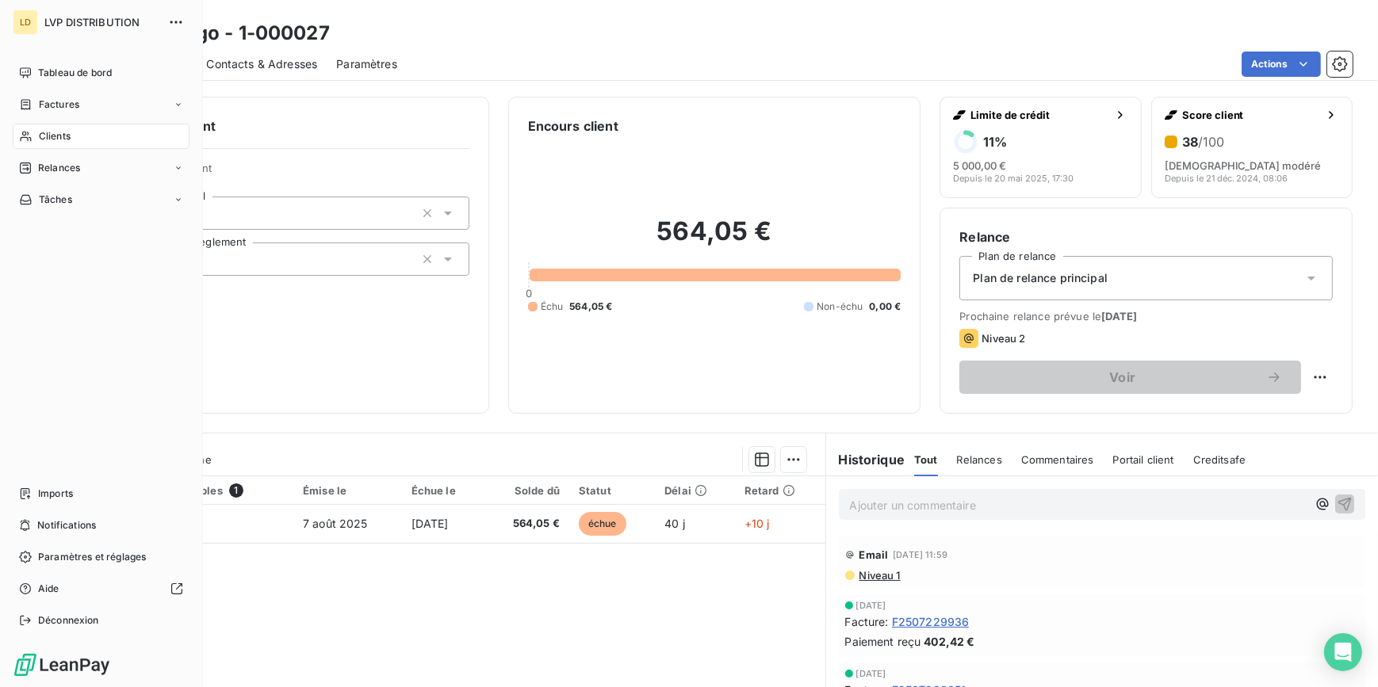
click at [40, 137] on span "Clients" at bounding box center [55, 136] width 32 height 14
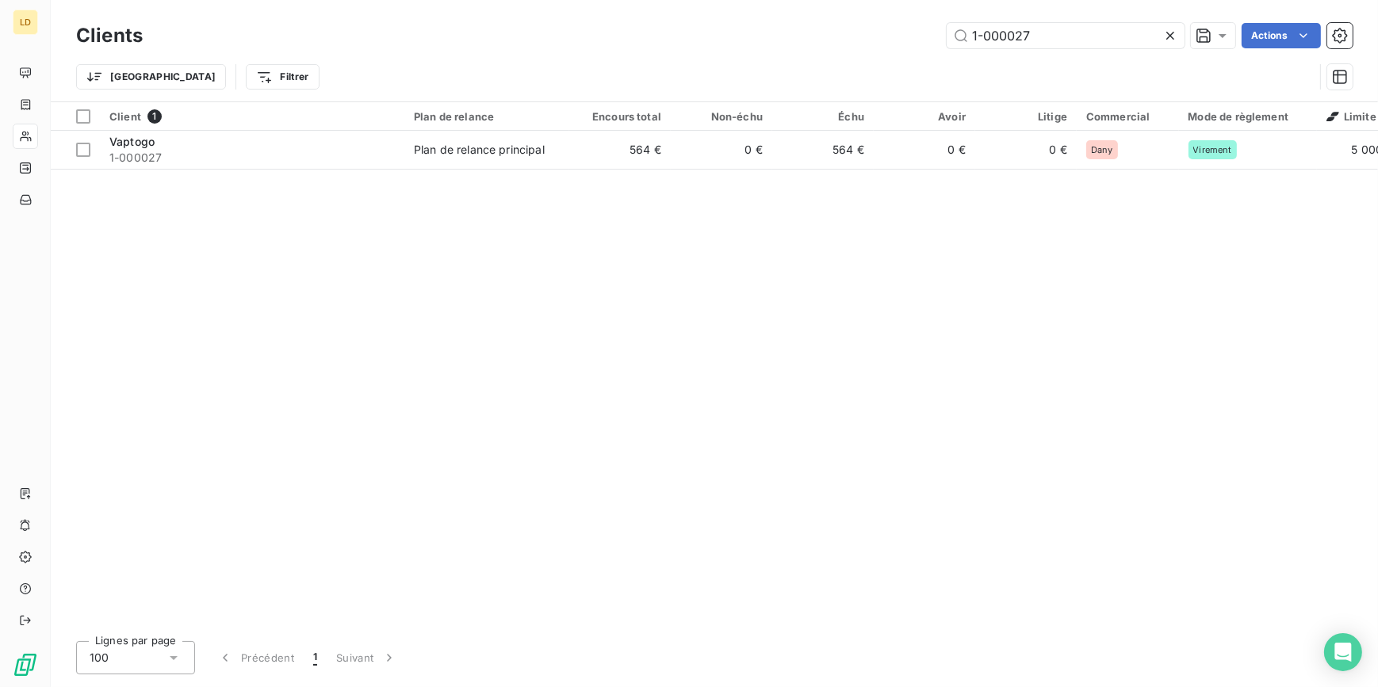
drag, startPoint x: 1070, startPoint y: 40, endPoint x: 840, endPoint y: 42, distance: 229.9
click at [863, 41] on div "1-000027 Actions" at bounding box center [757, 35] width 1191 height 25
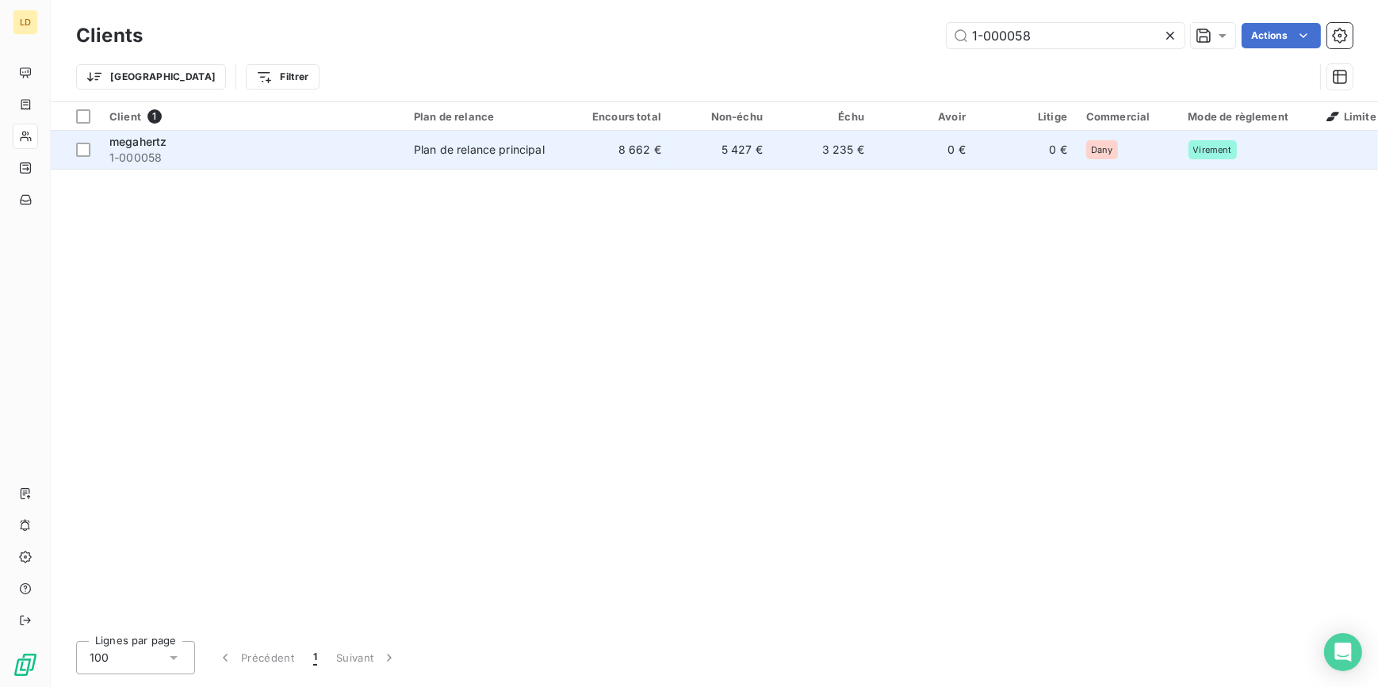
type input "1-000058"
click at [420, 154] on div "Plan de relance principal" at bounding box center [479, 150] width 131 height 16
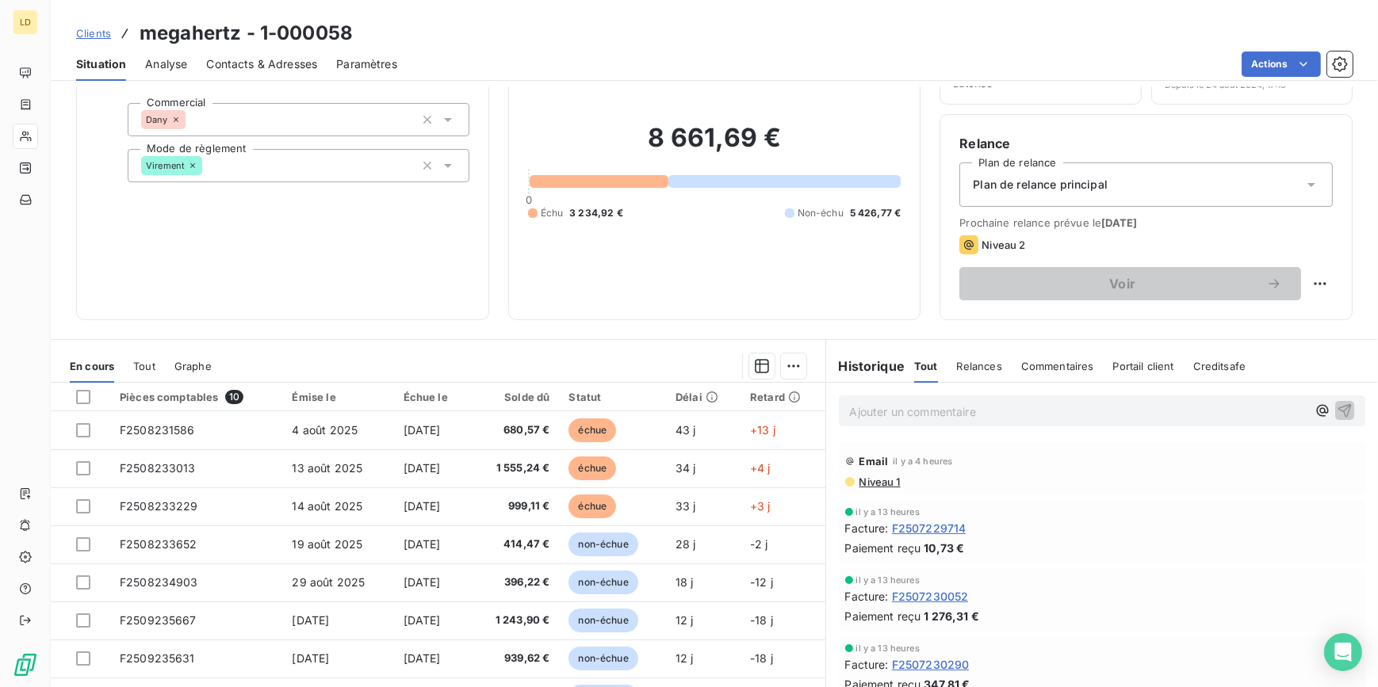
scroll to position [141, 0]
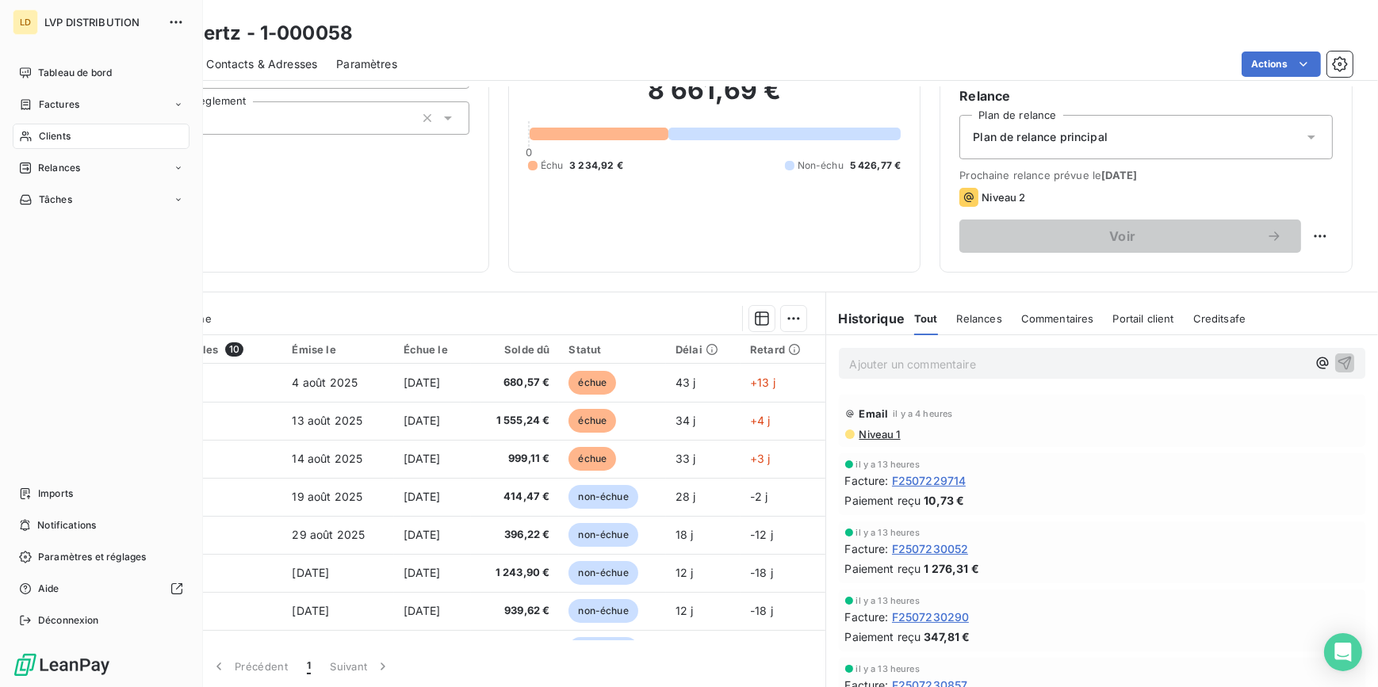
click at [52, 139] on span "Clients" at bounding box center [55, 136] width 32 height 14
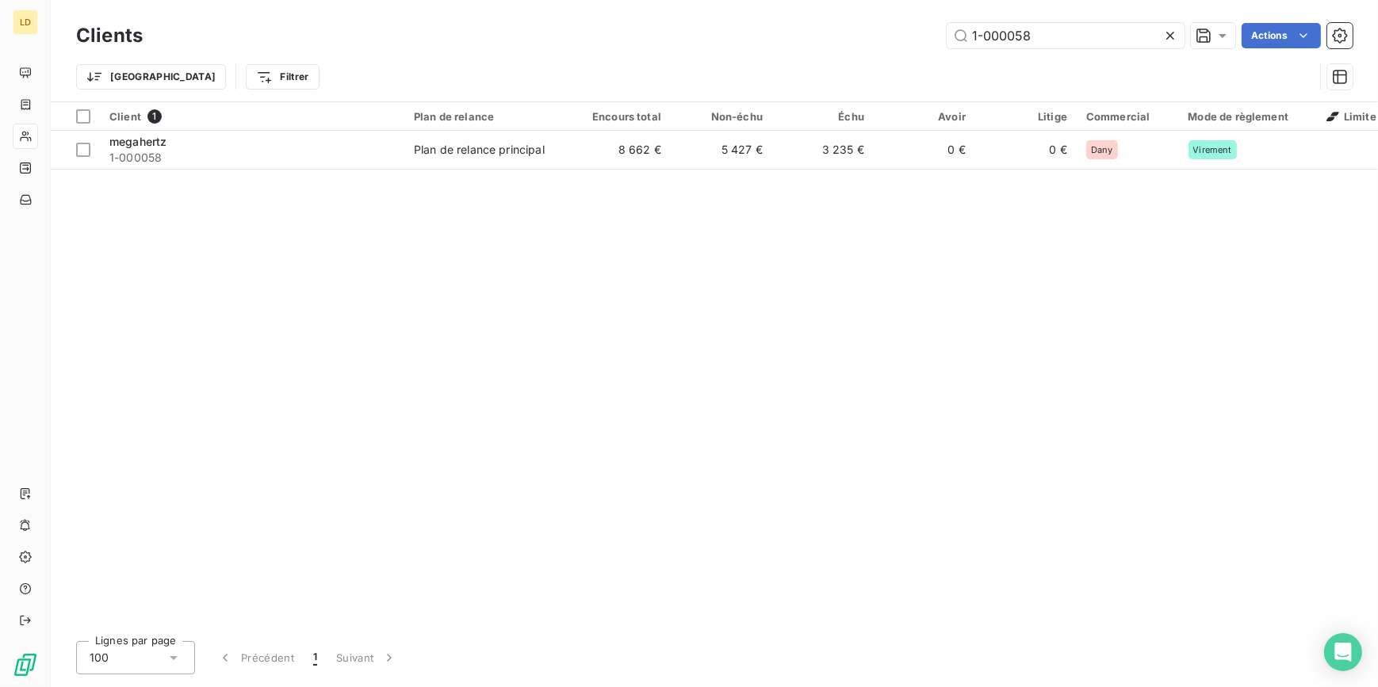
drag, startPoint x: 892, startPoint y: 32, endPoint x: 846, endPoint y: 34, distance: 46.0
click at [855, 33] on div "1-000058 Actions" at bounding box center [757, 35] width 1191 height 25
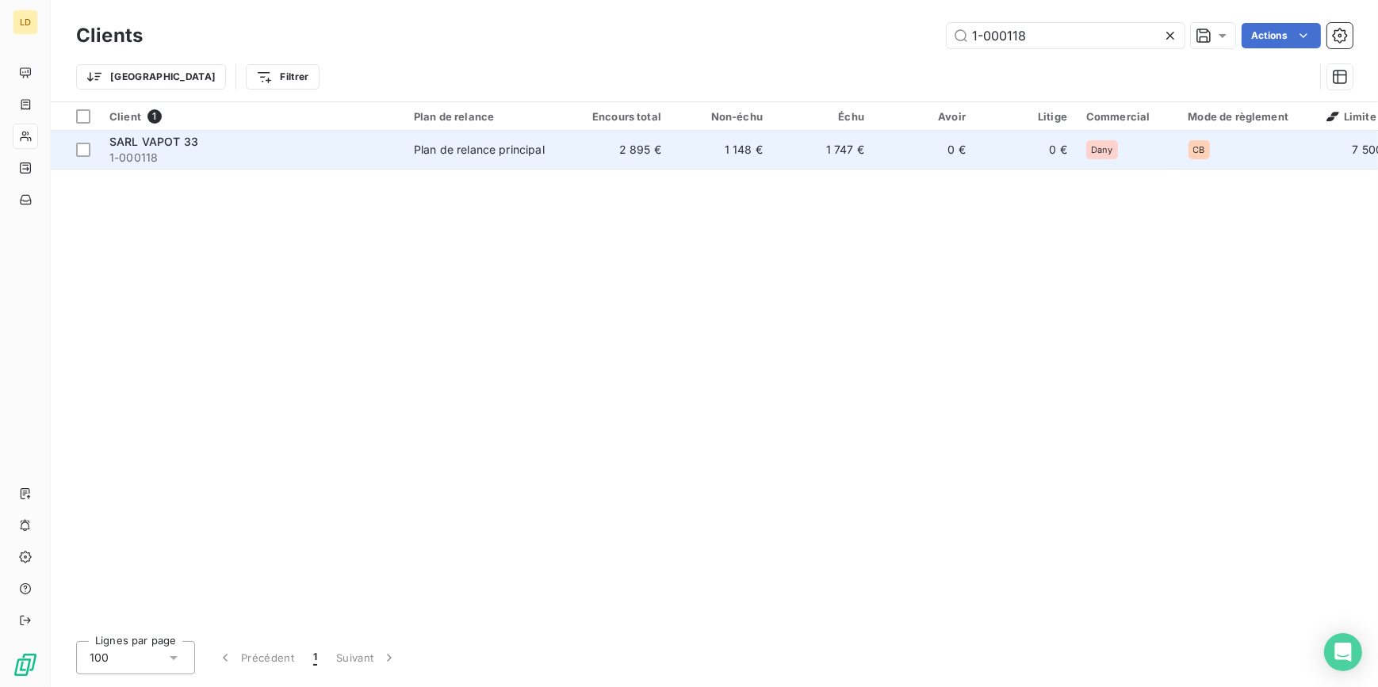
type input "1-000118"
click at [686, 157] on td "1 148 €" at bounding box center [721, 150] width 101 height 38
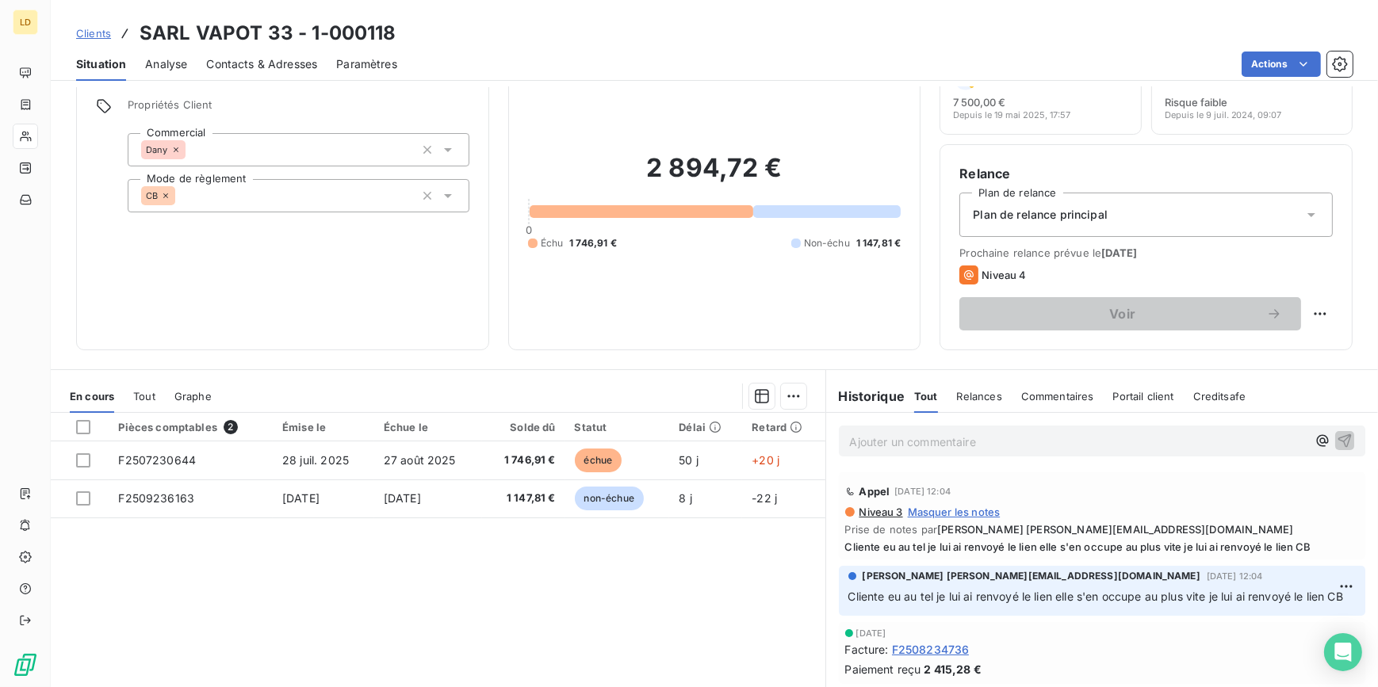
scroll to position [95, 0]
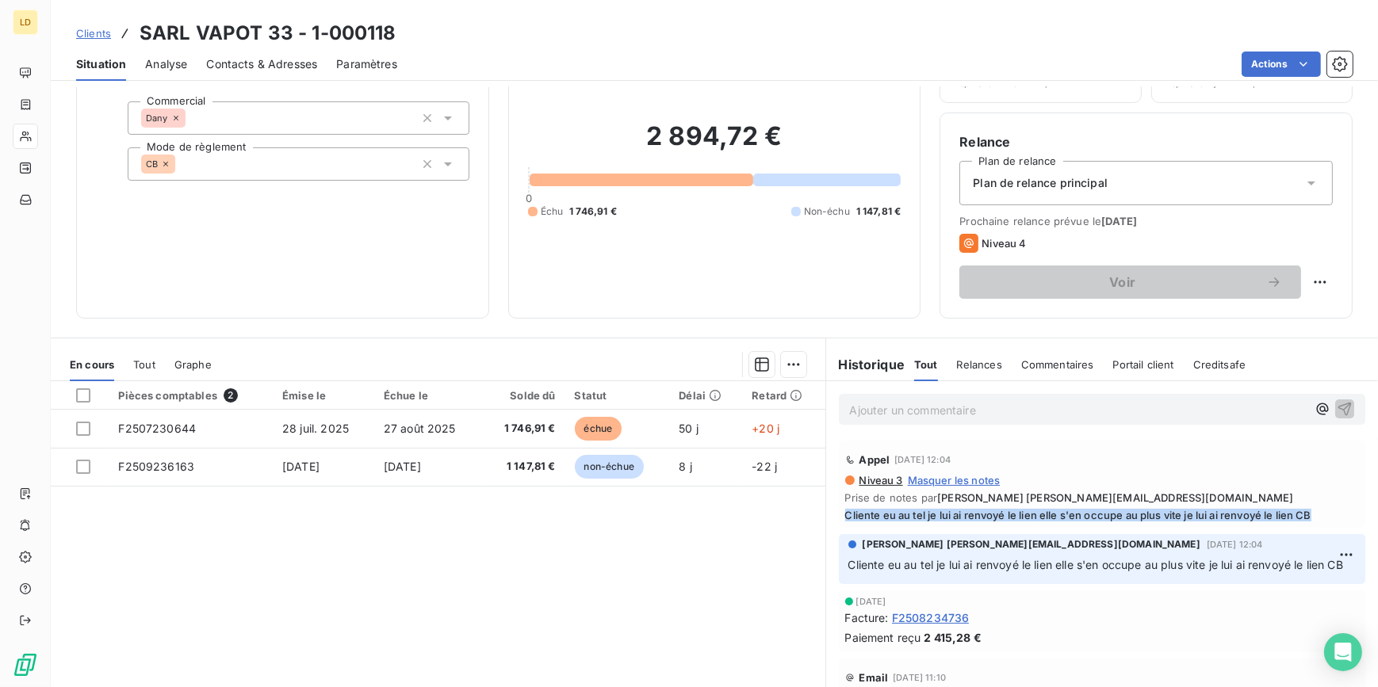
drag, startPoint x: 1324, startPoint y: 513, endPoint x: 830, endPoint y: 515, distance: 494.0
click at [830, 515] on div "[PERSON_NAME] [DATE] 12:04 Niveau 3 Masquer les notes Prise de notes par [PERSO…" at bounding box center [1102, 485] width 553 height 94
copy span "Cliente eu au tel je lui ai renvoyé le lien elle s'en occupe au plus vite je lu…"
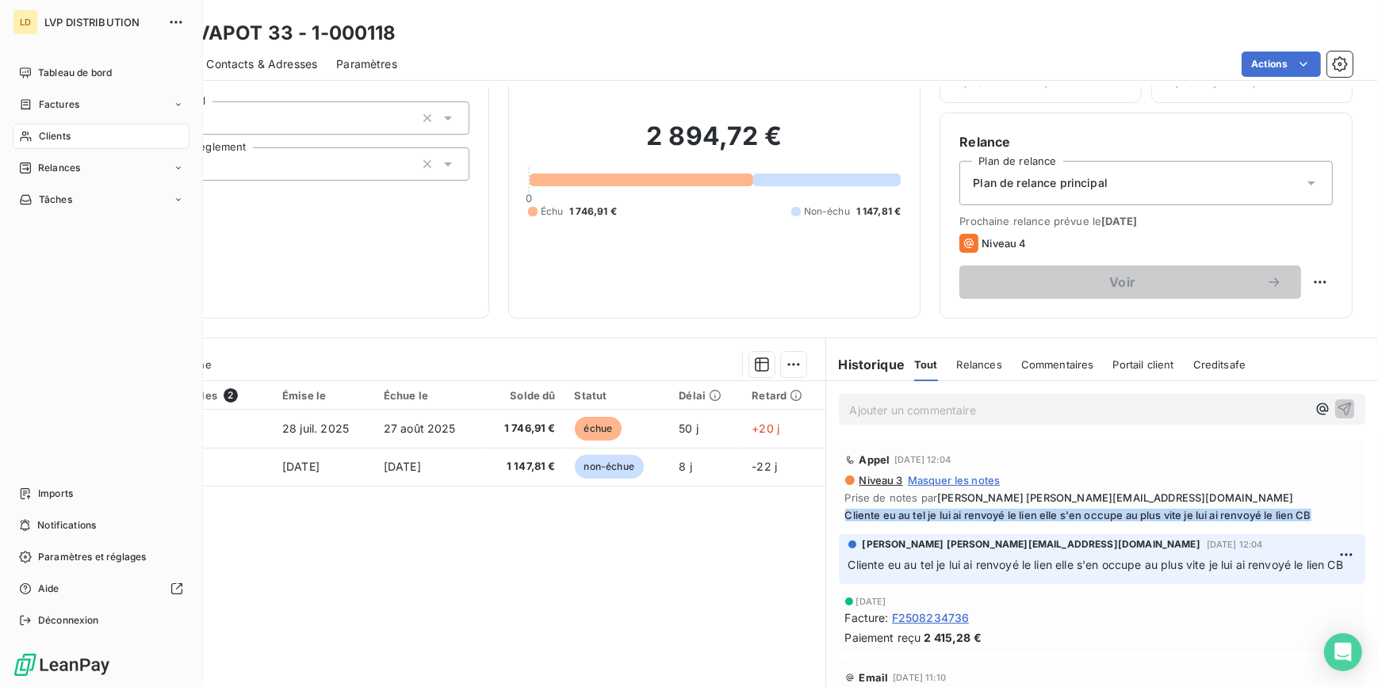
click at [37, 128] on div "Clients" at bounding box center [101, 136] width 177 height 25
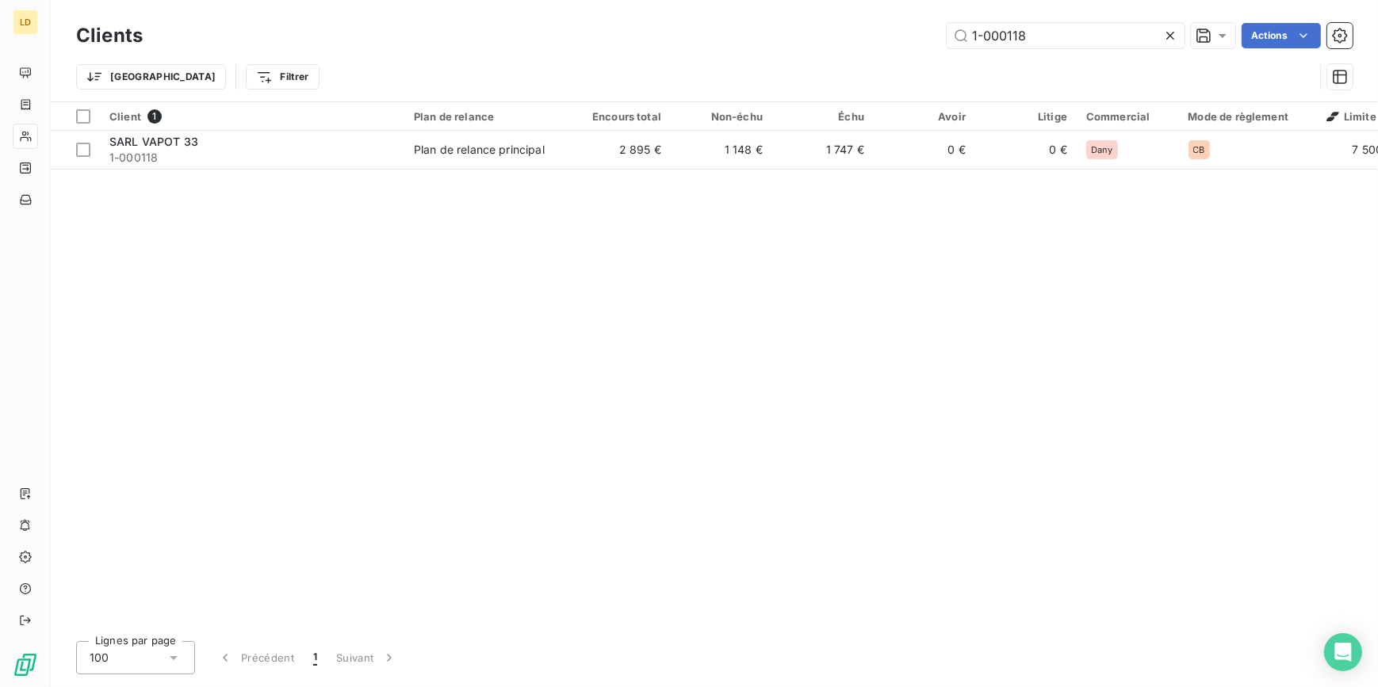
drag, startPoint x: 1046, startPoint y: 35, endPoint x: 849, endPoint y: 36, distance: 196.6
click at [858, 35] on div "1-000118 Actions" at bounding box center [757, 35] width 1191 height 25
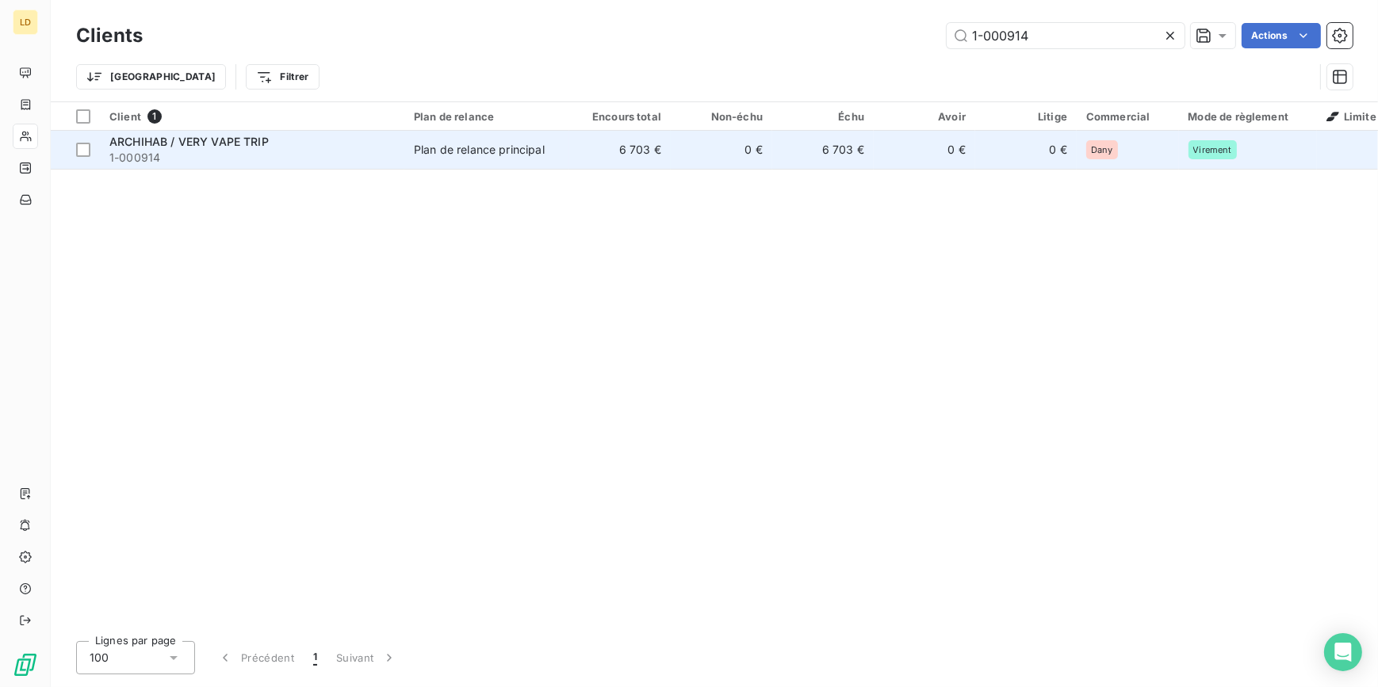
type input "1-000914"
click at [426, 160] on td "Plan de relance principal" at bounding box center [486, 150] width 165 height 38
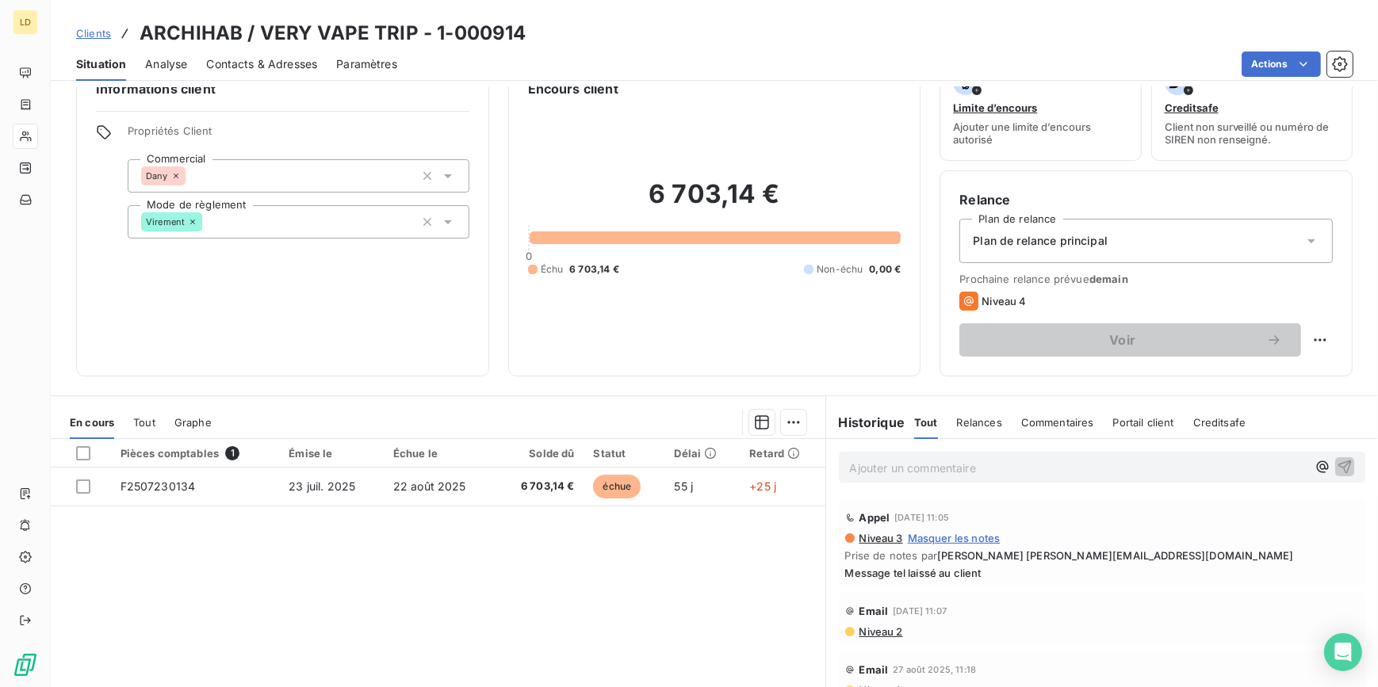
scroll to position [141, 0]
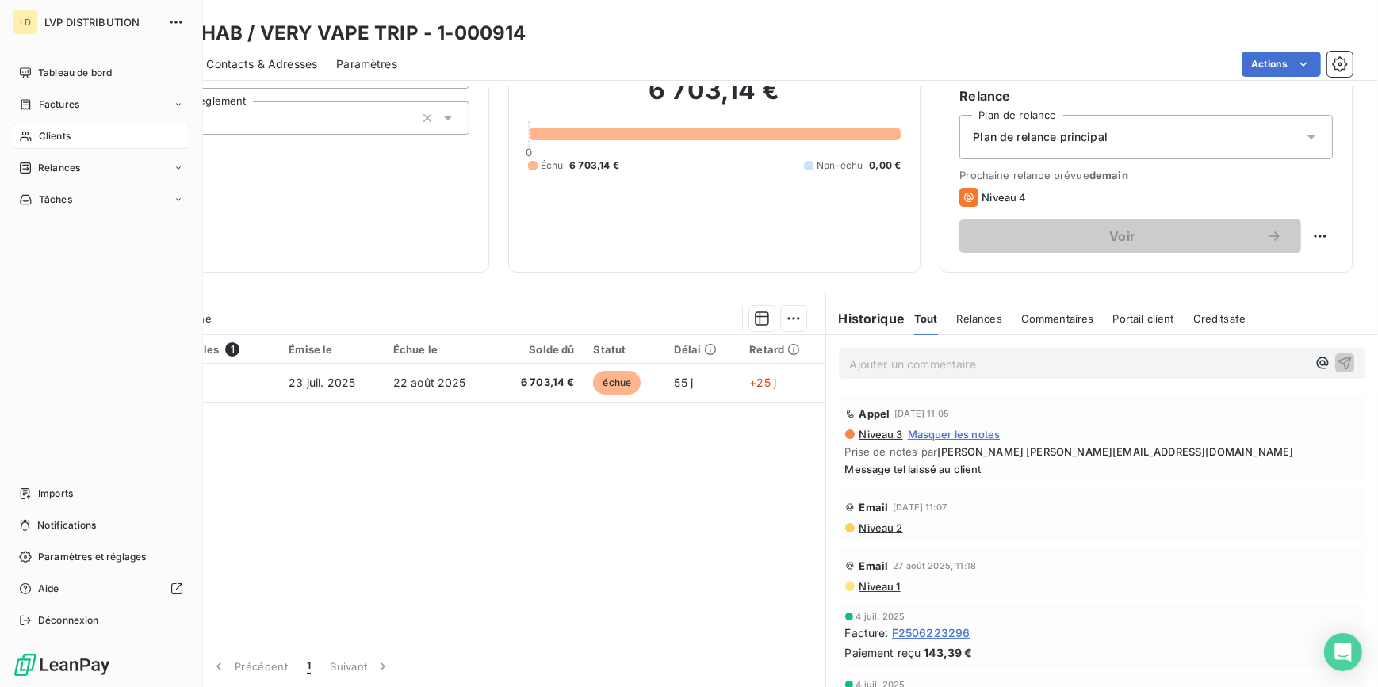
click at [48, 135] on span "Clients" at bounding box center [55, 136] width 32 height 14
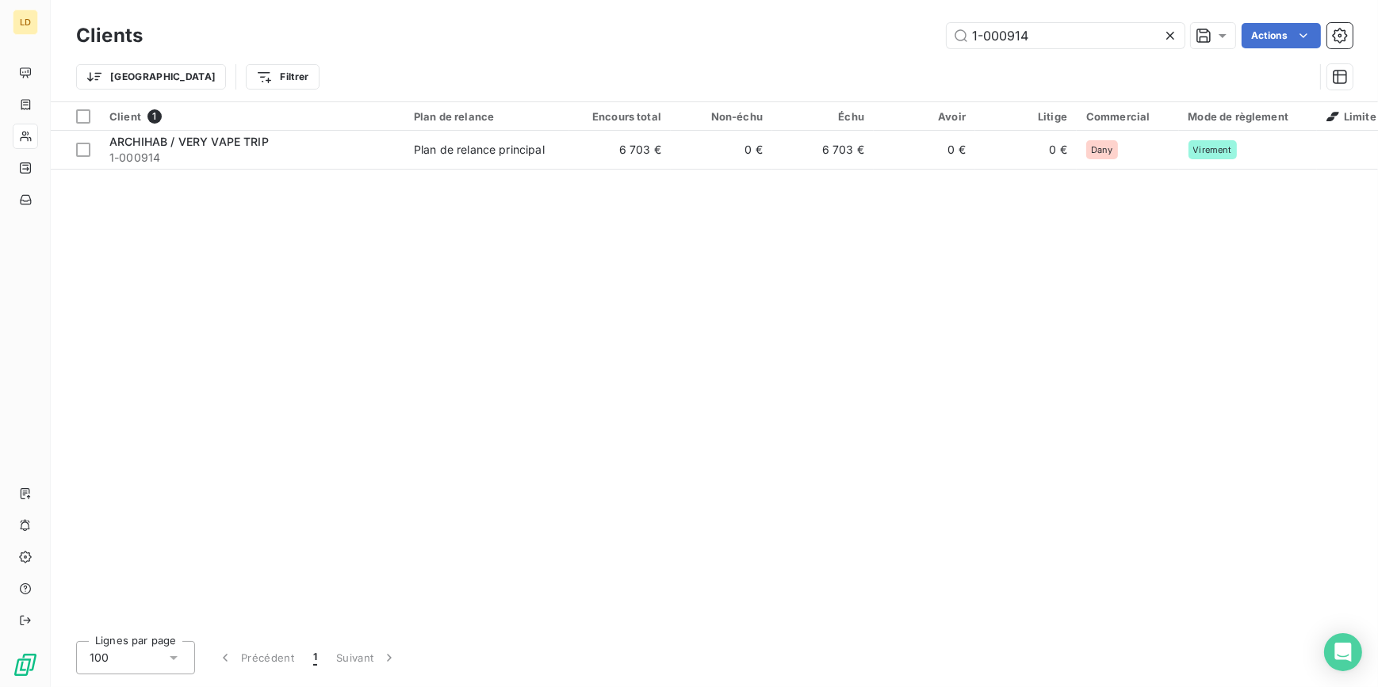
drag, startPoint x: 1096, startPoint y: 40, endPoint x: 787, endPoint y: 26, distance: 308.7
click at [810, 27] on div "1-000914 Actions" at bounding box center [757, 35] width 1191 height 25
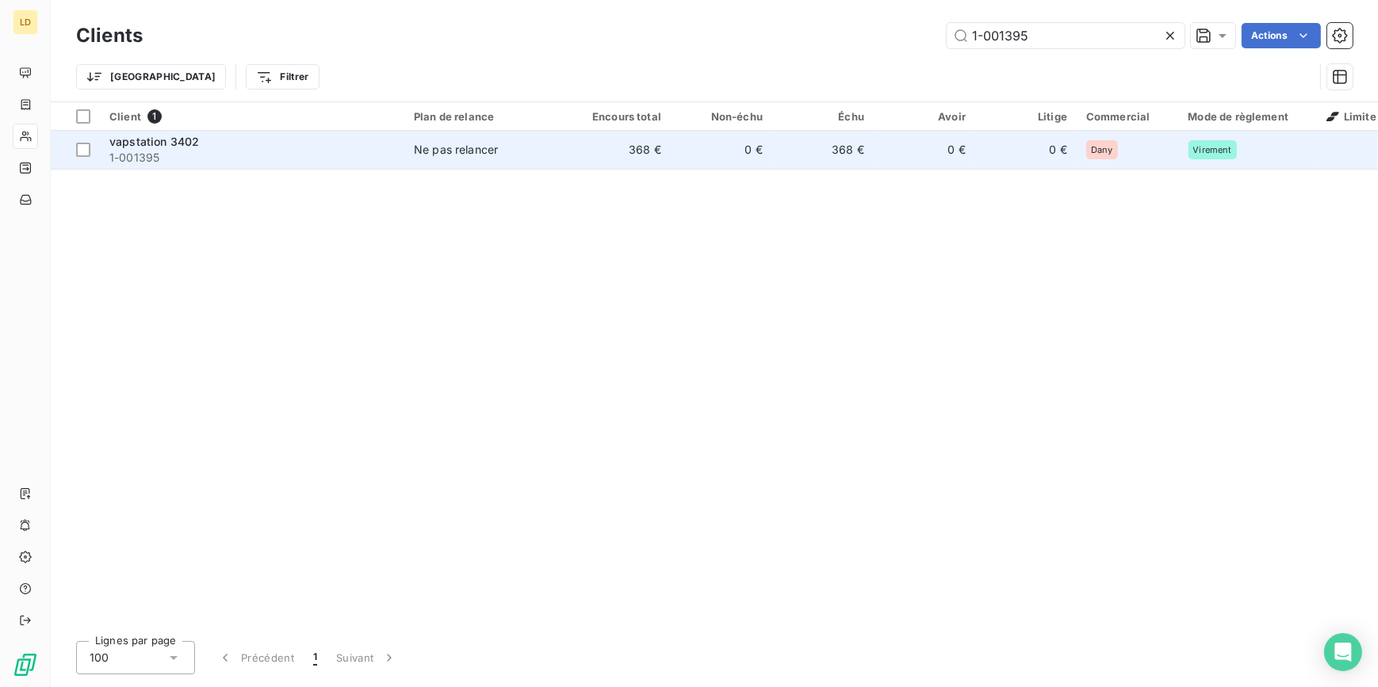
type input "1-001395"
click at [508, 132] on td "Ne pas relancer" at bounding box center [486, 150] width 165 height 38
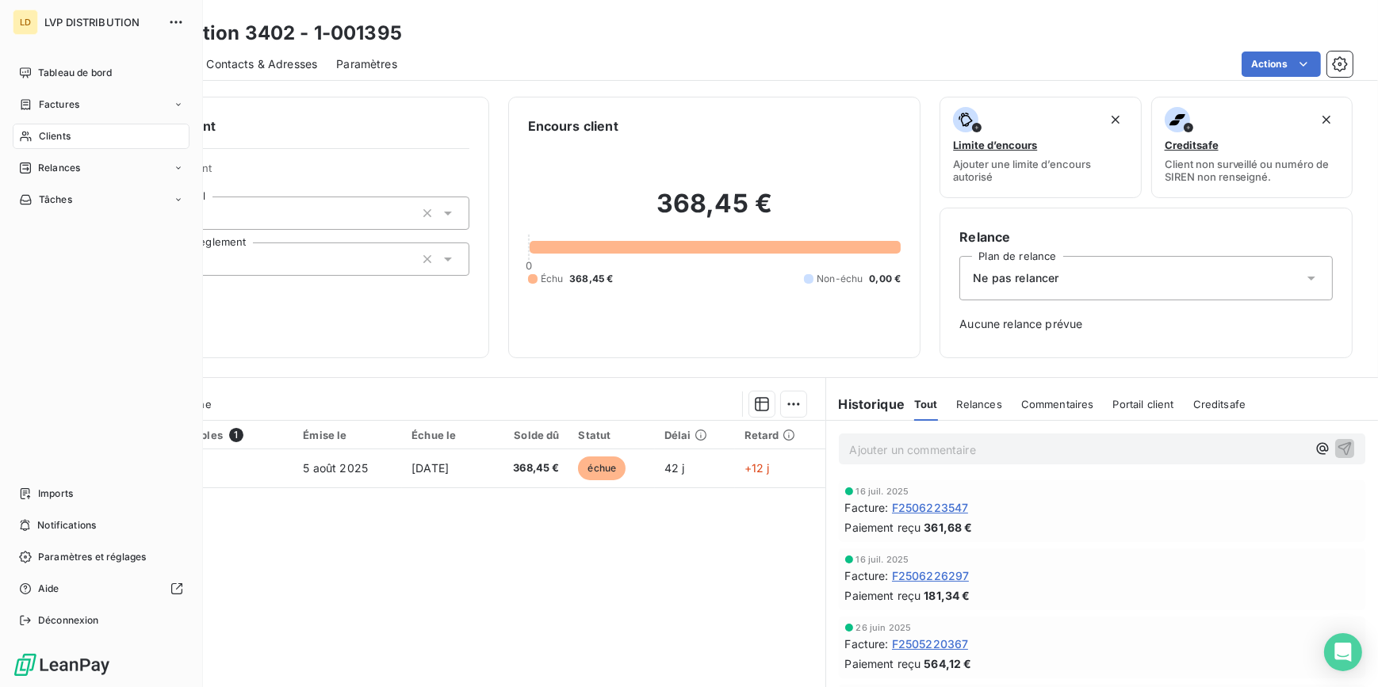
drag, startPoint x: 54, startPoint y: 127, endPoint x: 109, endPoint y: 124, distance: 55.6
click at [54, 127] on div "Clients" at bounding box center [101, 136] width 177 height 25
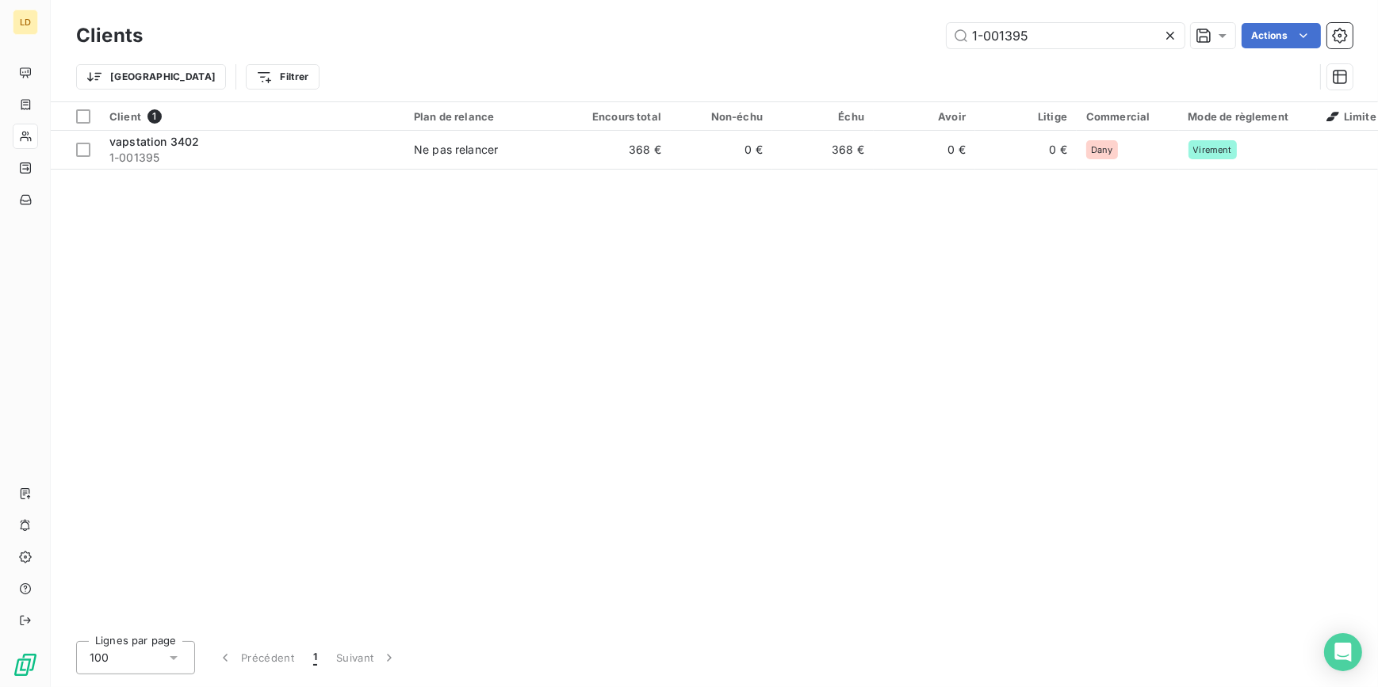
drag, startPoint x: 1098, startPoint y: 36, endPoint x: 818, endPoint y: 36, distance: 279.9
click at [832, 33] on div "1-001395 Actions" at bounding box center [757, 35] width 1191 height 25
type input "1-001443"
click at [709, 130] on div at bounding box center [721, 130] width 101 height 1
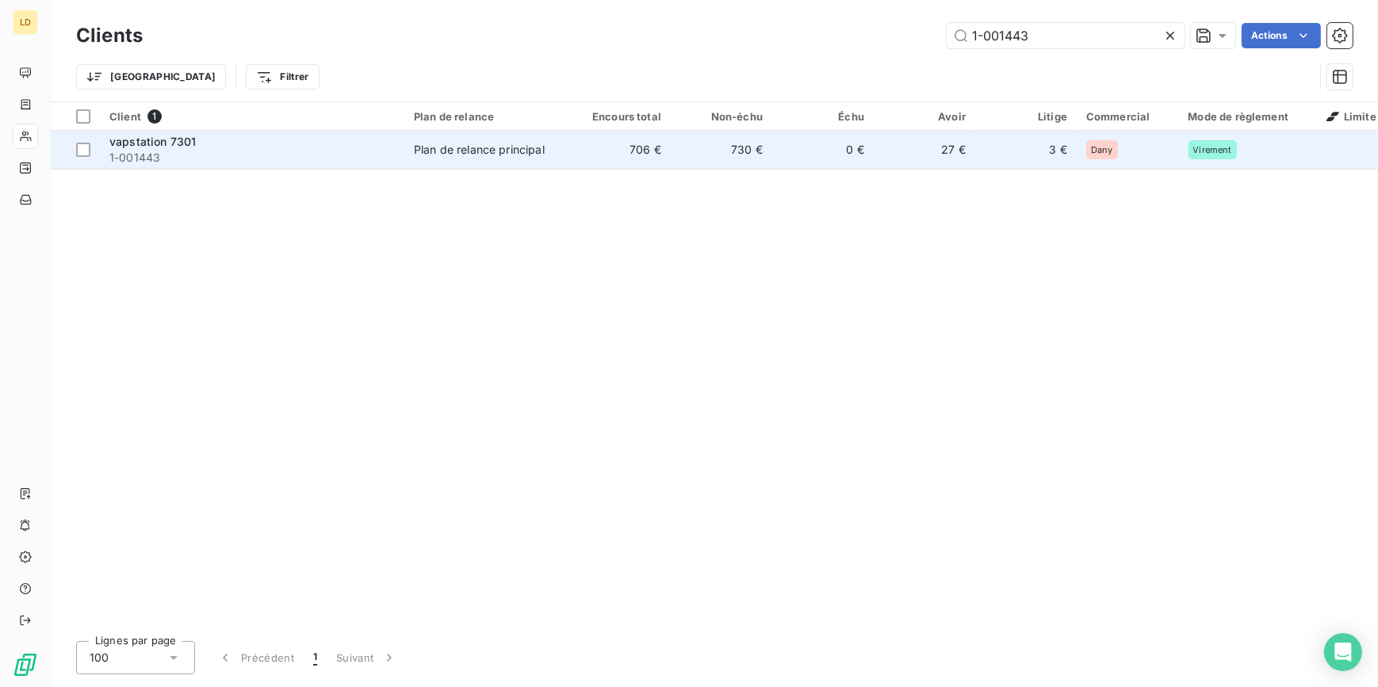
click at [705, 149] on td "730 €" at bounding box center [721, 150] width 101 height 38
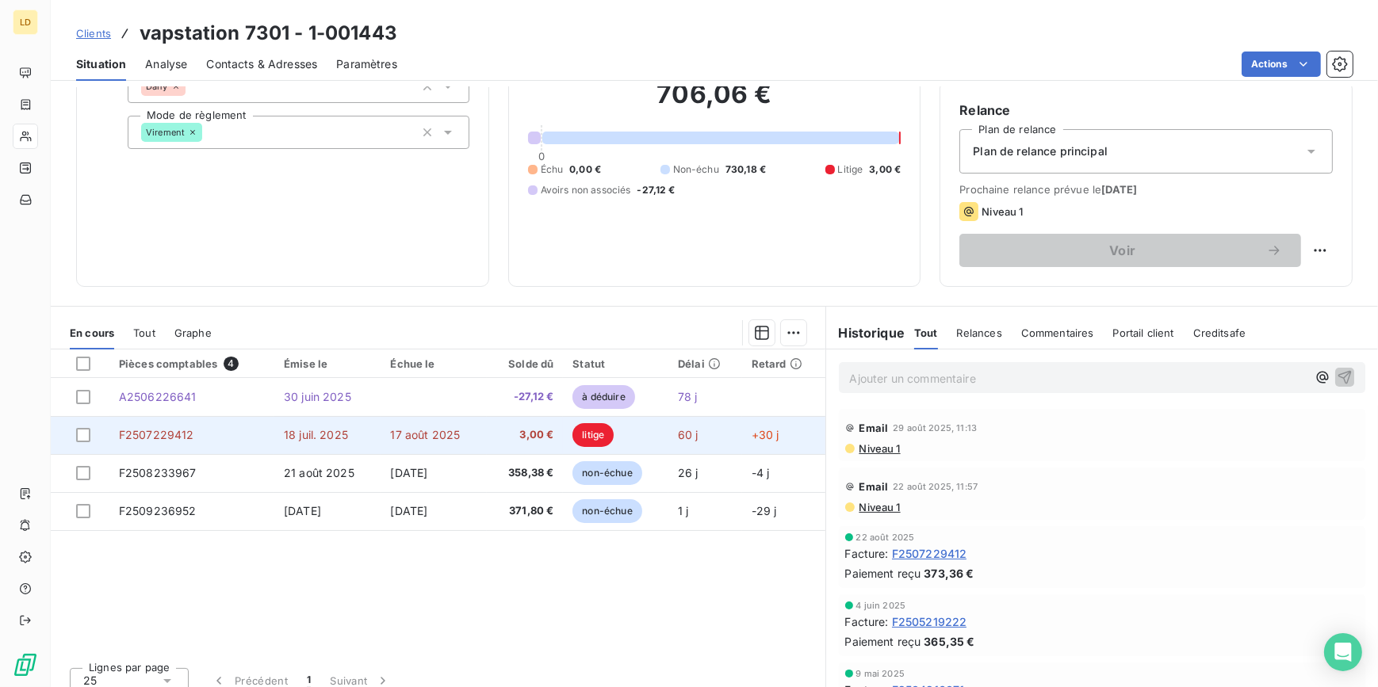
scroll to position [141, 0]
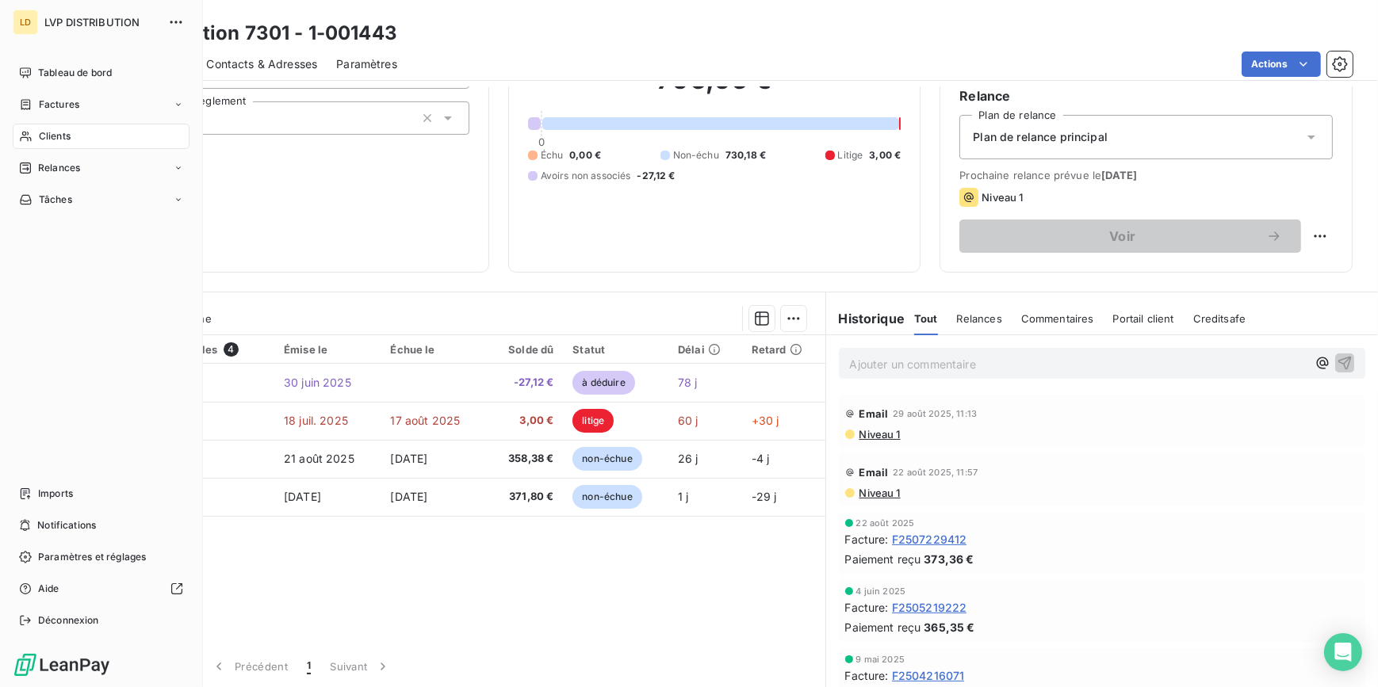
click at [25, 134] on icon at bounding box center [25, 137] width 11 height 10
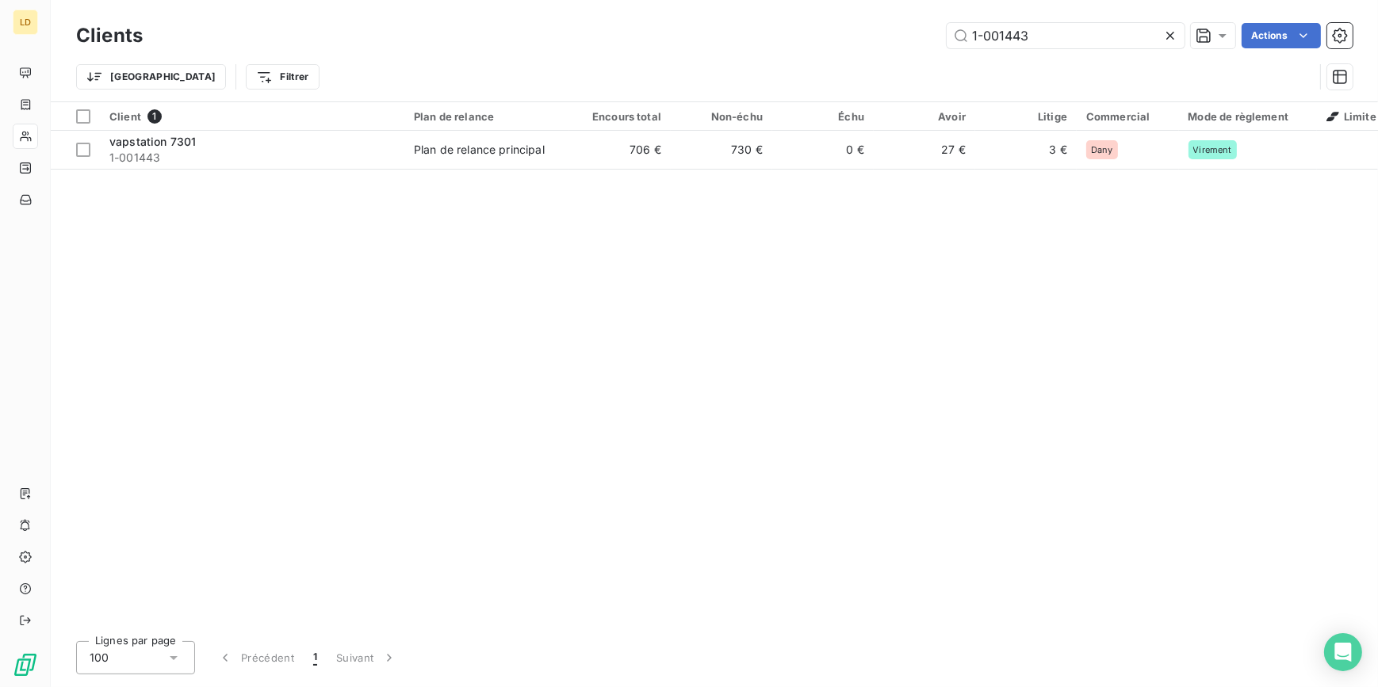
drag, startPoint x: 1086, startPoint y: 40, endPoint x: 755, endPoint y: 25, distance: 331.8
click at [793, 25] on div "1-001443 Actions" at bounding box center [757, 35] width 1191 height 25
type input "1-002838"
click at [520, 174] on div "Client 1 Plan de relance Encours total Non-échu Échu Avoir Litige Commercial Mo…" at bounding box center [714, 365] width 1327 height 526
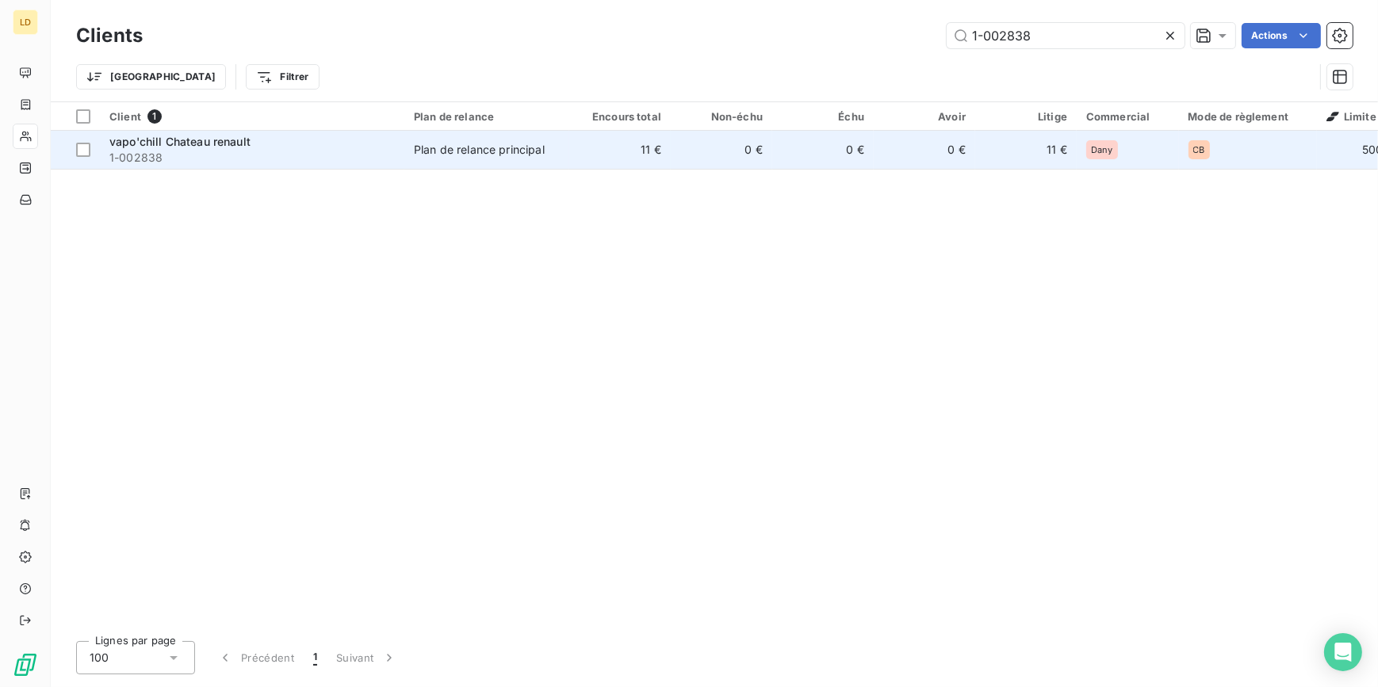
click at [524, 158] on td "Plan de relance principal" at bounding box center [486, 150] width 165 height 38
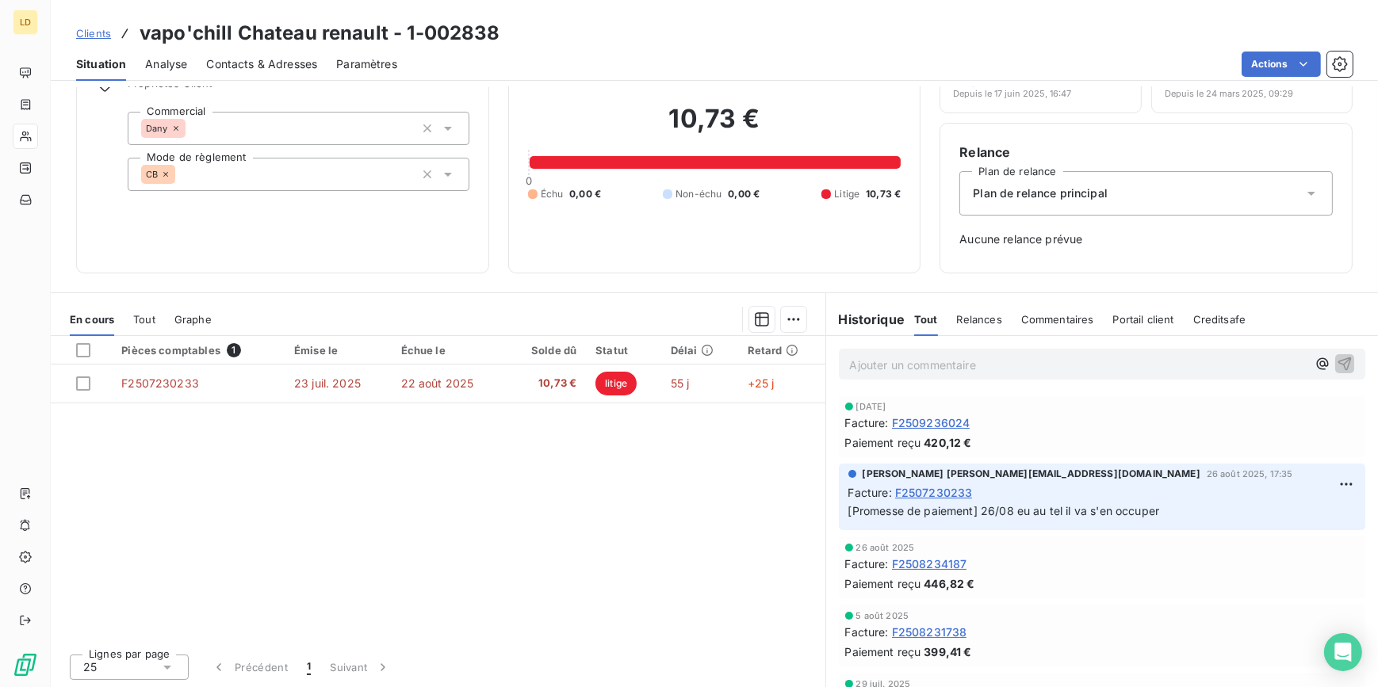
scroll to position [86, 0]
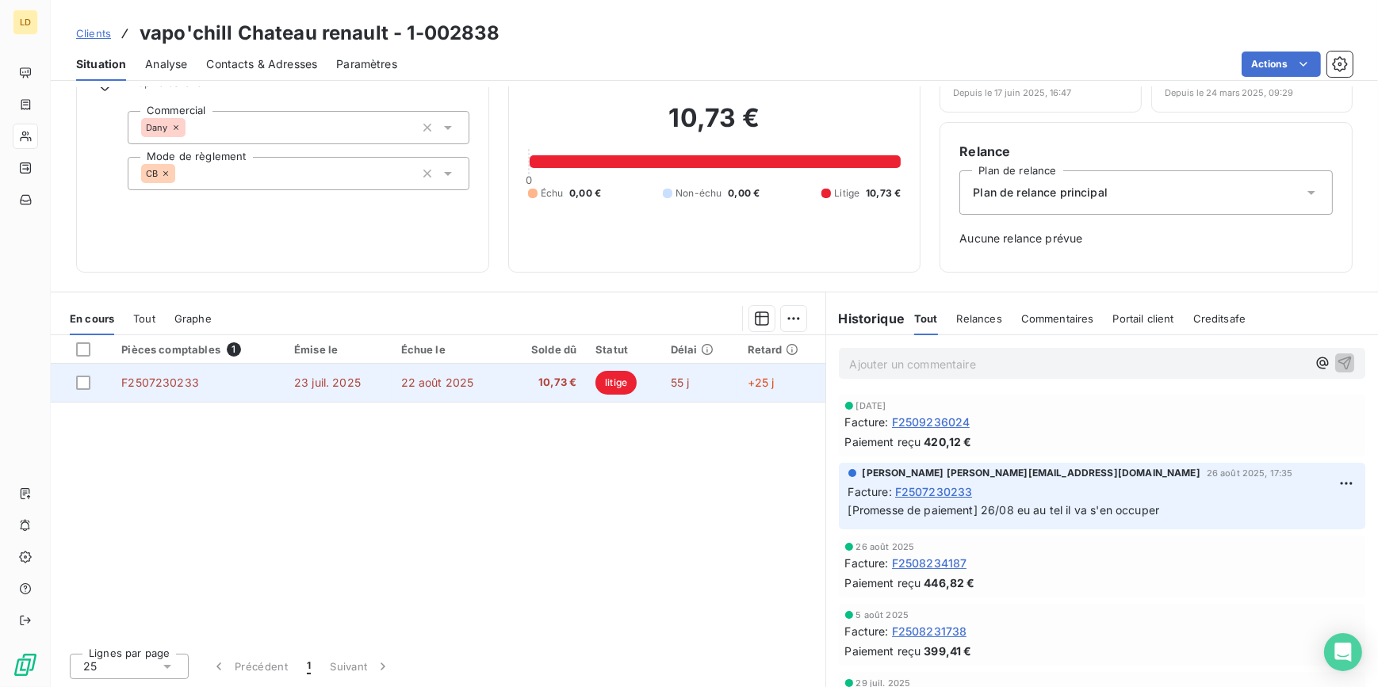
click at [652, 383] on td "litige" at bounding box center [623, 383] width 75 height 38
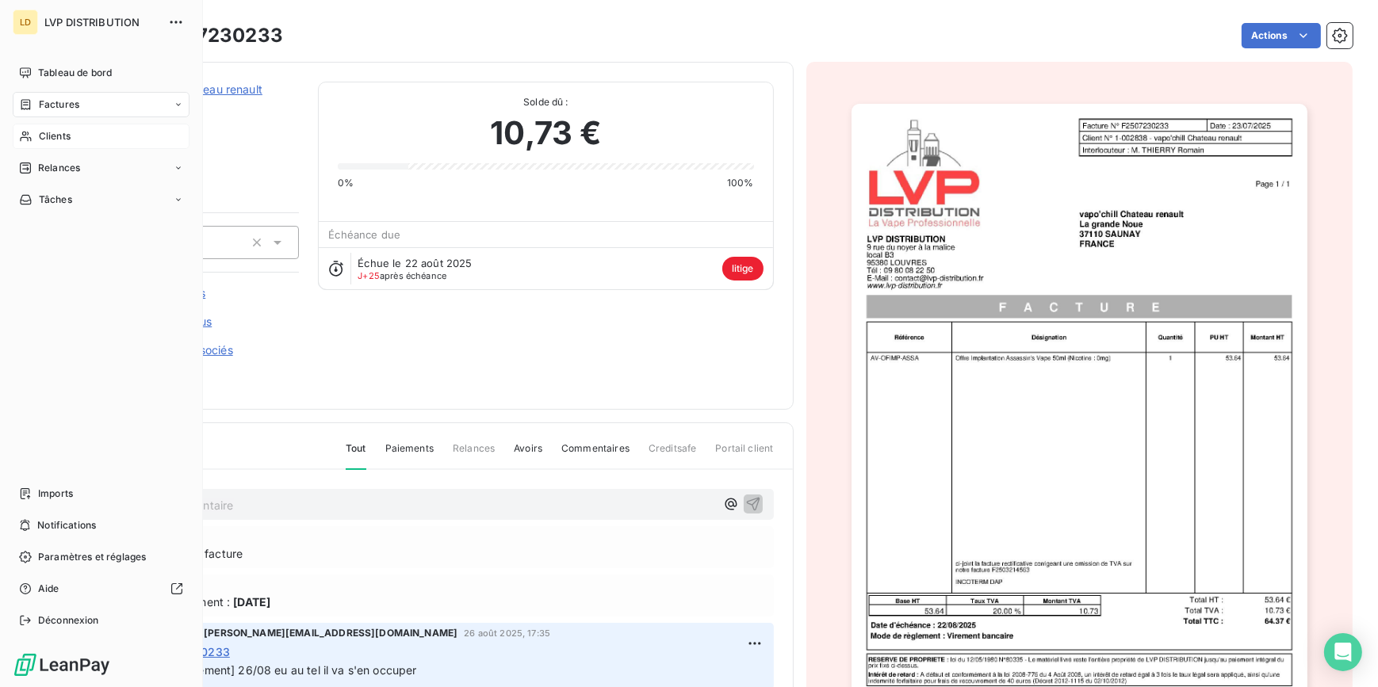
click at [31, 136] on icon at bounding box center [25, 136] width 13 height 13
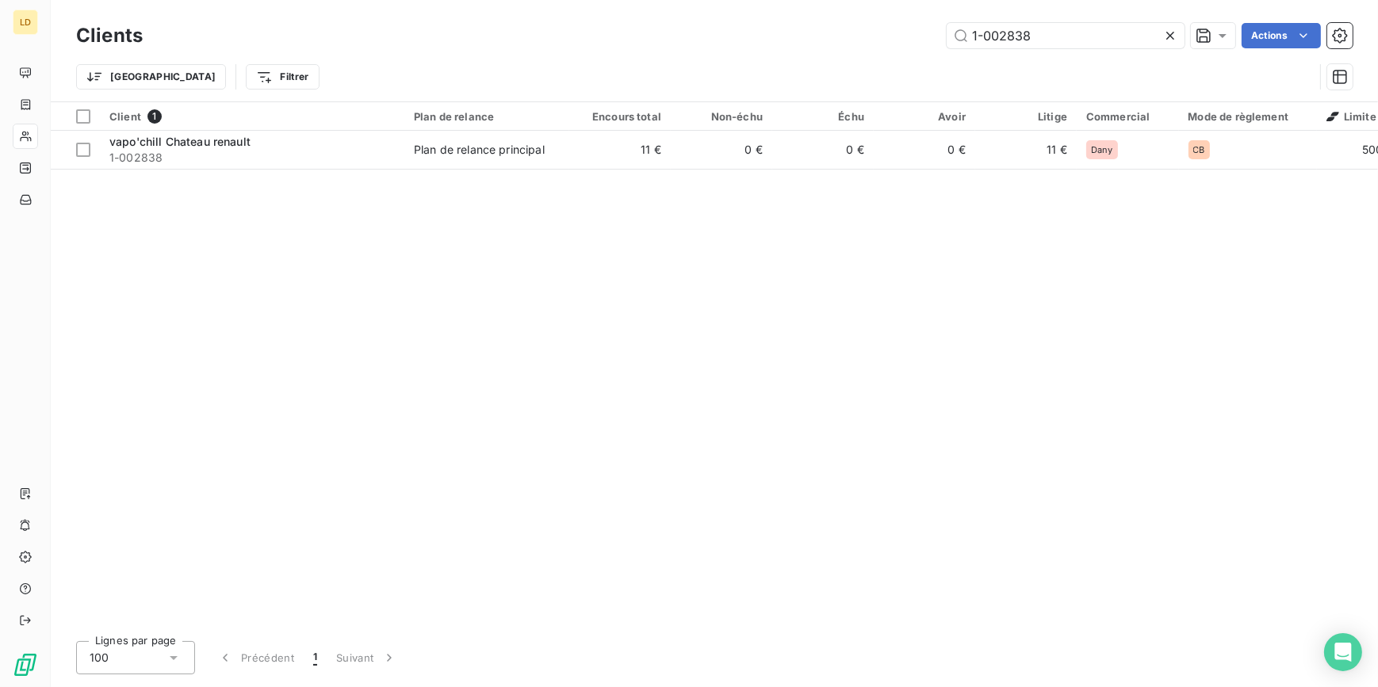
drag, startPoint x: 961, startPoint y: 36, endPoint x: 833, endPoint y: 29, distance: 128.6
click at [852, 29] on div "1-002838 Actions" at bounding box center [757, 35] width 1191 height 25
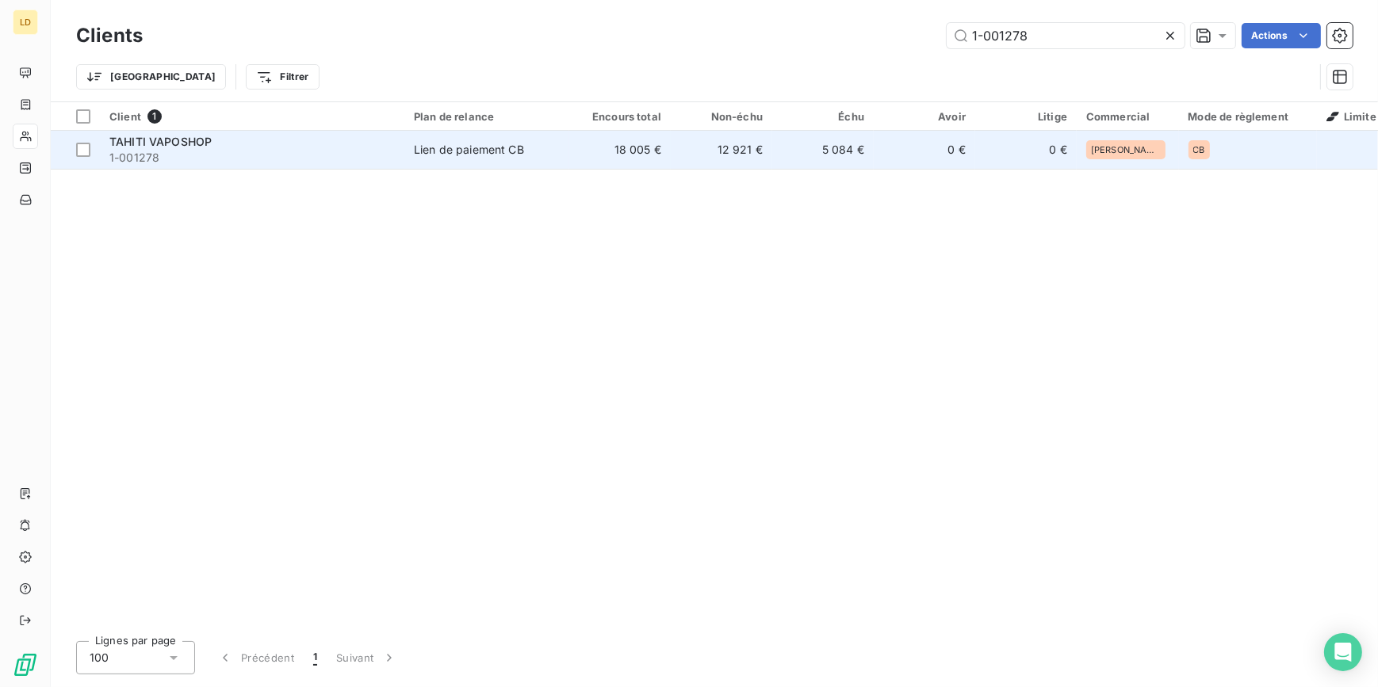
type input "1-001278"
click at [458, 136] on td "Lien de paiement CB" at bounding box center [486, 150] width 165 height 38
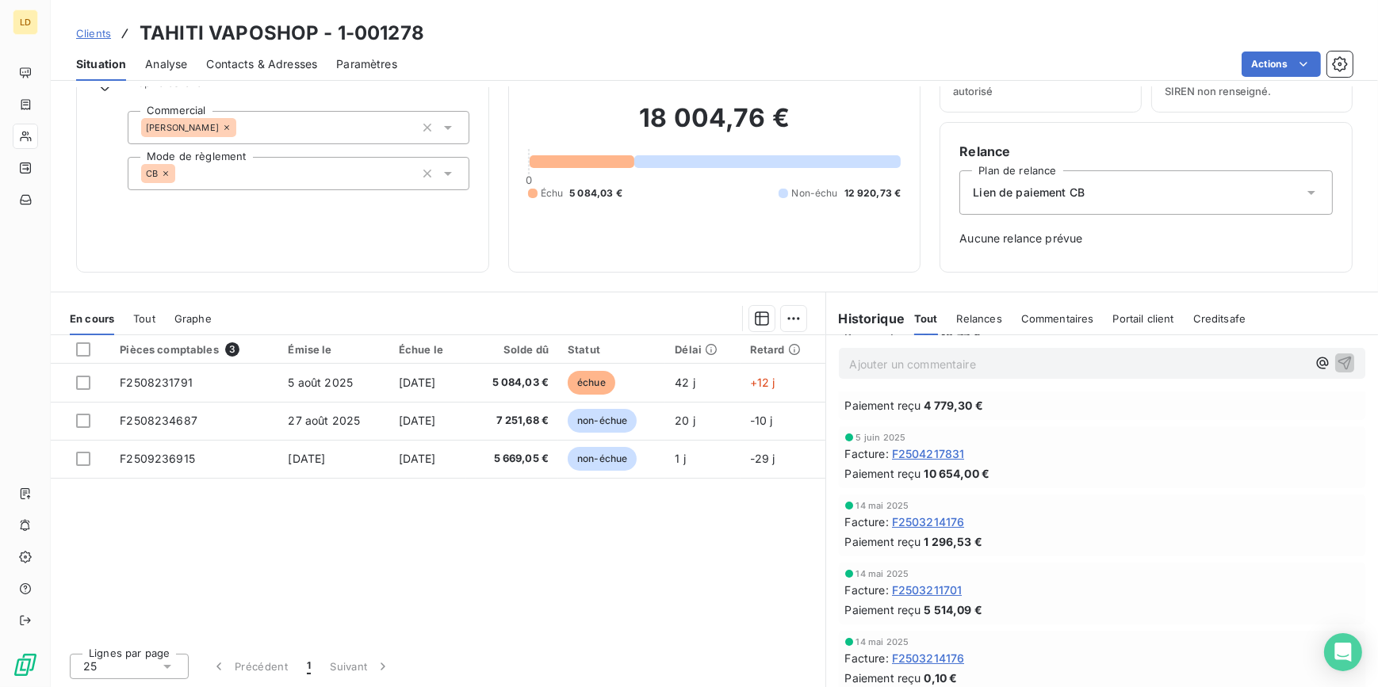
scroll to position [239, 0]
click at [1029, 193] on span "Lien de paiement CB" at bounding box center [1029, 193] width 112 height 16
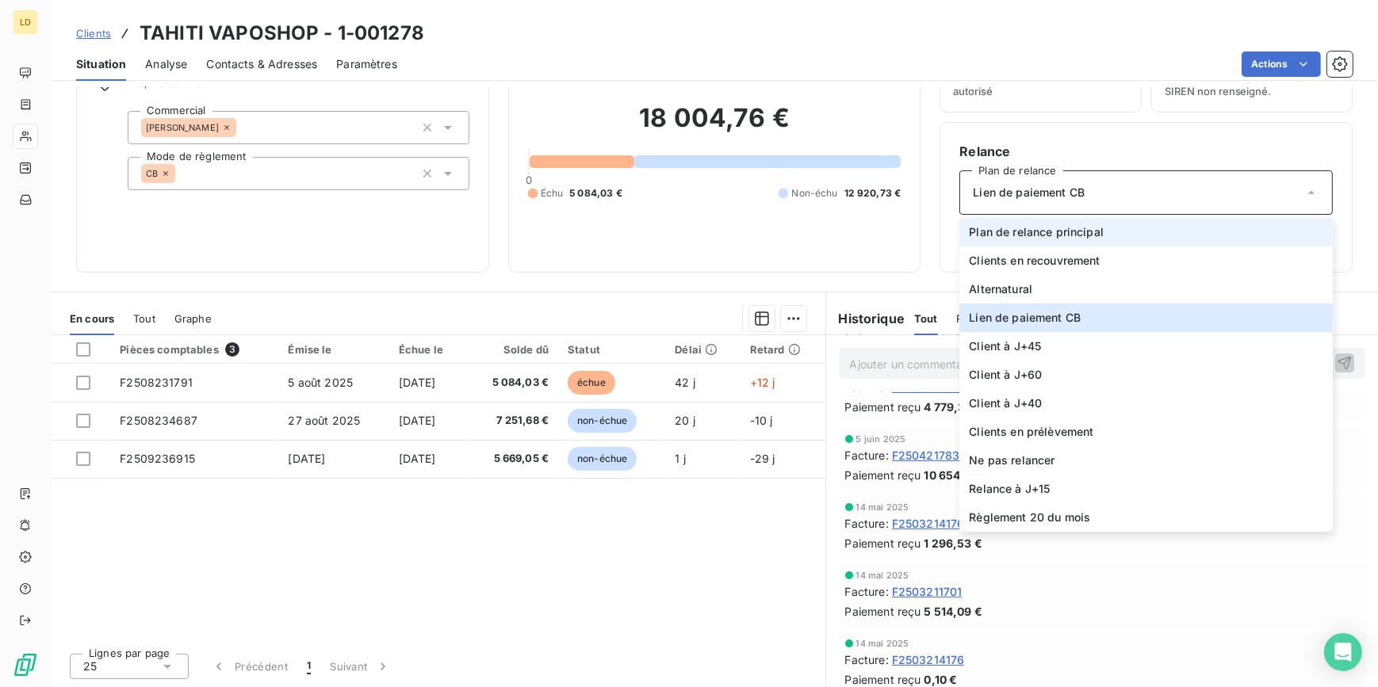
click at [1040, 235] on span "Plan de relance principal" at bounding box center [1036, 232] width 135 height 16
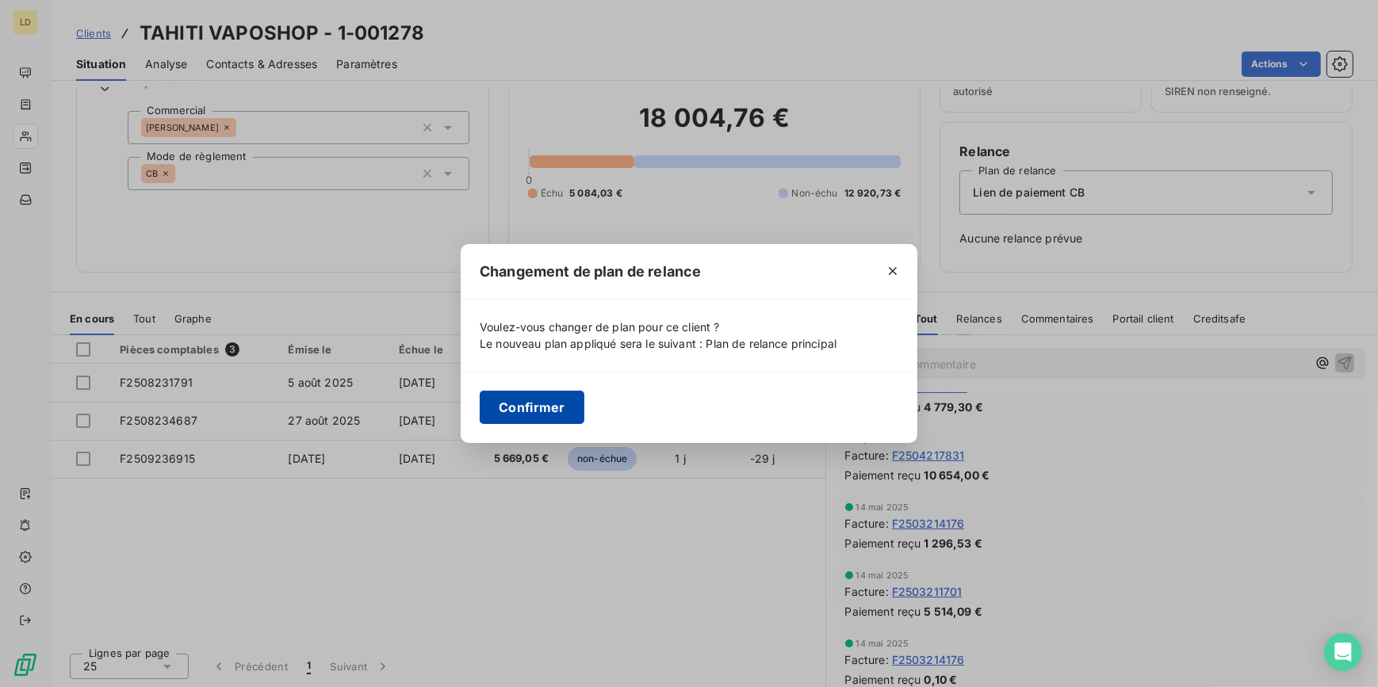
click at [565, 403] on button "Confirmer" at bounding box center [532, 407] width 105 height 33
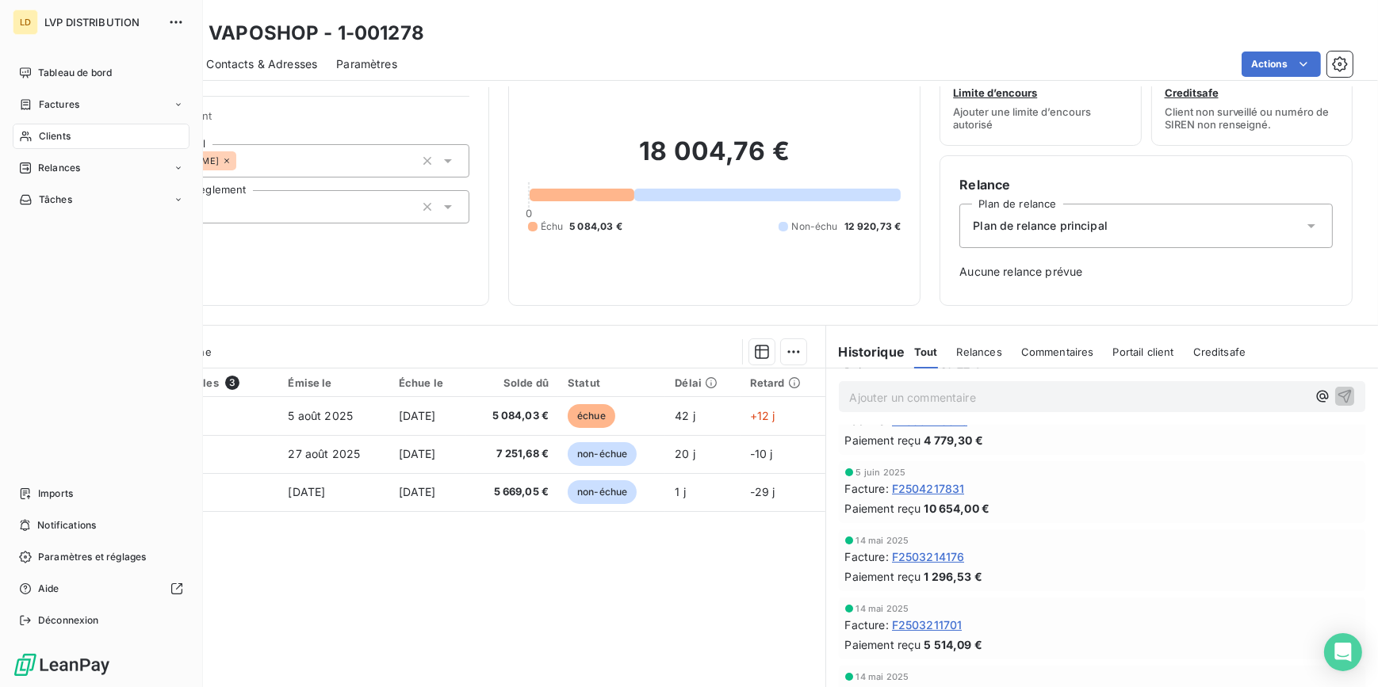
scroll to position [37, 0]
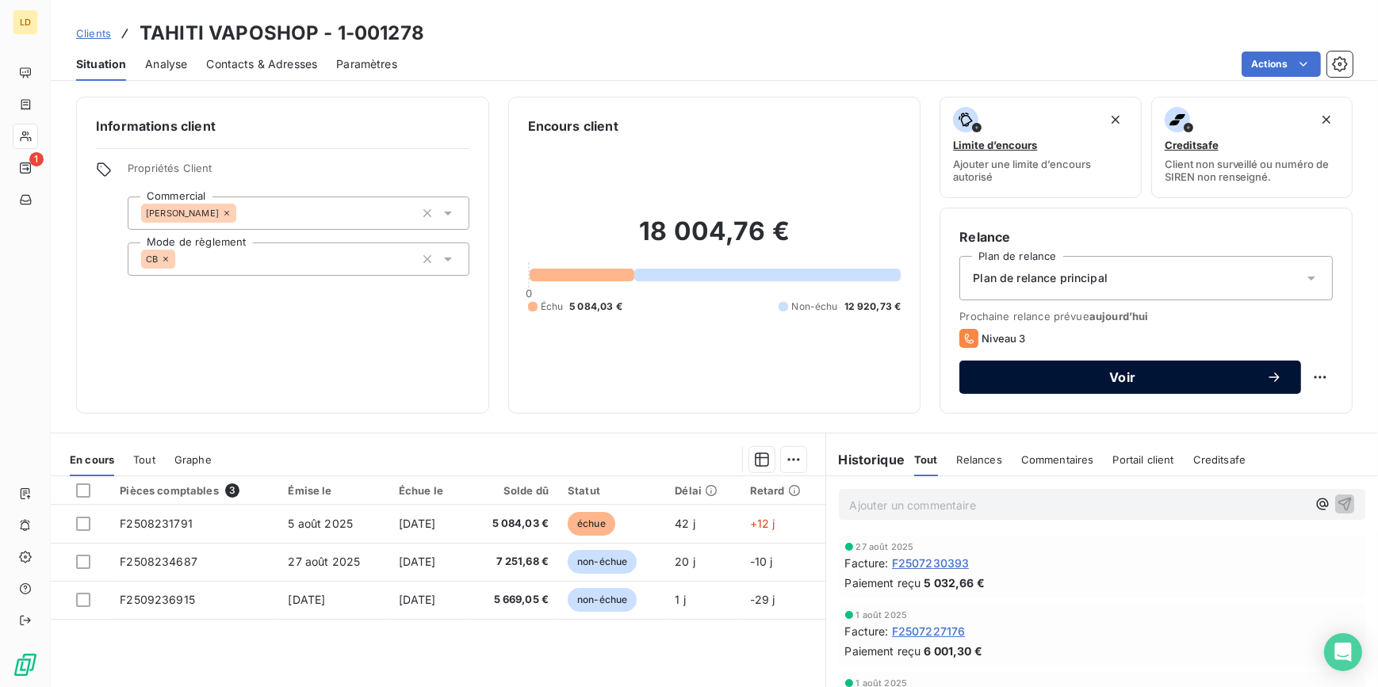
click at [1102, 377] on span "Voir" at bounding box center [1122, 377] width 288 height 13
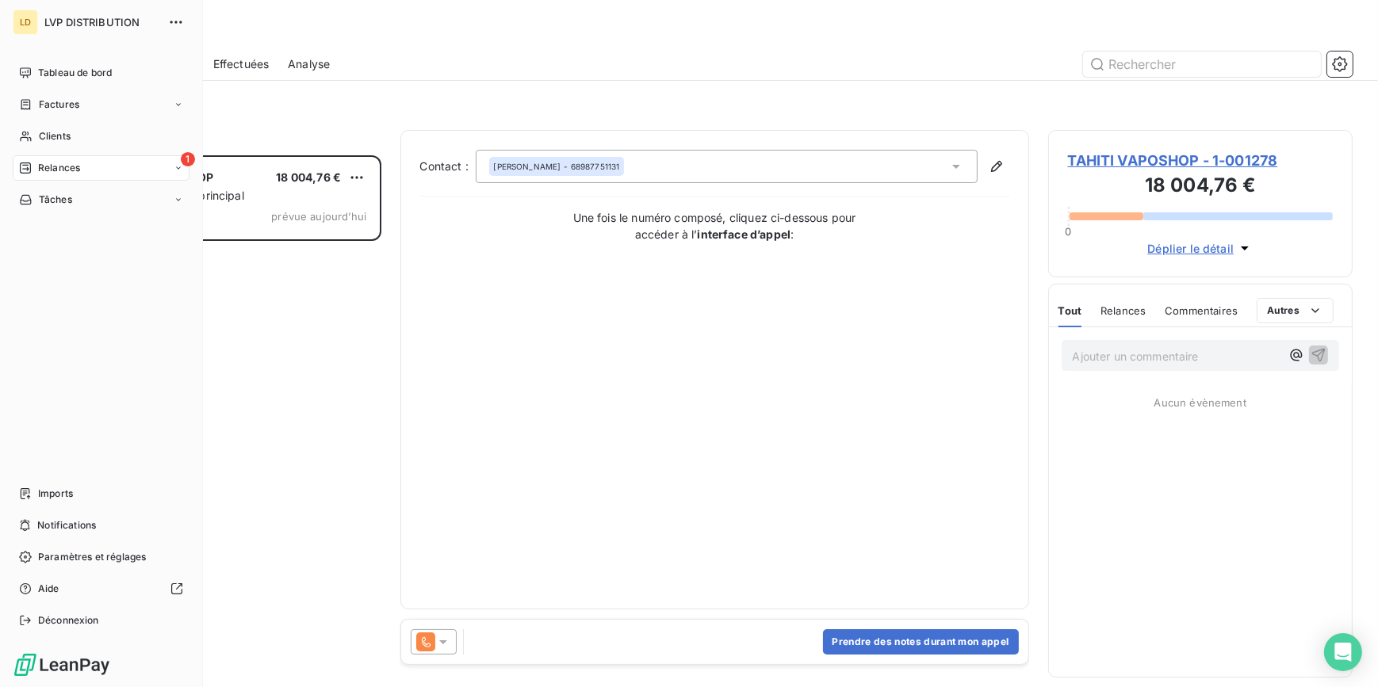
click at [41, 168] on span "Relances" at bounding box center [59, 168] width 42 height 14
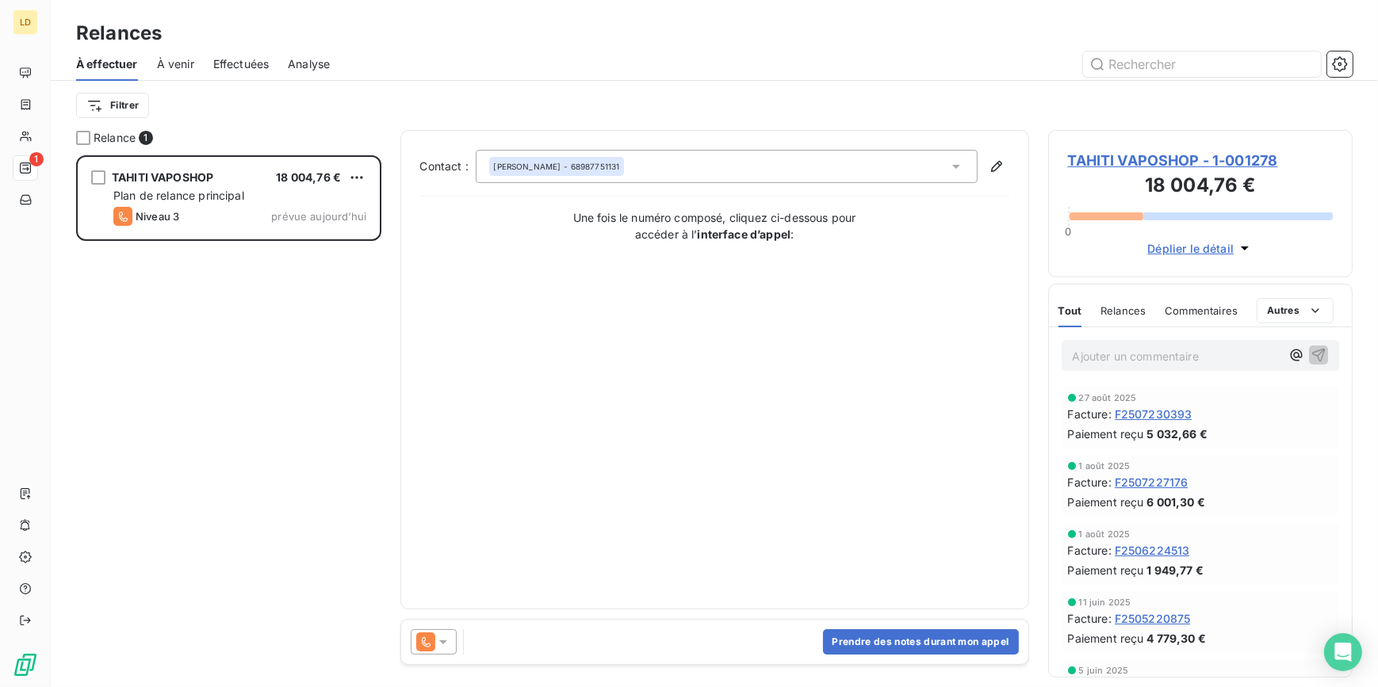
click at [453, 657] on div "Prendre des notes durant mon appel" at bounding box center [714, 642] width 627 height 44
click at [432, 650] on icon at bounding box center [425, 642] width 19 height 19
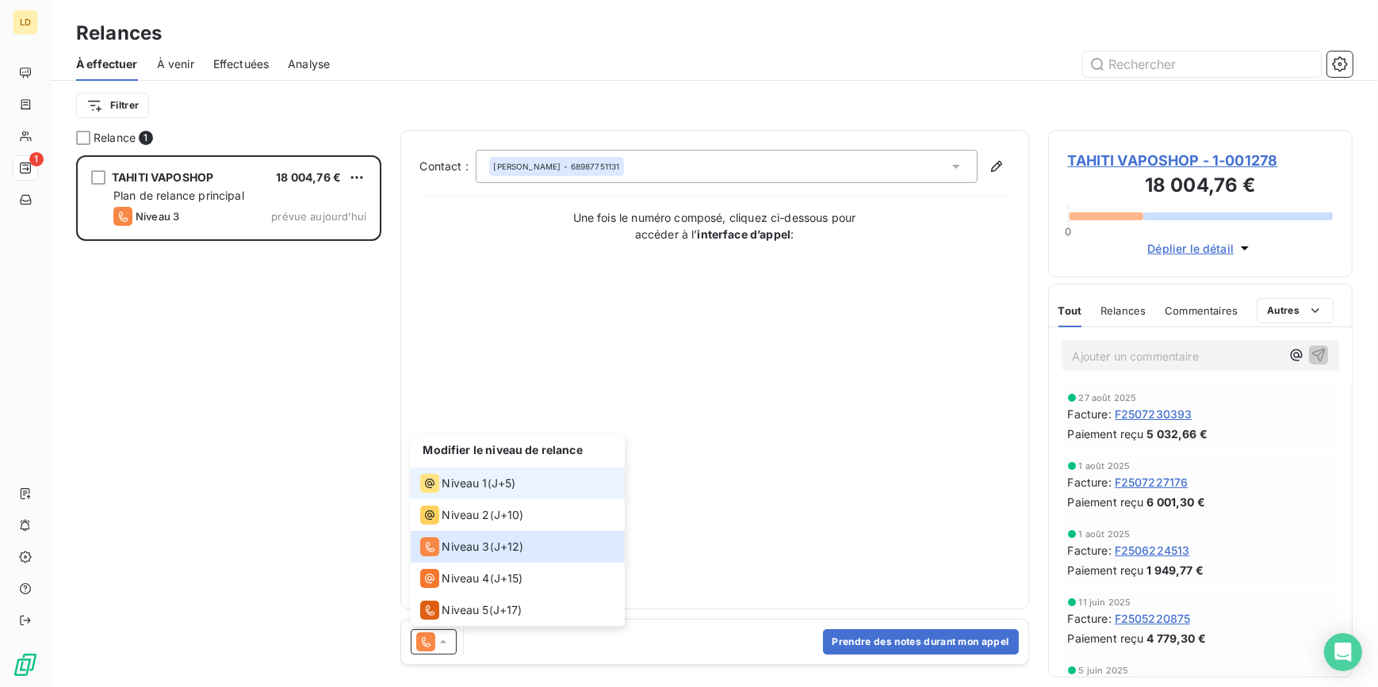
click at [454, 486] on span "Niveau 1" at bounding box center [464, 484] width 45 height 16
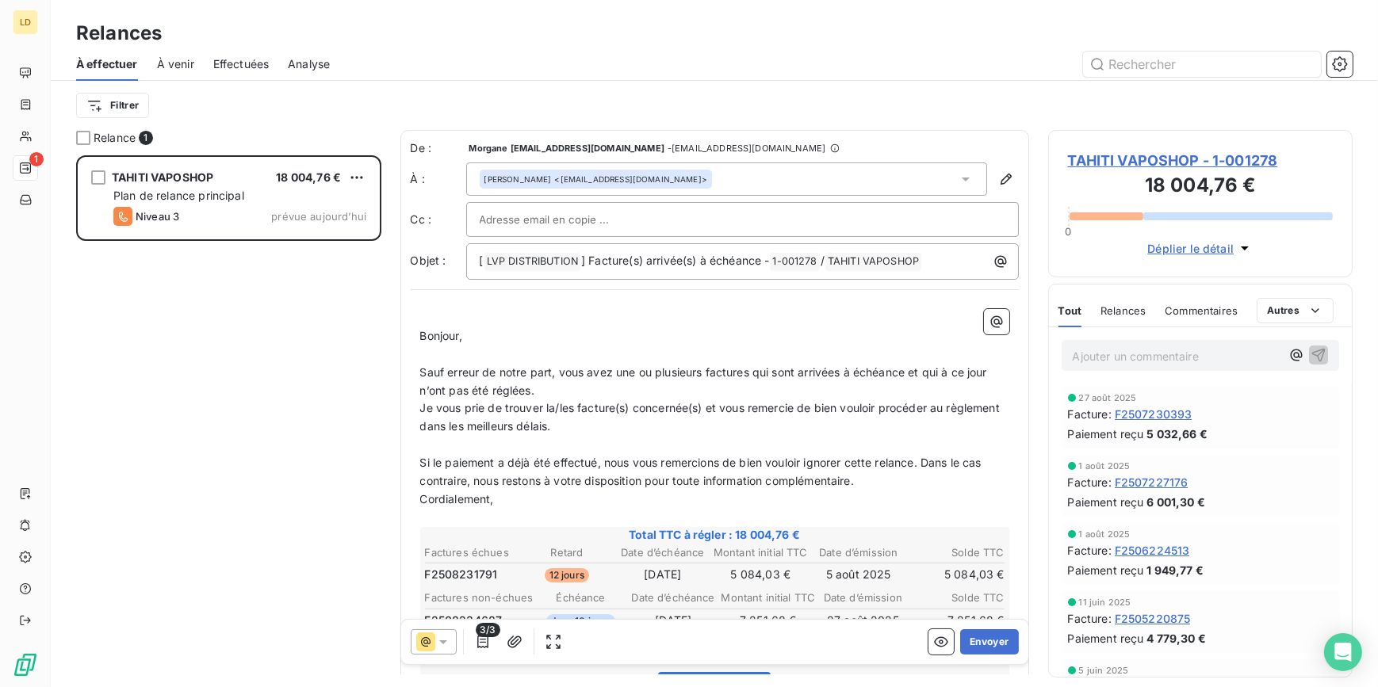
click at [693, 180] on div "OLIVIER AYMAIN <tdctahiti@gmail.com>" at bounding box center [726, 179] width 521 height 33
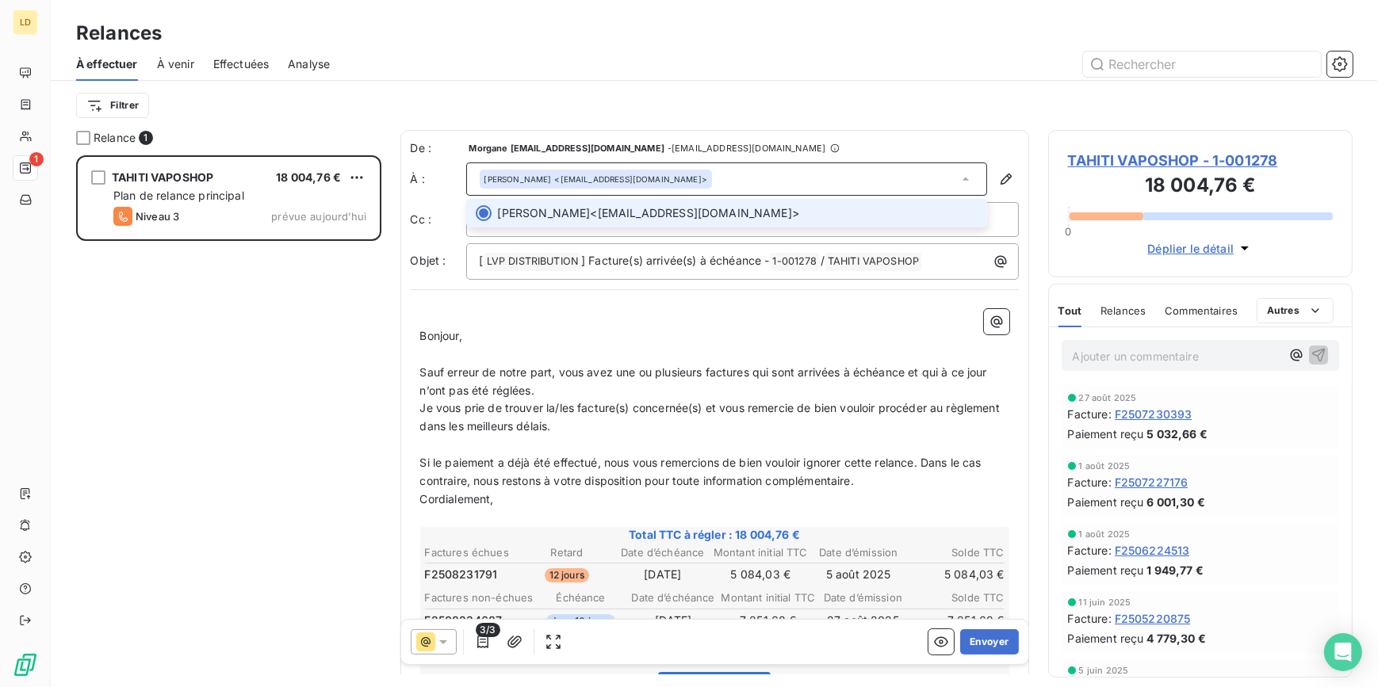
click at [693, 180] on div "OLIVIER AYMAIN <tdctahiti@gmail.com>" at bounding box center [726, 179] width 521 height 33
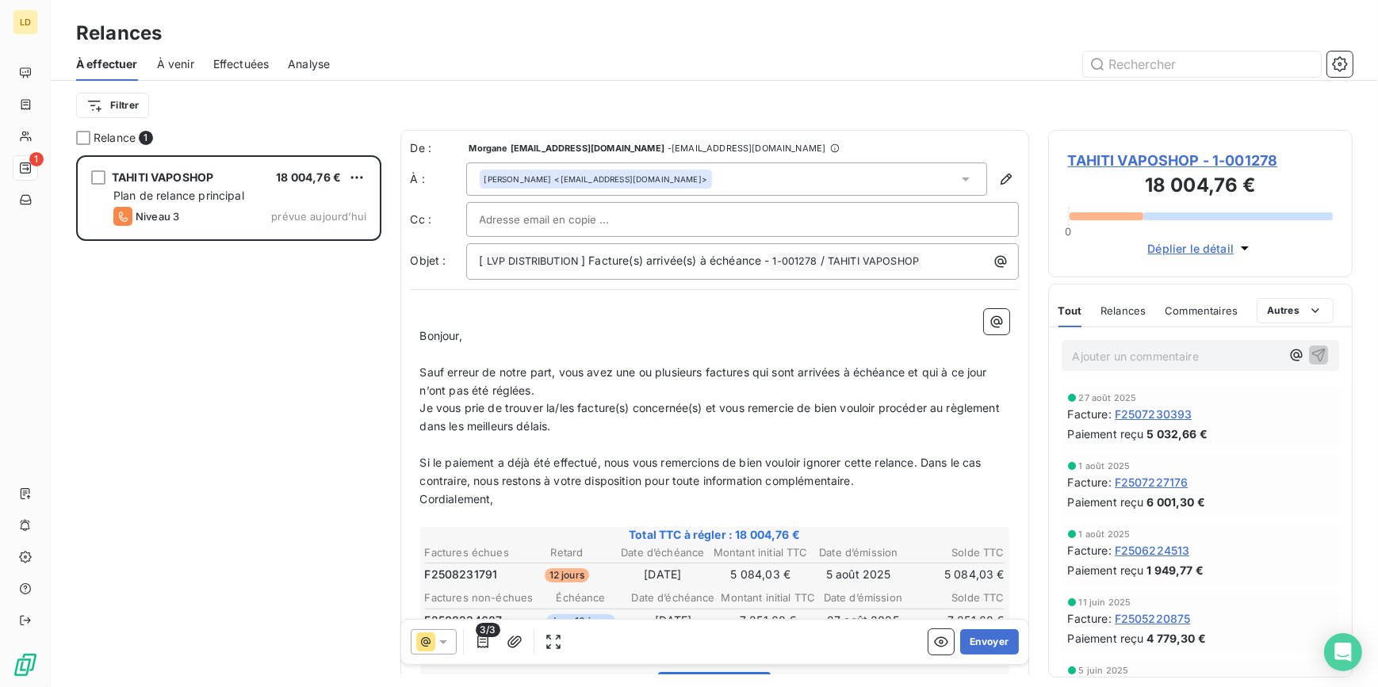
click at [611, 211] on input "text" at bounding box center [565, 220] width 170 height 24
click at [976, 641] on button "Envoyer" at bounding box center [989, 642] width 58 height 25
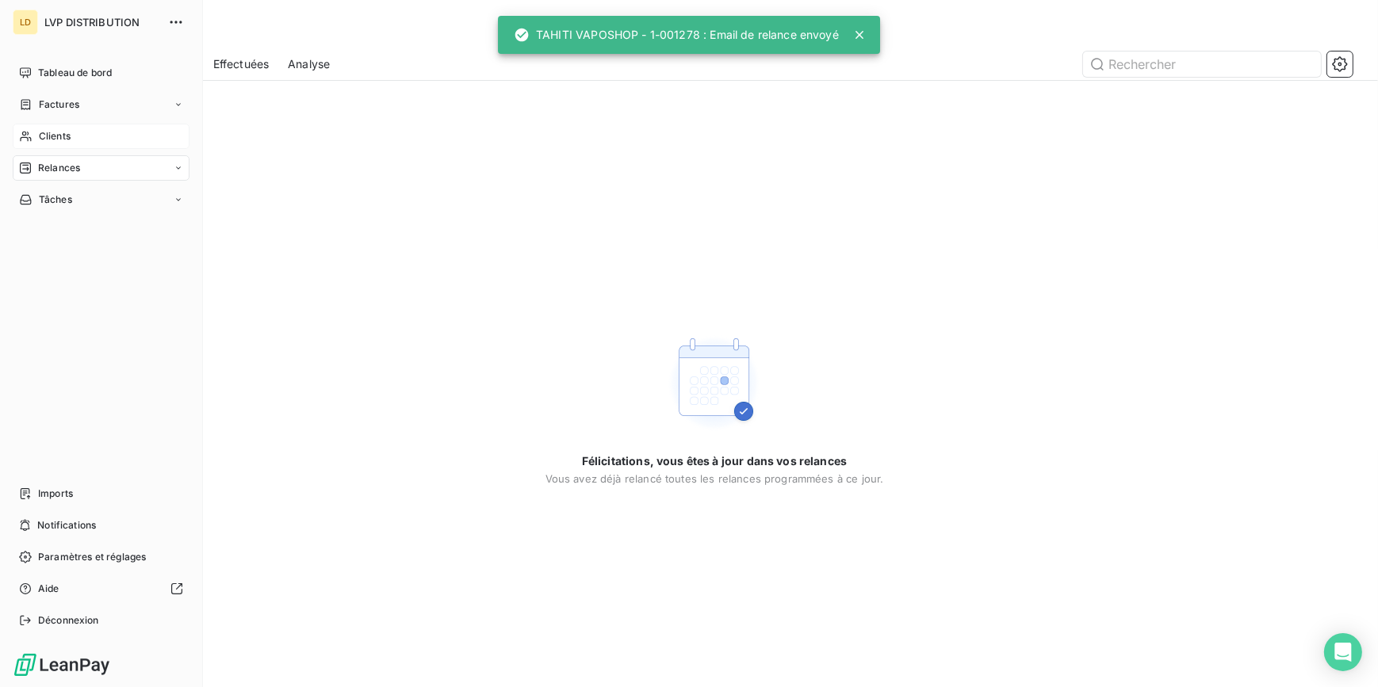
click at [53, 133] on span "Clients" at bounding box center [55, 136] width 32 height 14
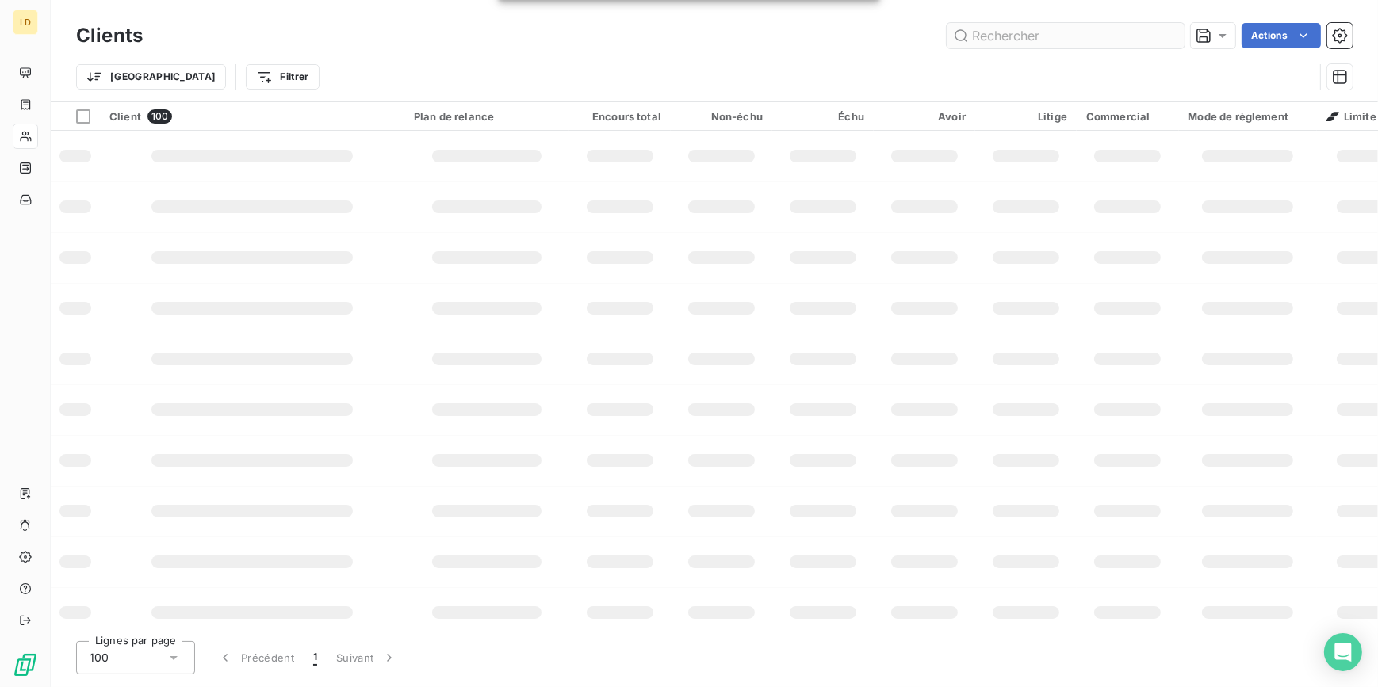
click at [1101, 44] on input "text" at bounding box center [1066, 35] width 238 height 25
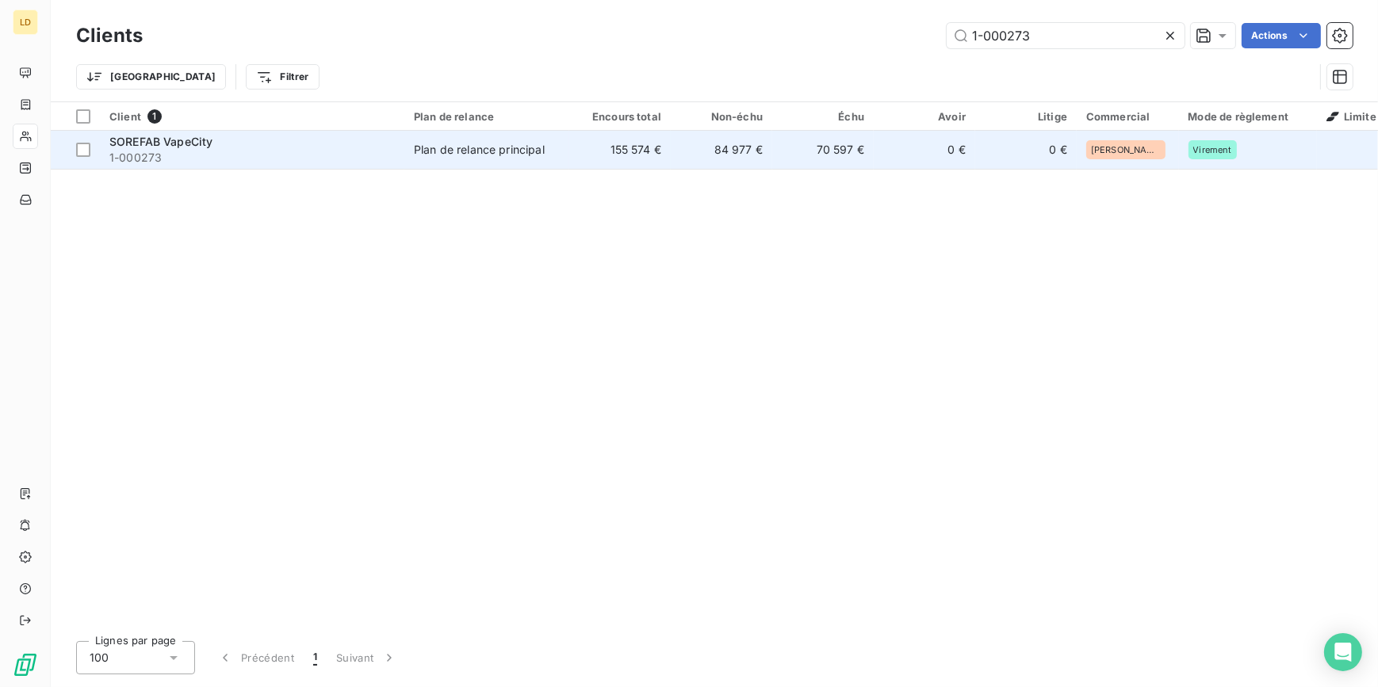
type input "1-000273"
click at [398, 155] on td "SOREFAB VapeCity 1-000273" at bounding box center [252, 150] width 304 height 38
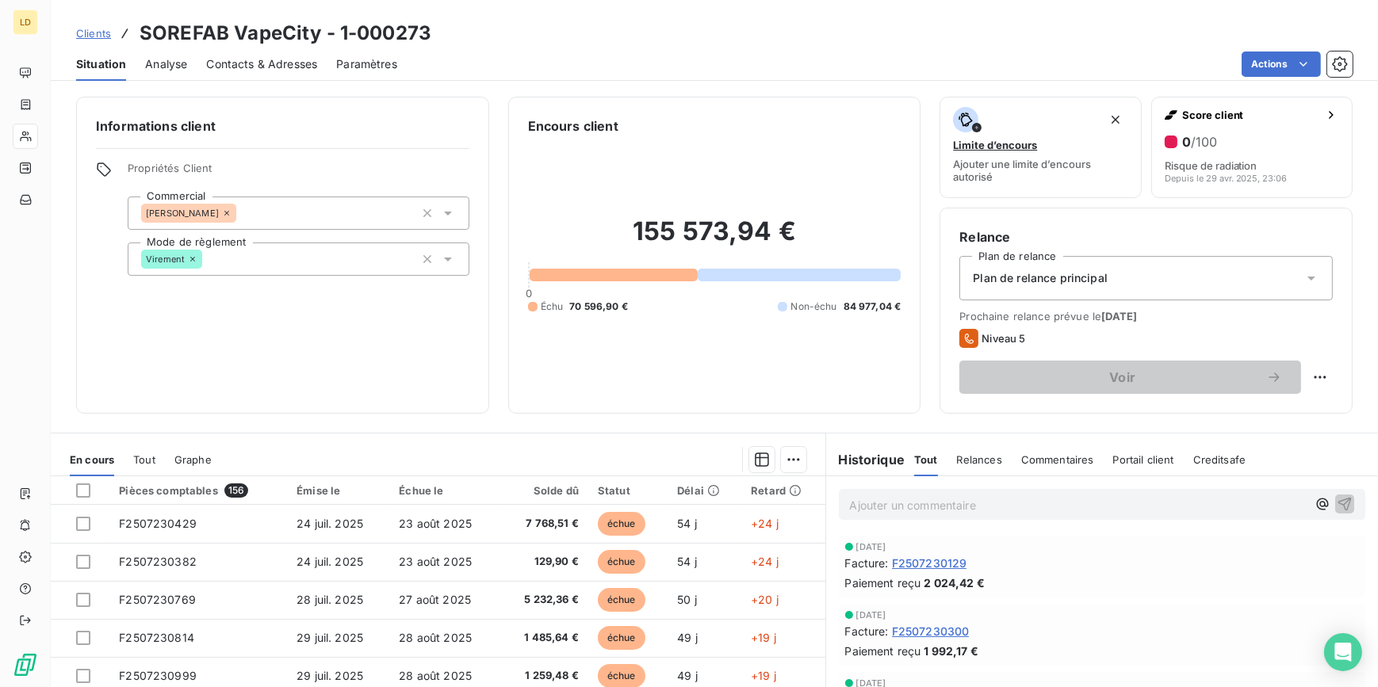
click at [29, 130] on icon at bounding box center [25, 136] width 13 height 13
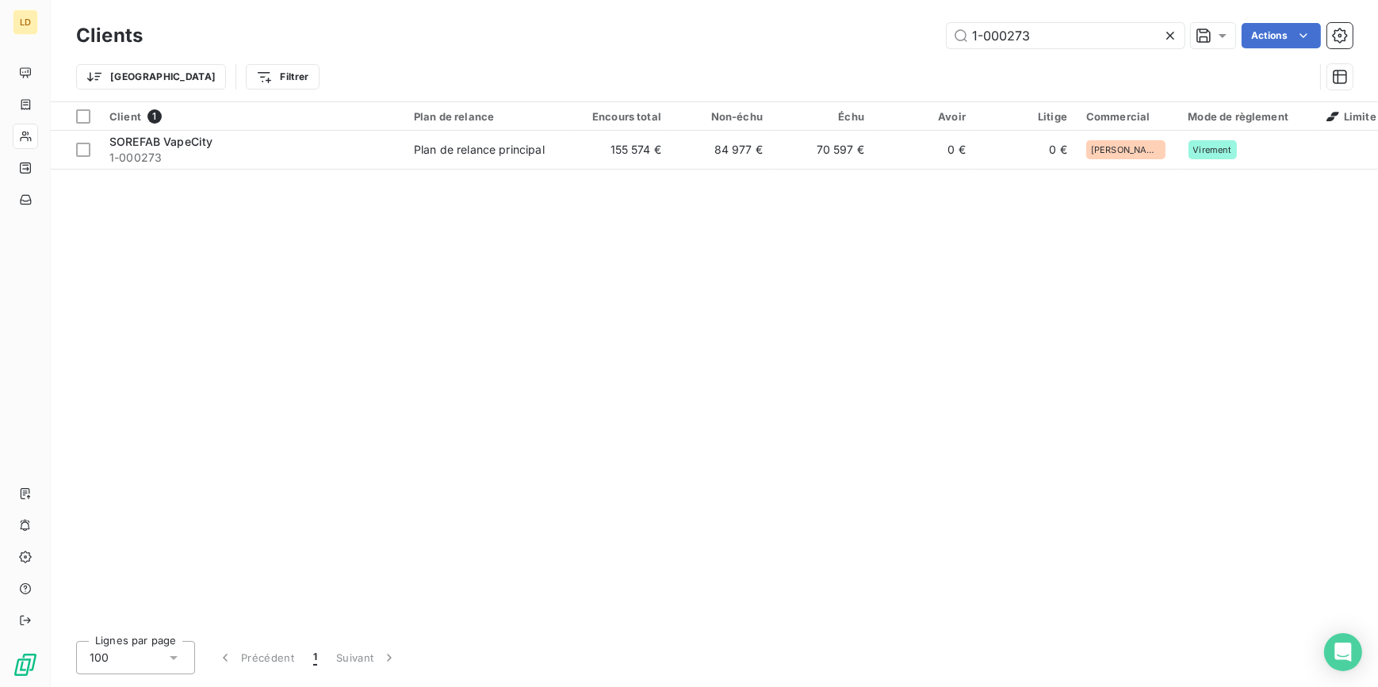
drag, startPoint x: 1032, startPoint y: 34, endPoint x: 734, endPoint y: 33, distance: 297.3
click at [752, 32] on div "1-000273 Actions" at bounding box center [757, 35] width 1191 height 25
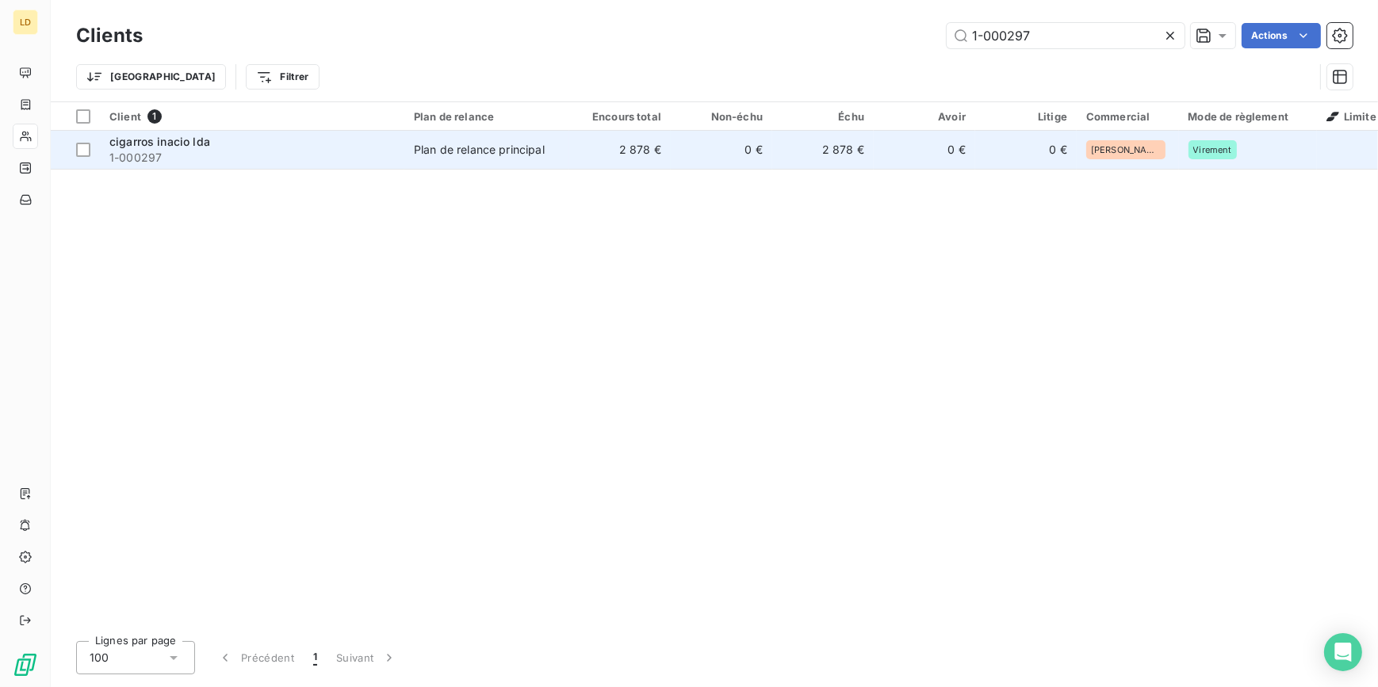
type input "1-000297"
click at [473, 166] on td "Plan de relance principal" at bounding box center [486, 150] width 165 height 38
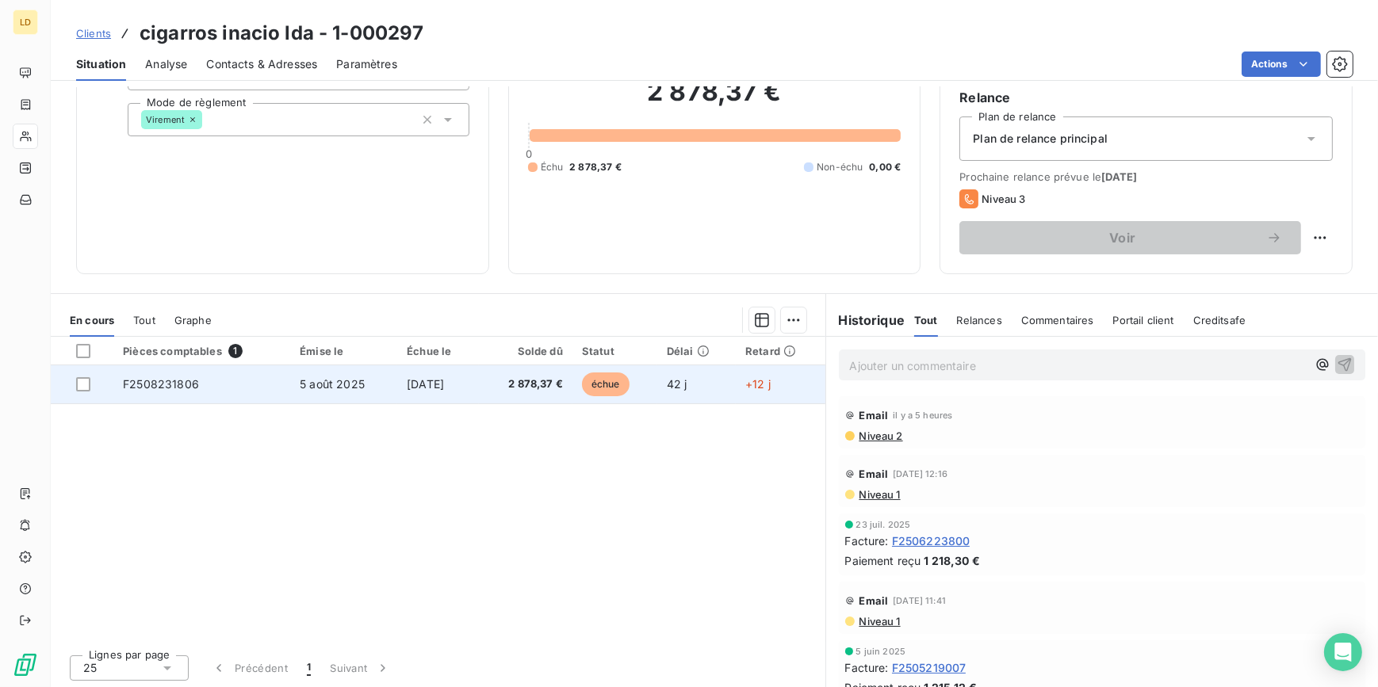
scroll to position [141, 0]
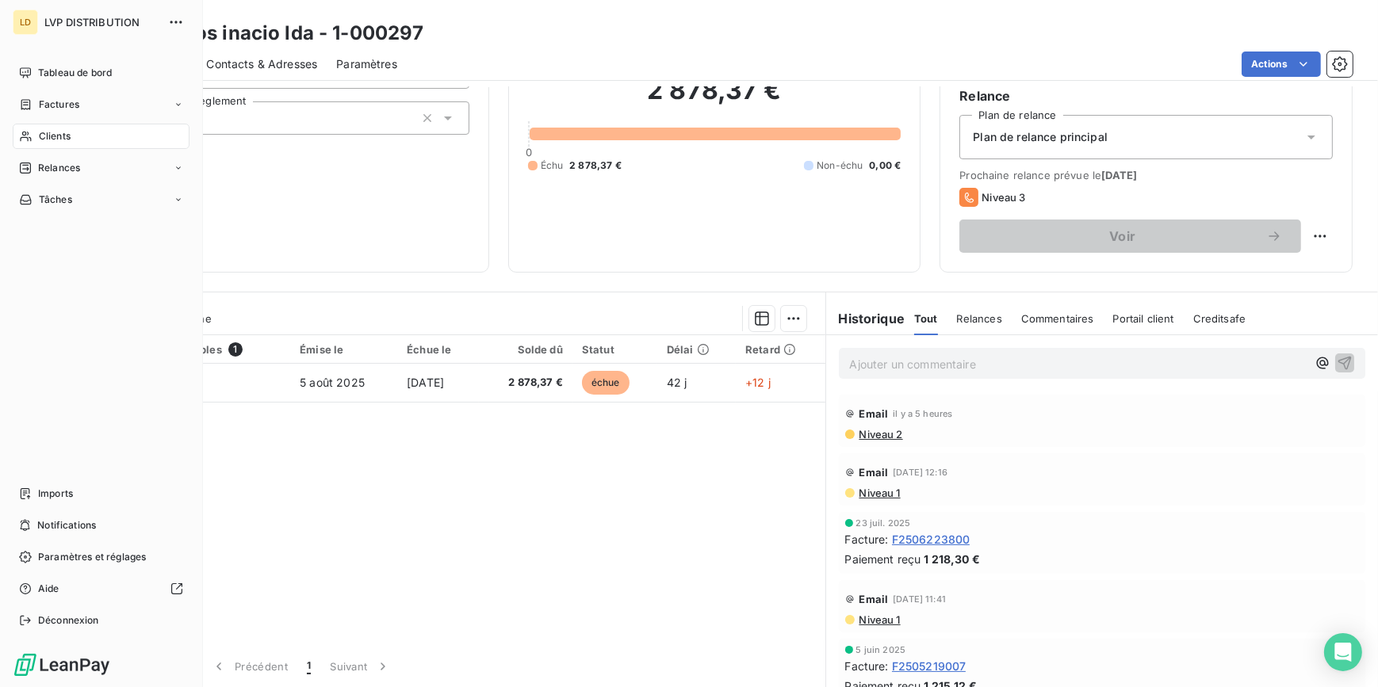
drag, startPoint x: 25, startPoint y: 130, endPoint x: 82, endPoint y: 127, distance: 58.0
click at [25, 130] on icon at bounding box center [25, 136] width 13 height 13
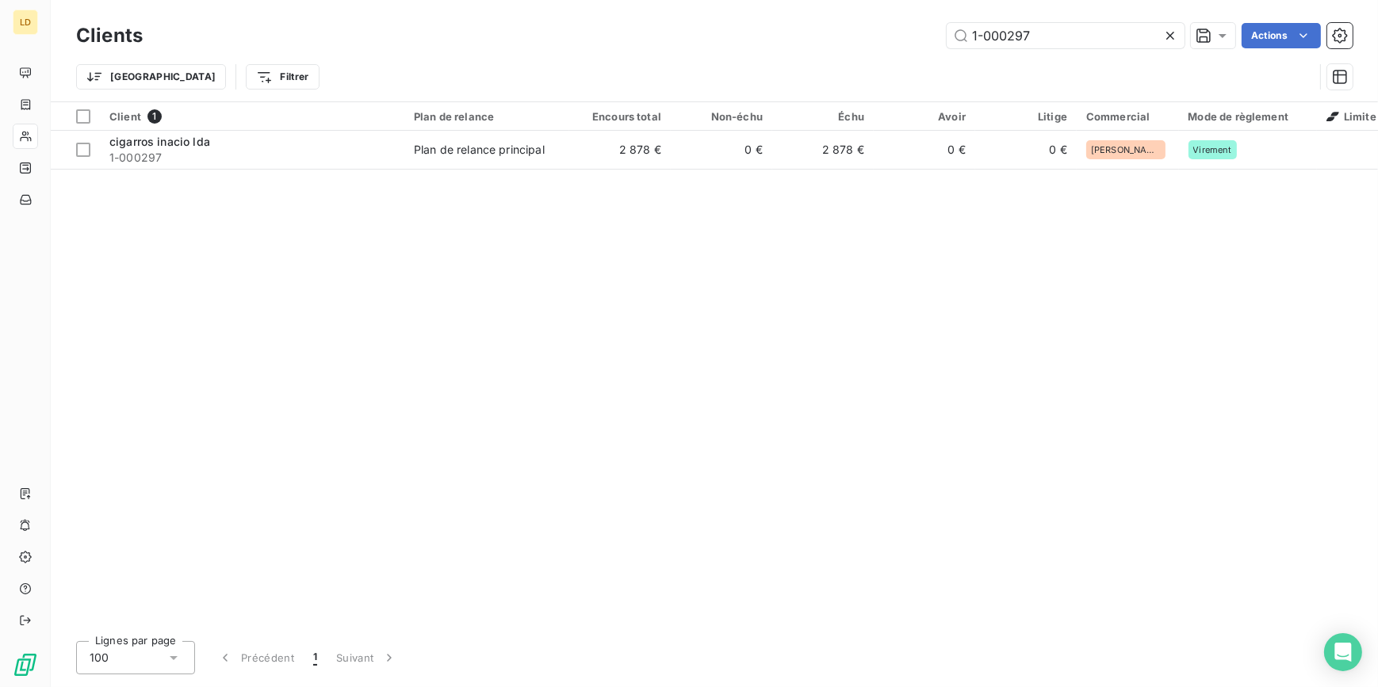
drag, startPoint x: 1069, startPoint y: 29, endPoint x: 874, endPoint y: 30, distance: 195.1
click at [876, 31] on div "1-000297 Actions" at bounding box center [757, 35] width 1191 height 25
type input "1-000522"
click at [569, 173] on div "Client 1 Plan de relance Encours total Non-échu Échu Avoir Litige Commercial Mo…" at bounding box center [714, 365] width 1327 height 526
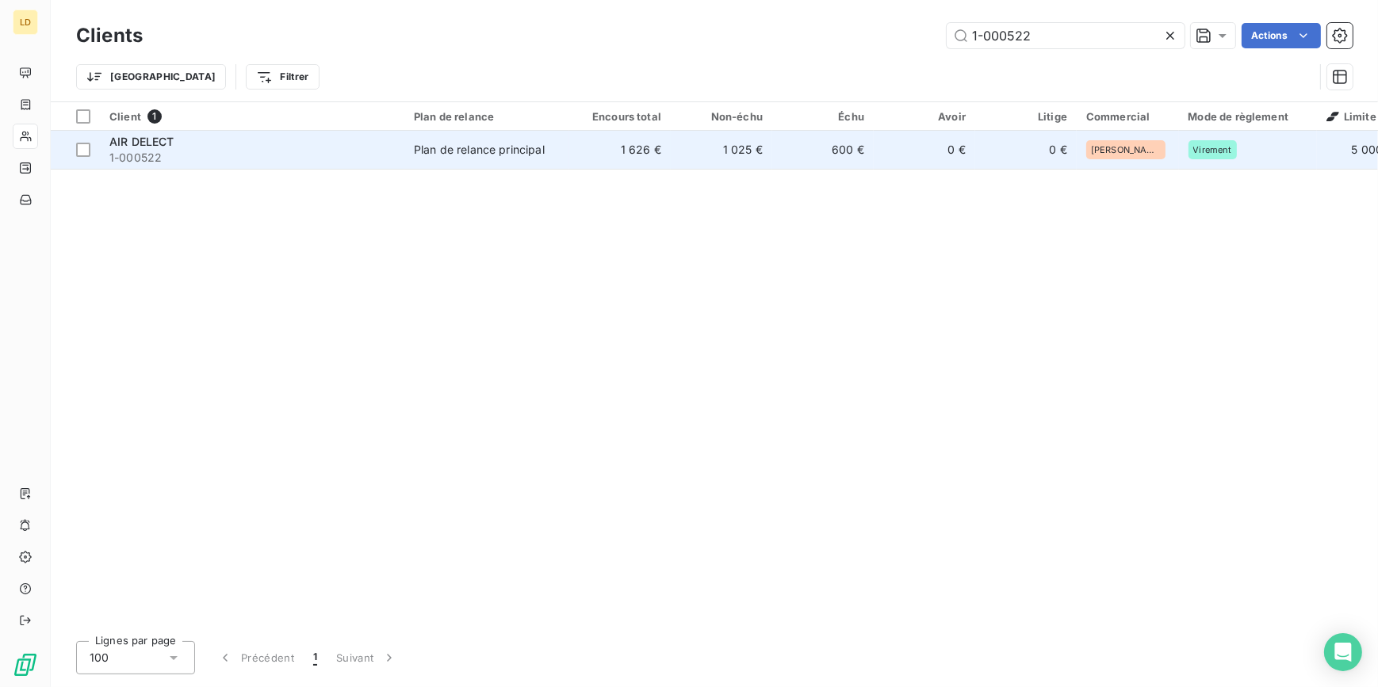
click at [580, 161] on td "1 626 €" at bounding box center [619, 150] width 101 height 38
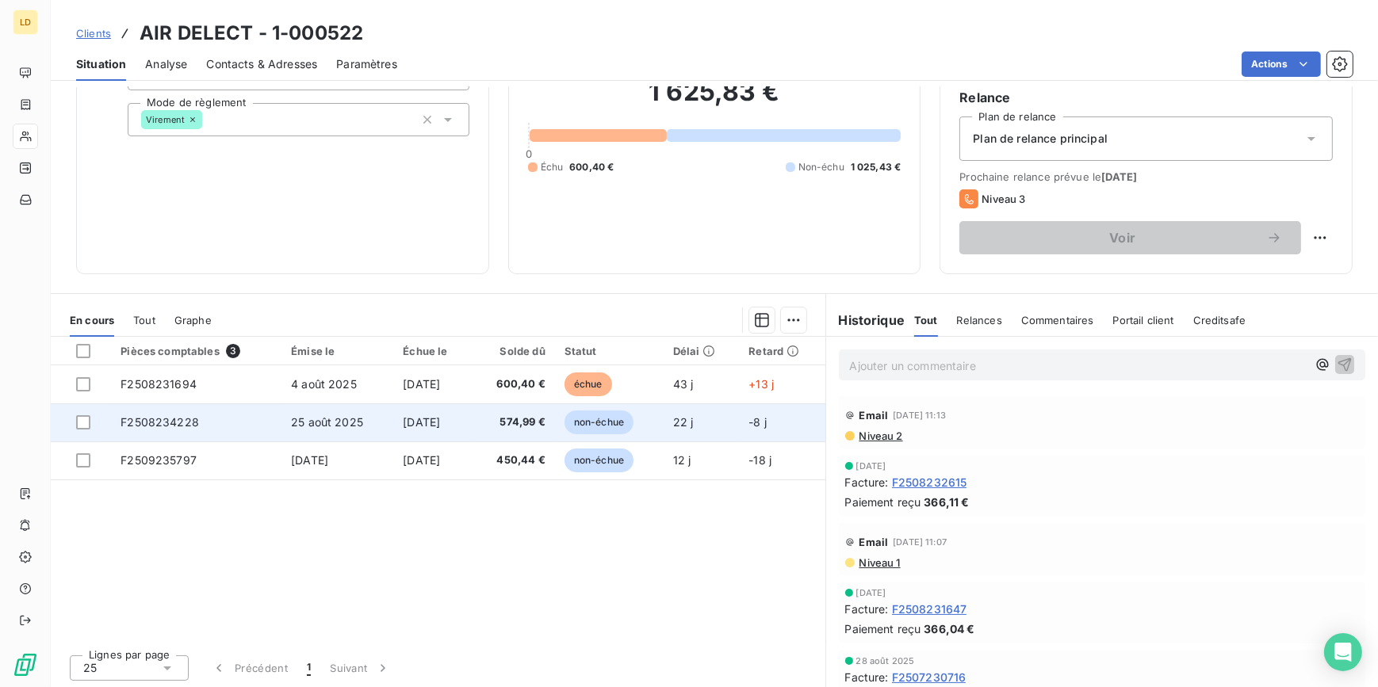
scroll to position [141, 0]
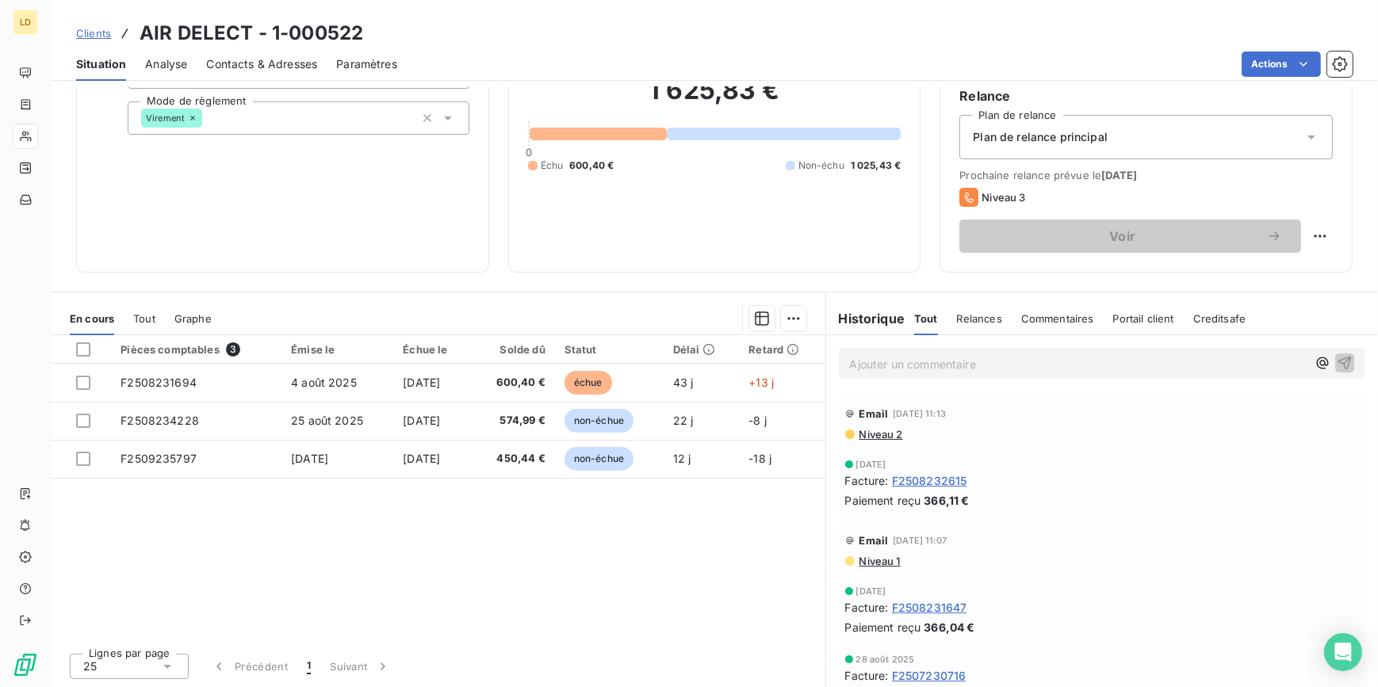
click at [55, 130] on div "Informations client Propriétés Client Commercial Jonathan Mode de règlement Vir…" at bounding box center [714, 114] width 1327 height 317
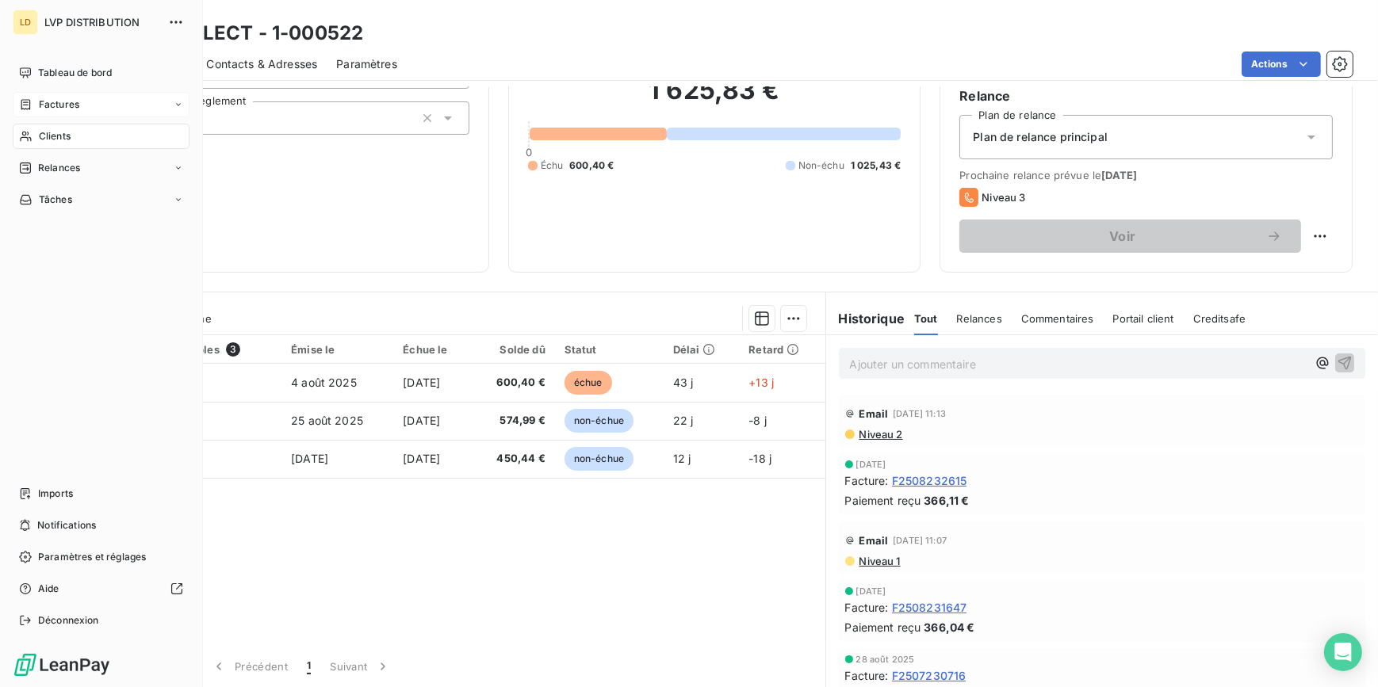
drag, startPoint x: 26, startPoint y: 129, endPoint x: 147, endPoint y: 111, distance: 122.7
click at [25, 130] on icon at bounding box center [25, 136] width 13 height 13
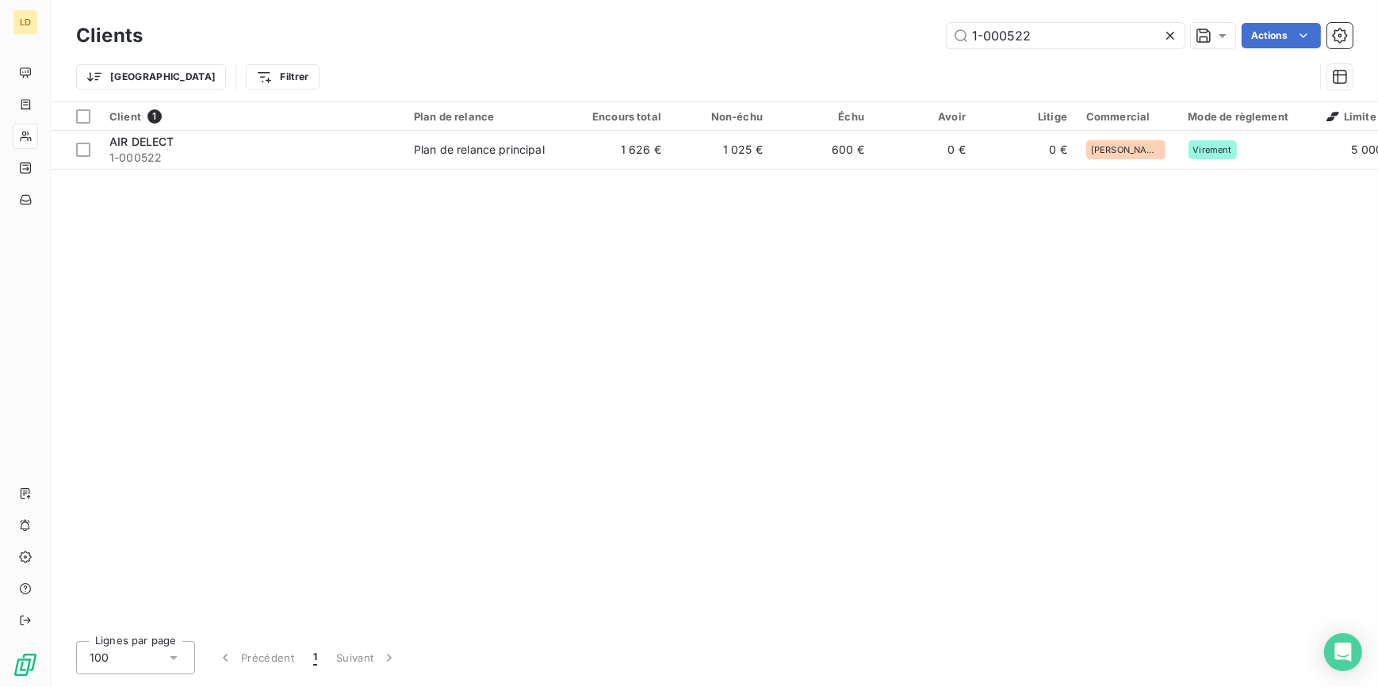
drag, startPoint x: 979, startPoint y: 34, endPoint x: 721, endPoint y: 34, distance: 258.5
click at [771, 34] on div "1-000522 Actions" at bounding box center [757, 35] width 1191 height 25
type input "1-000544"
click at [435, 164] on td "Plan de relance principal" at bounding box center [486, 150] width 165 height 38
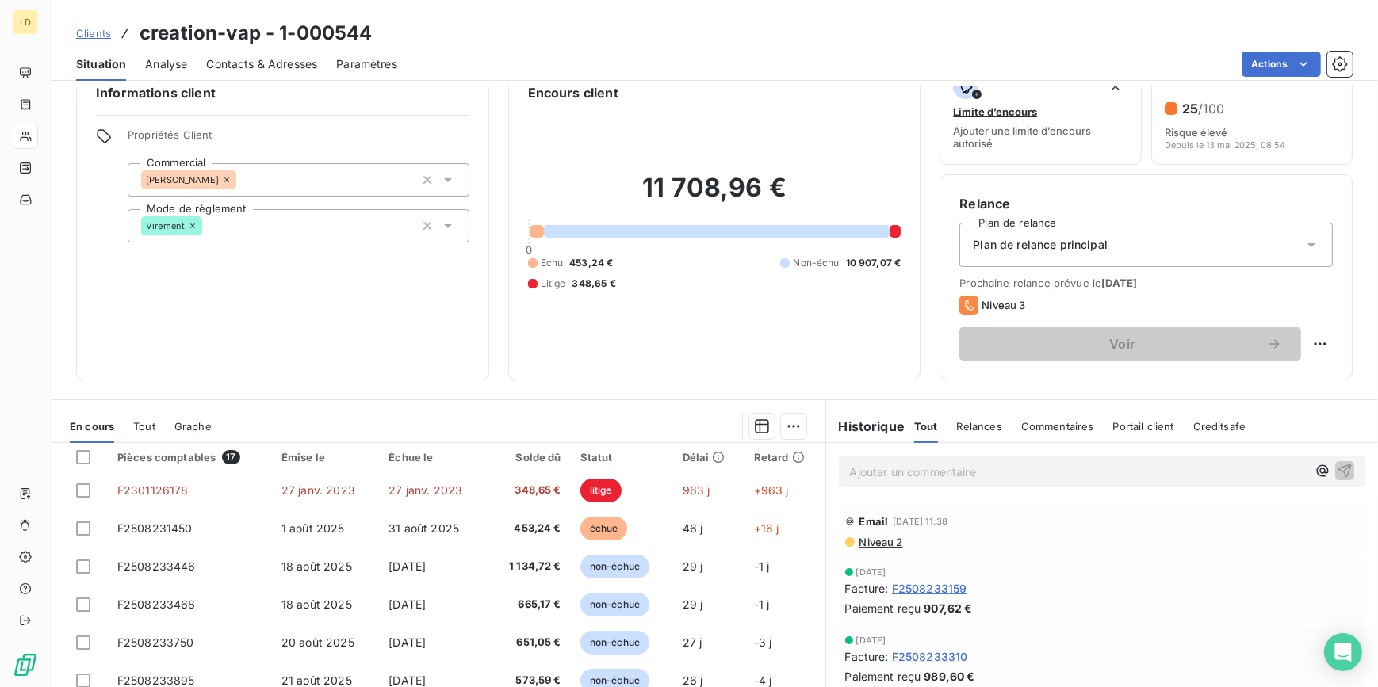
scroll to position [141, 0]
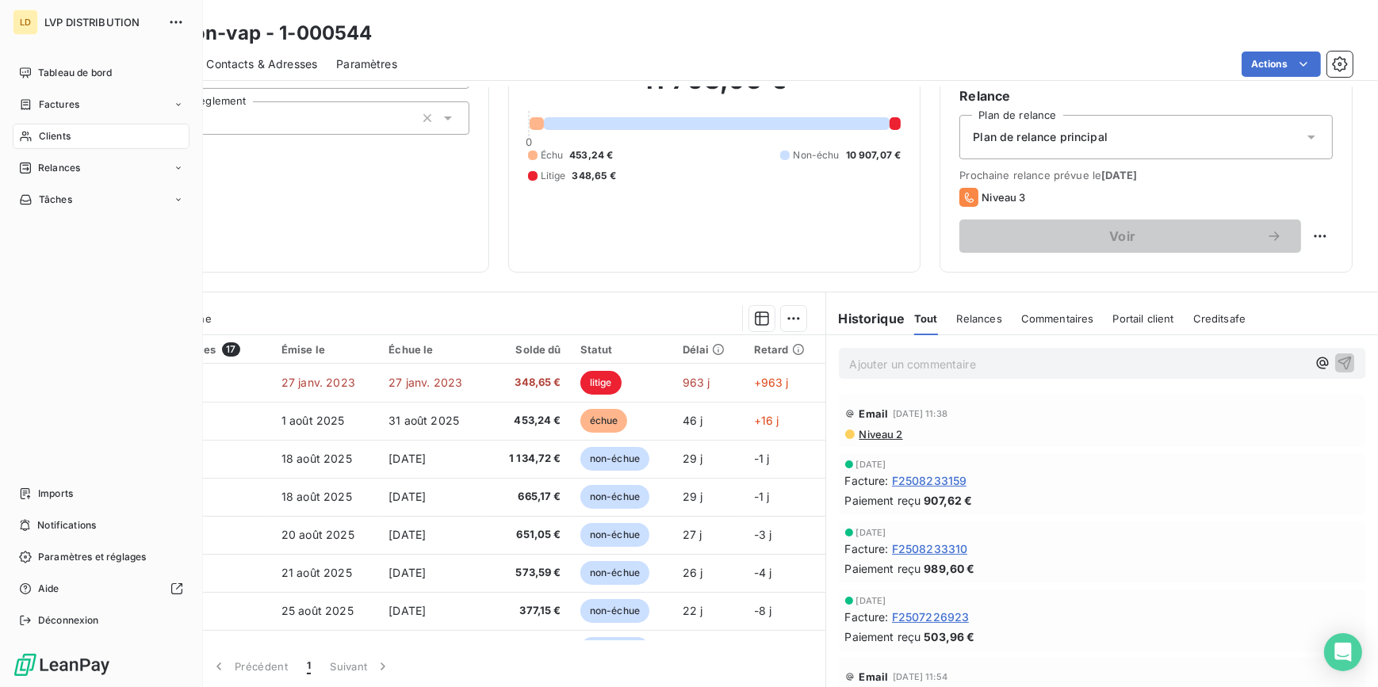
drag, startPoint x: 27, startPoint y: 140, endPoint x: 67, endPoint y: 137, distance: 39.7
click at [27, 140] on icon at bounding box center [25, 137] width 11 height 10
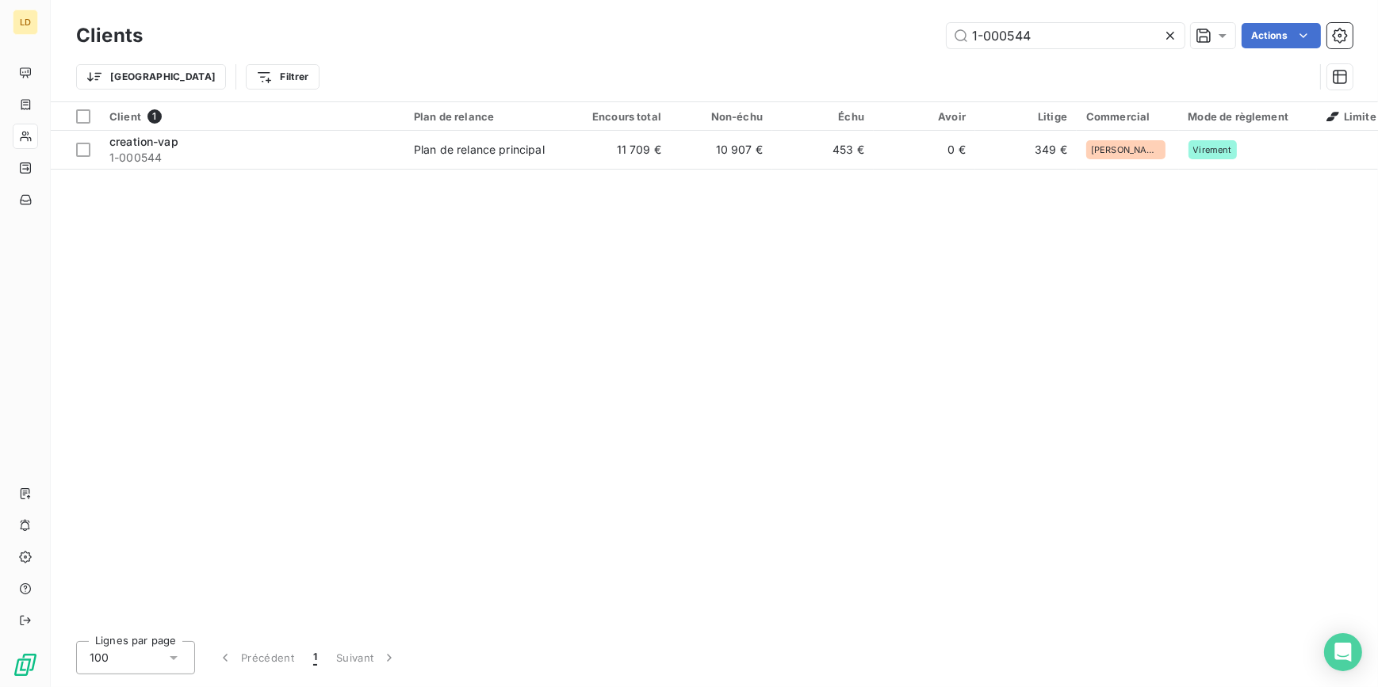
click at [840, 36] on div "1-000544 Actions" at bounding box center [757, 35] width 1191 height 25
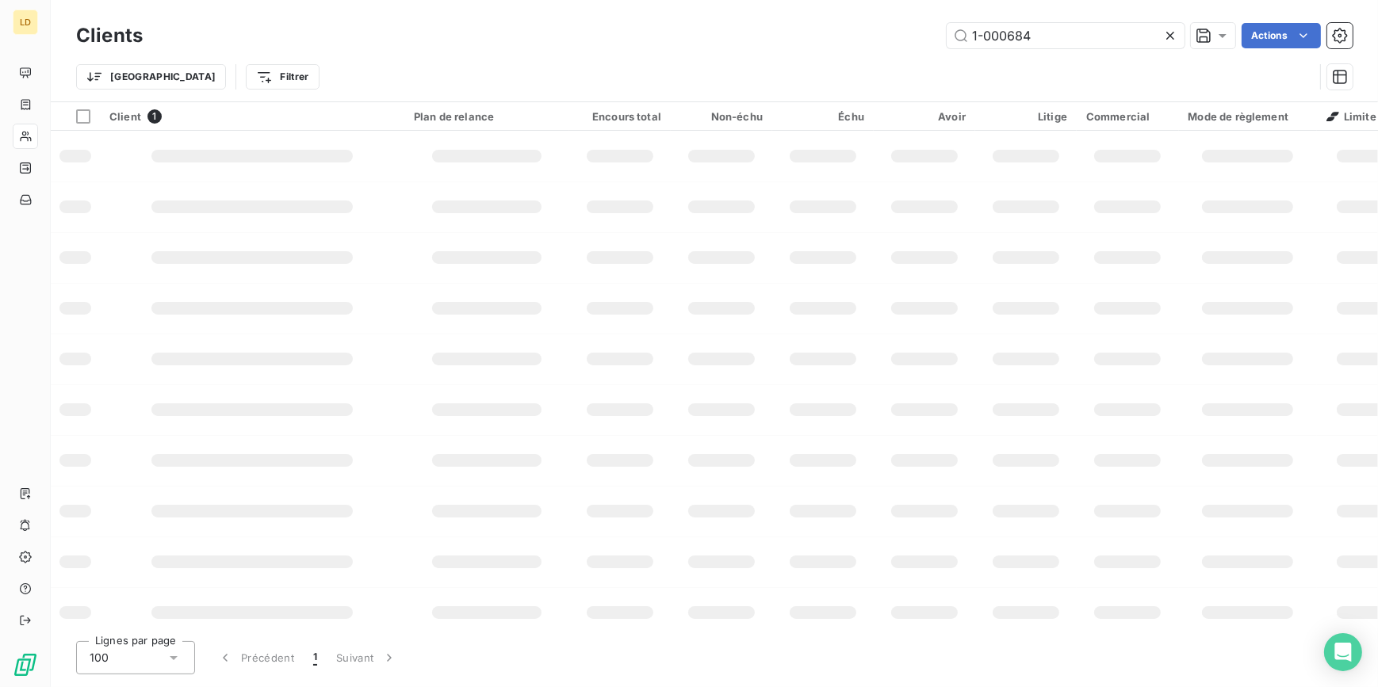
type input "1-000684"
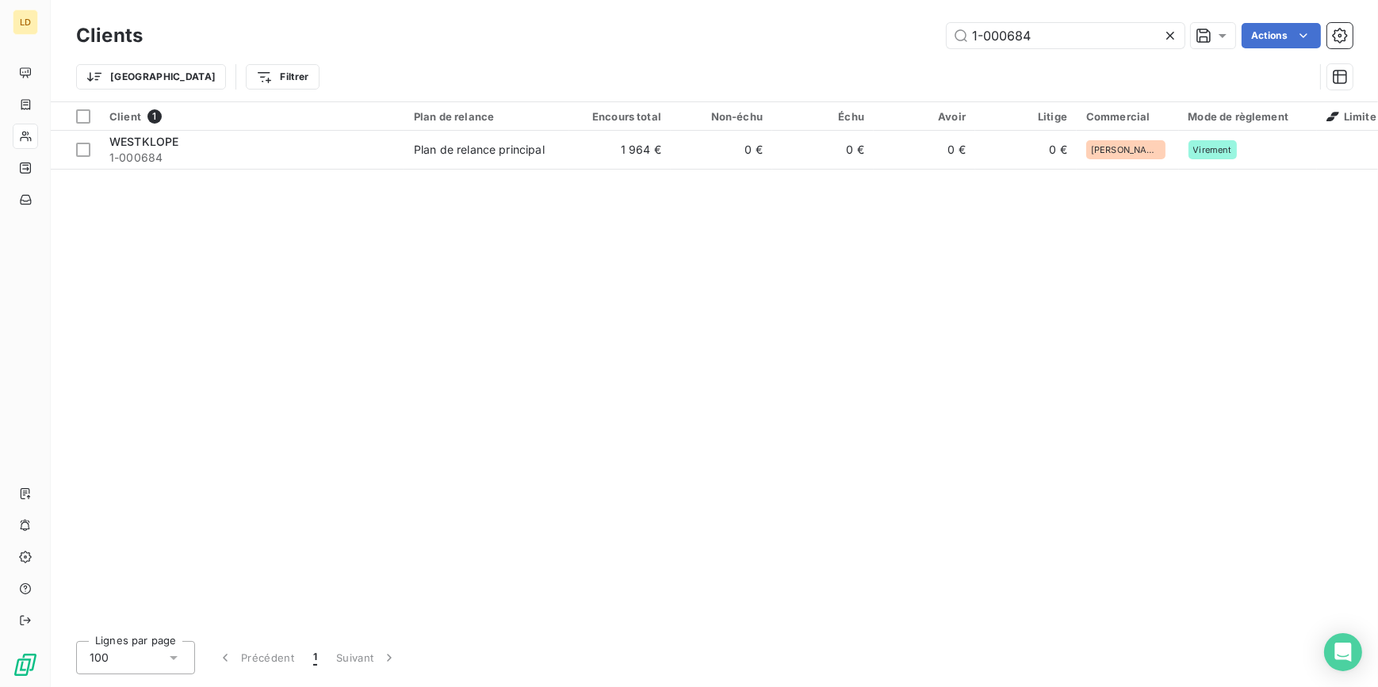
click at [368, 147] on div "WESTKLOPE" at bounding box center [251, 142] width 285 height 16
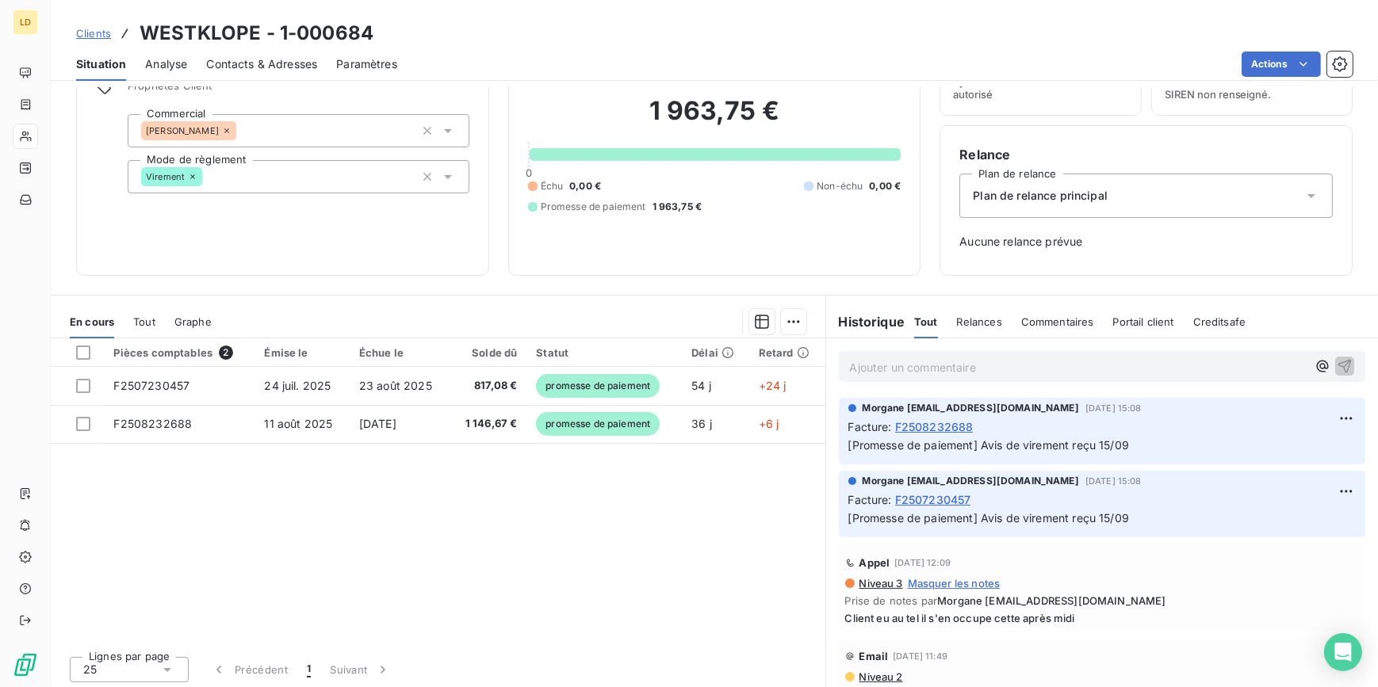
scroll to position [86, 0]
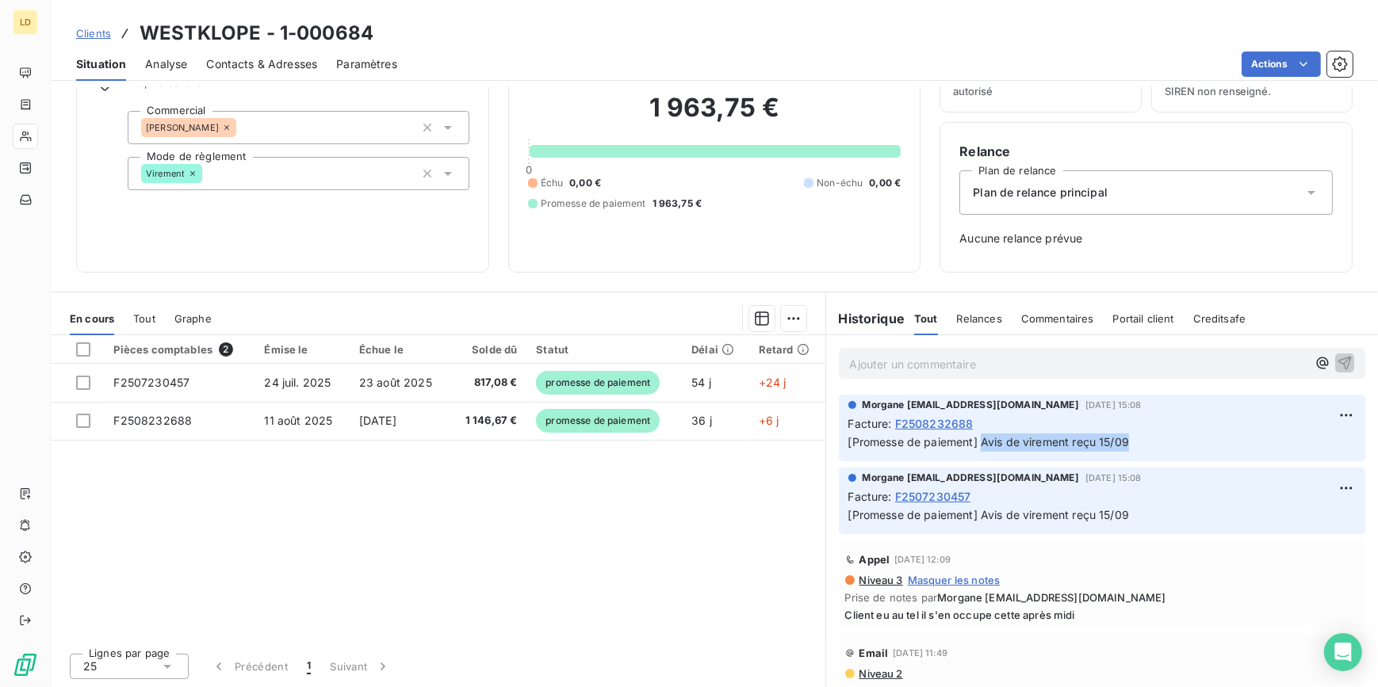
drag, startPoint x: 1094, startPoint y: 445, endPoint x: 975, endPoint y: 450, distance: 119.1
click at [975, 450] on p "[Promesse de paiement] Avis de virement reçu 15/09" at bounding box center [1102, 443] width 508 height 18
copy span "Avis de virement reçu 15/09"
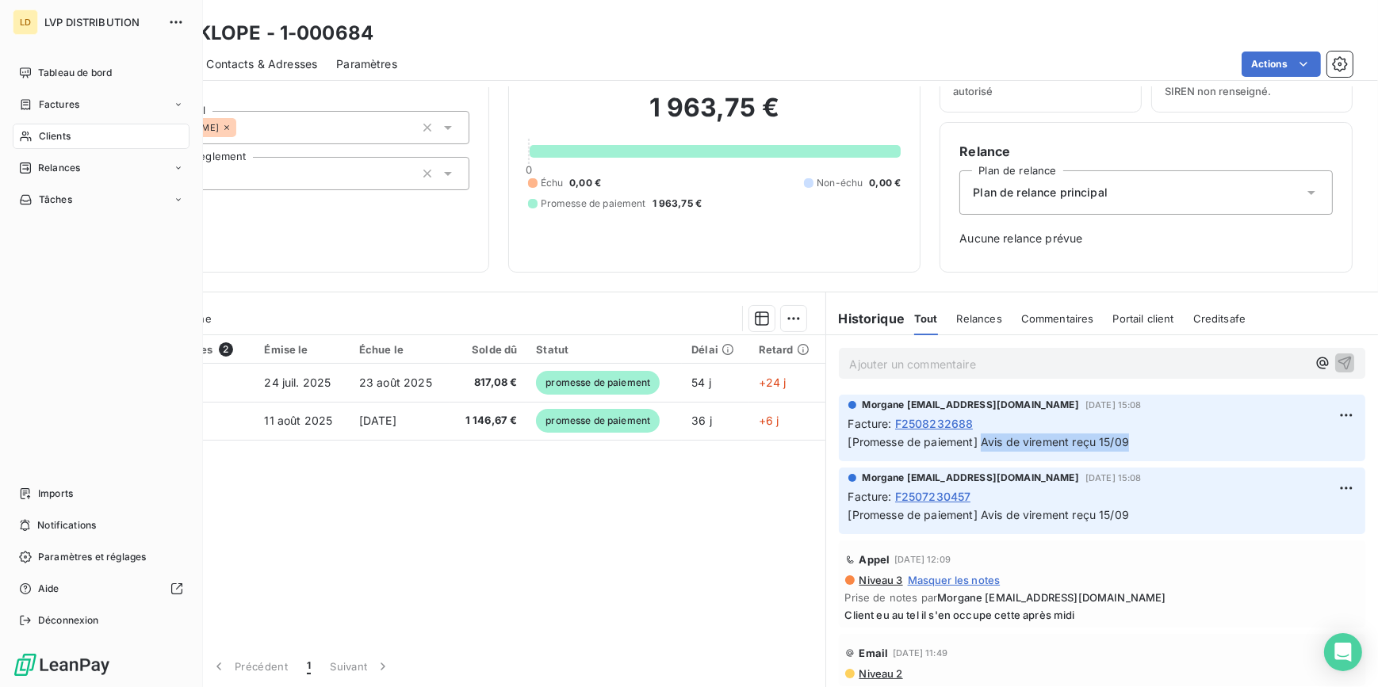
click at [20, 132] on icon at bounding box center [25, 136] width 13 height 13
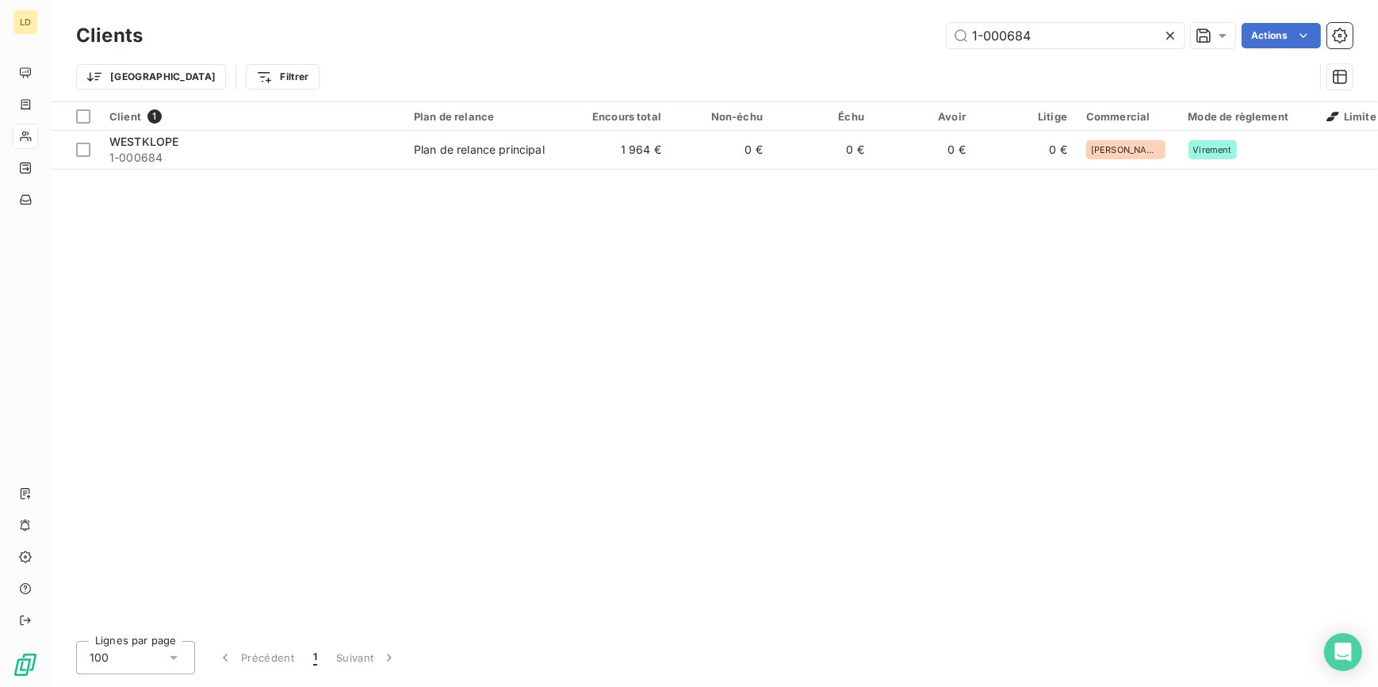
drag, startPoint x: 925, startPoint y: 33, endPoint x: 797, endPoint y: 36, distance: 128.5
click at [808, 33] on div "1-000684 Actions" at bounding box center [757, 35] width 1191 height 25
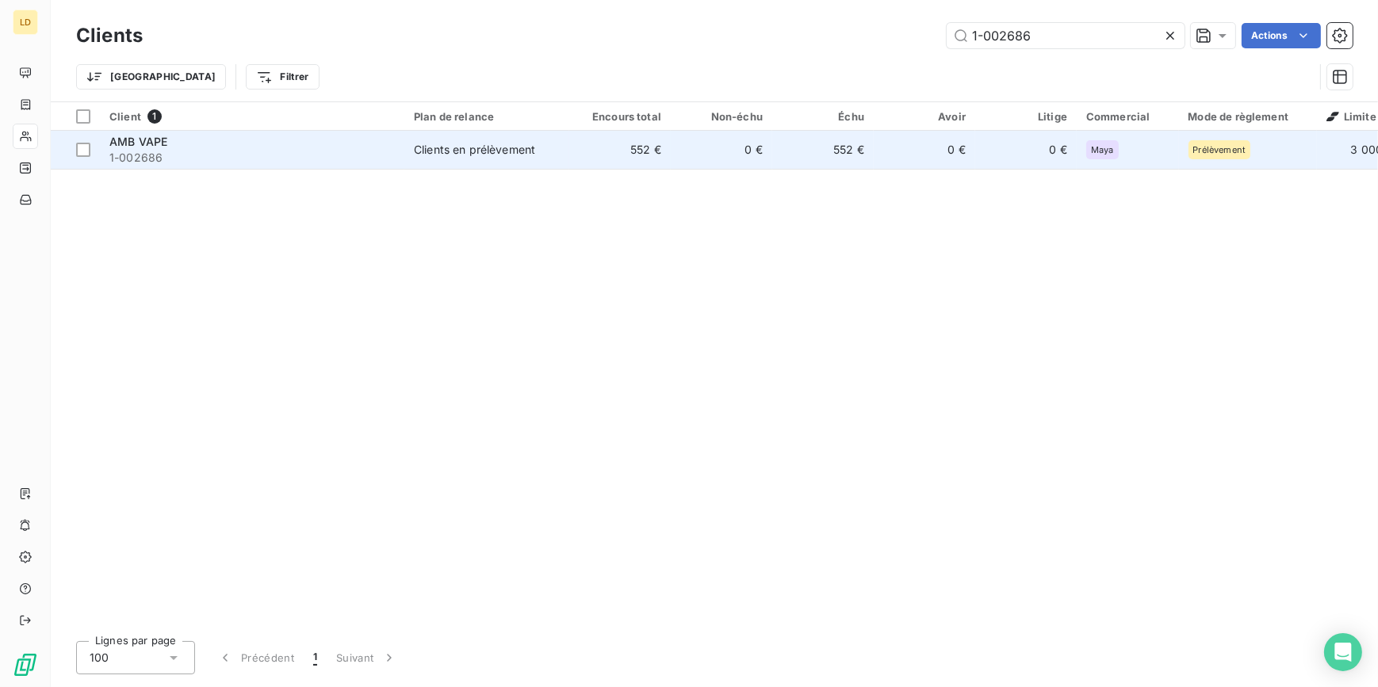
type input "1-002686"
click at [425, 160] on td "Clients en prélèvement" at bounding box center [486, 150] width 165 height 38
